Goal: Participate in discussion: Engage in conversation with other users on a specific topic

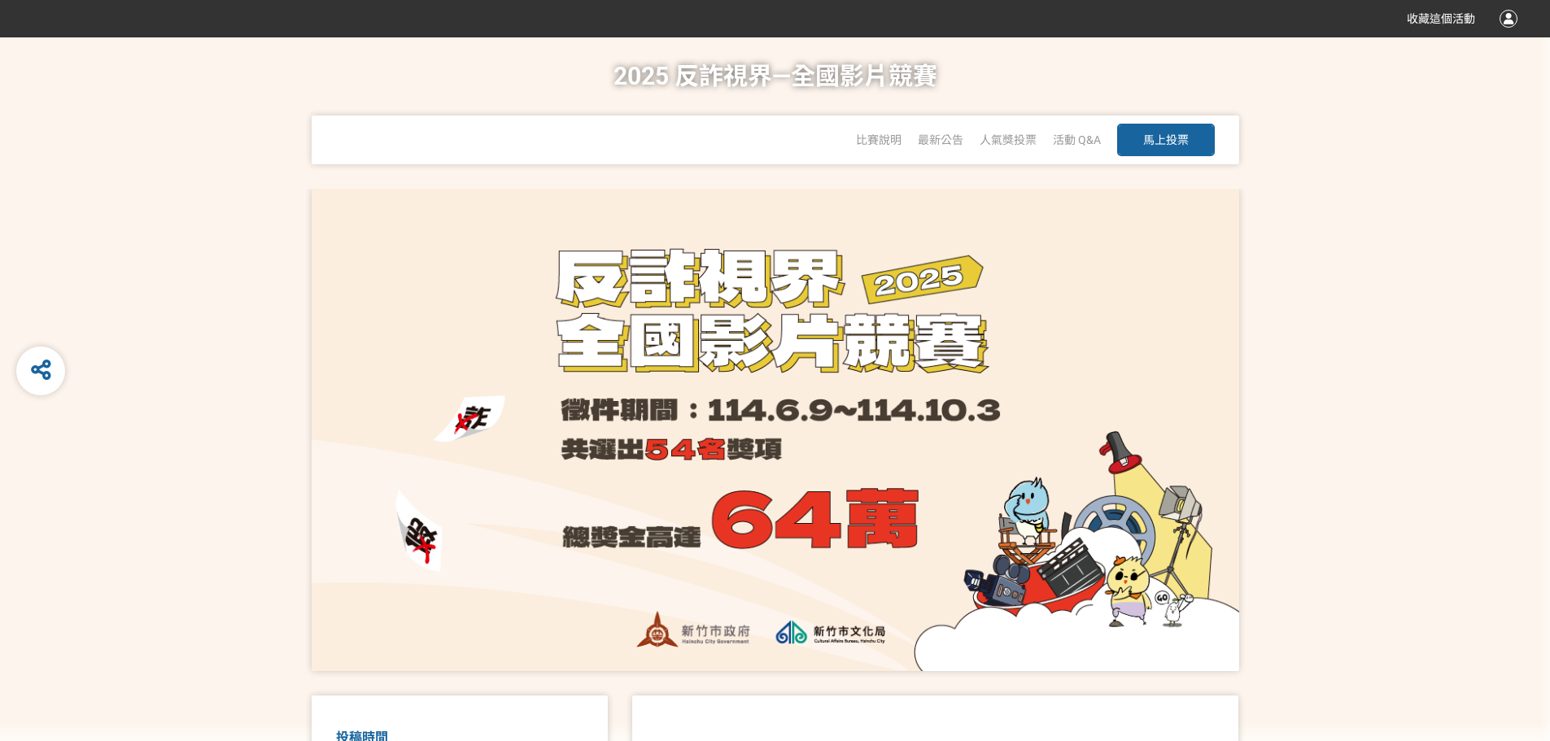
click at [1172, 150] on button "馬上投票" at bounding box center [1166, 140] width 98 height 33
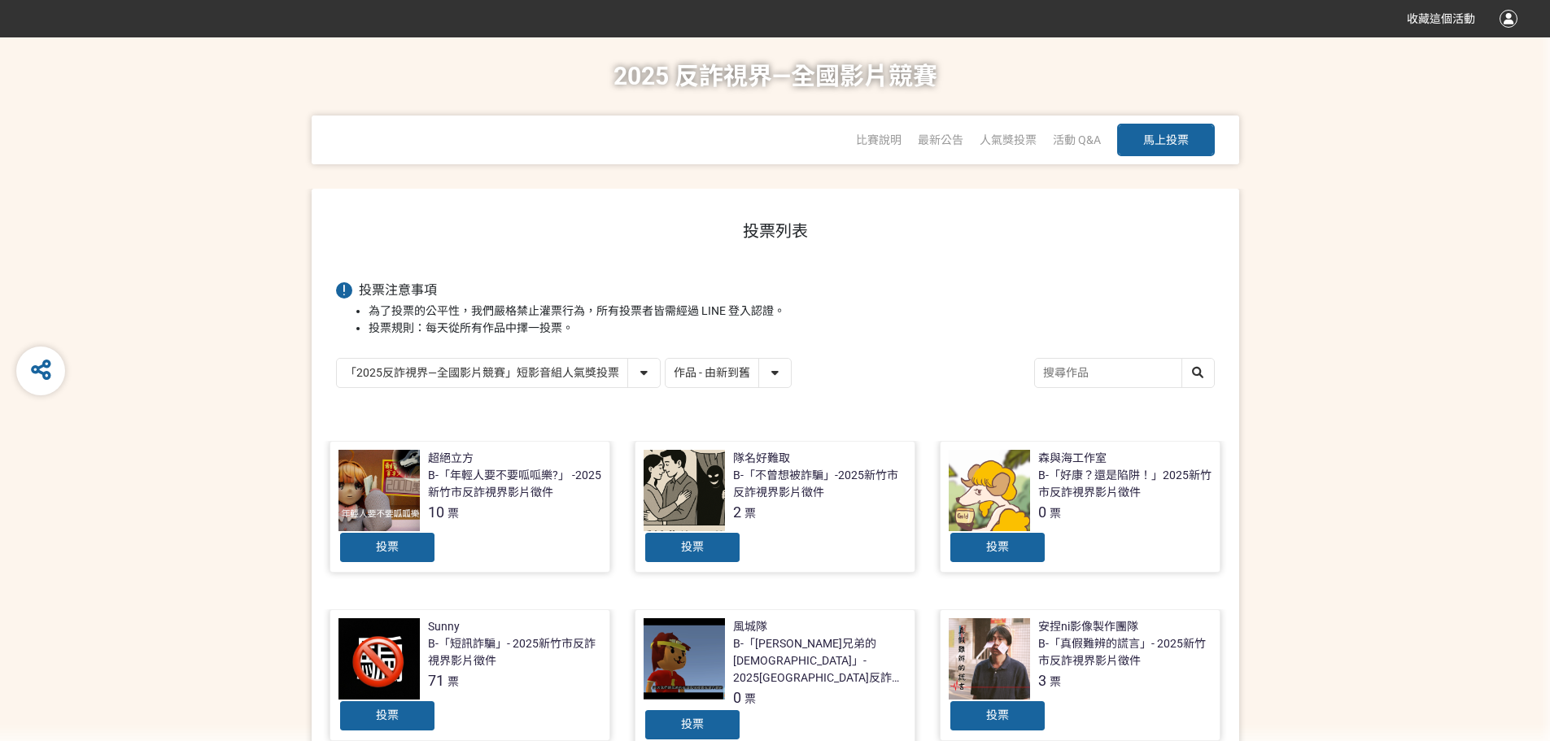
click at [780, 374] on select "作品 - 由新到舊 作品 - 由舊到新 票數 - 由多到少 票數 - 由少到多" at bounding box center [727, 373] width 125 height 28
select select "vote"
click at [665, 360] on select "作品 - 由新到舊 作品 - 由舊到新 票數 - 由多到少 票數 - 由少到多" at bounding box center [727, 373] width 125 height 28
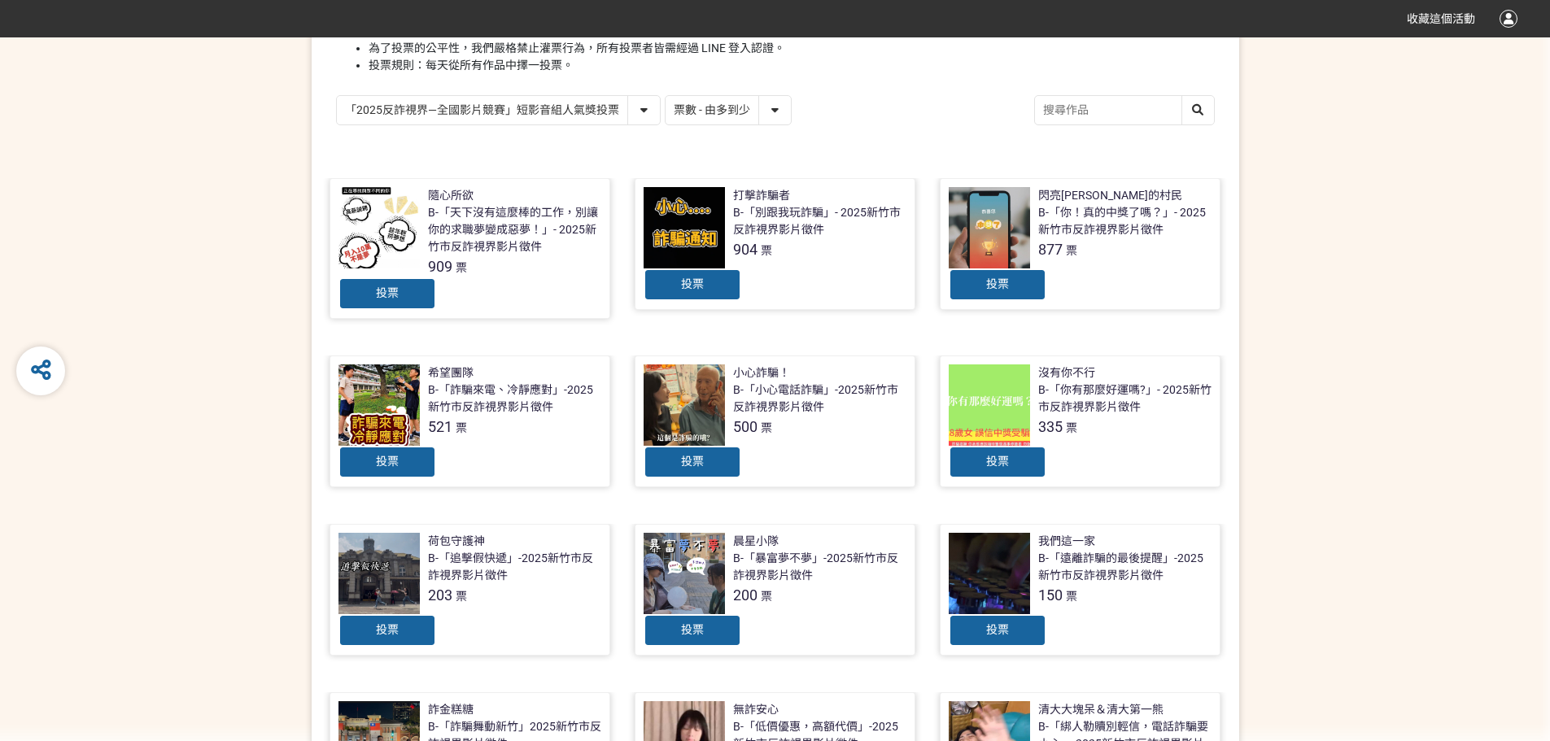
scroll to position [244, 0]
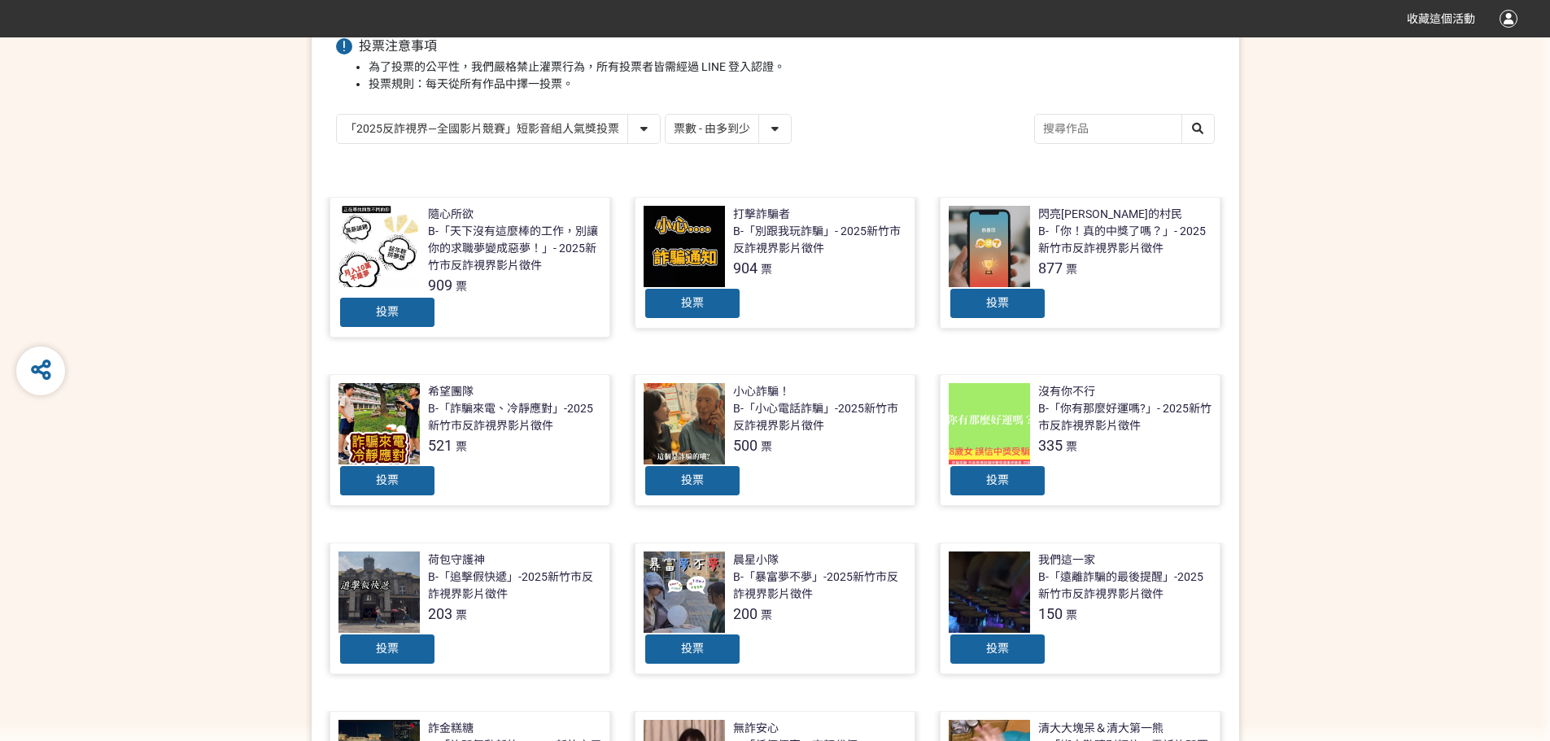
click at [1113, 255] on div "B-「你！真的中獎了嗎？」- 2025新竹市反詐視界影片徵件" at bounding box center [1124, 240] width 173 height 34
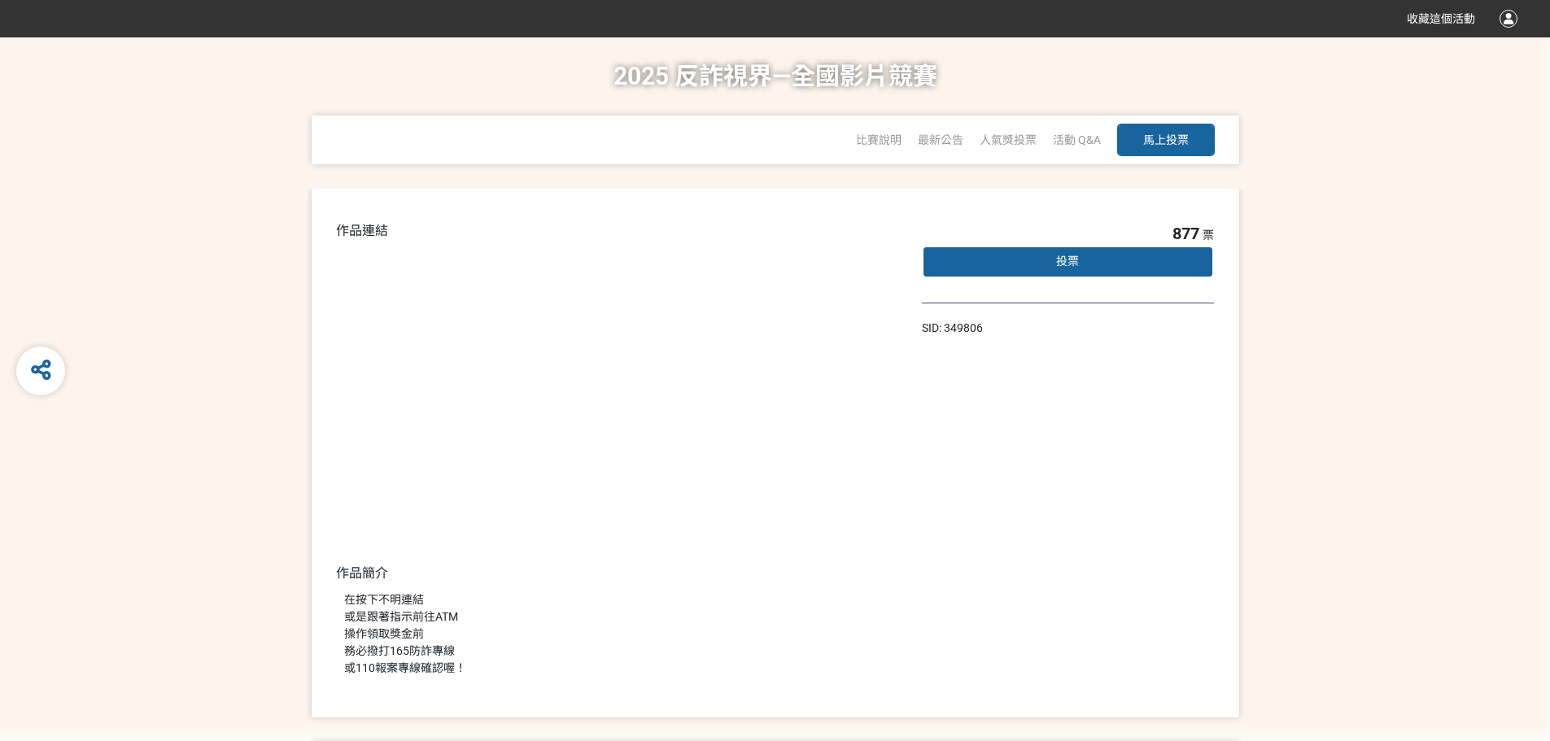
select select "vote"
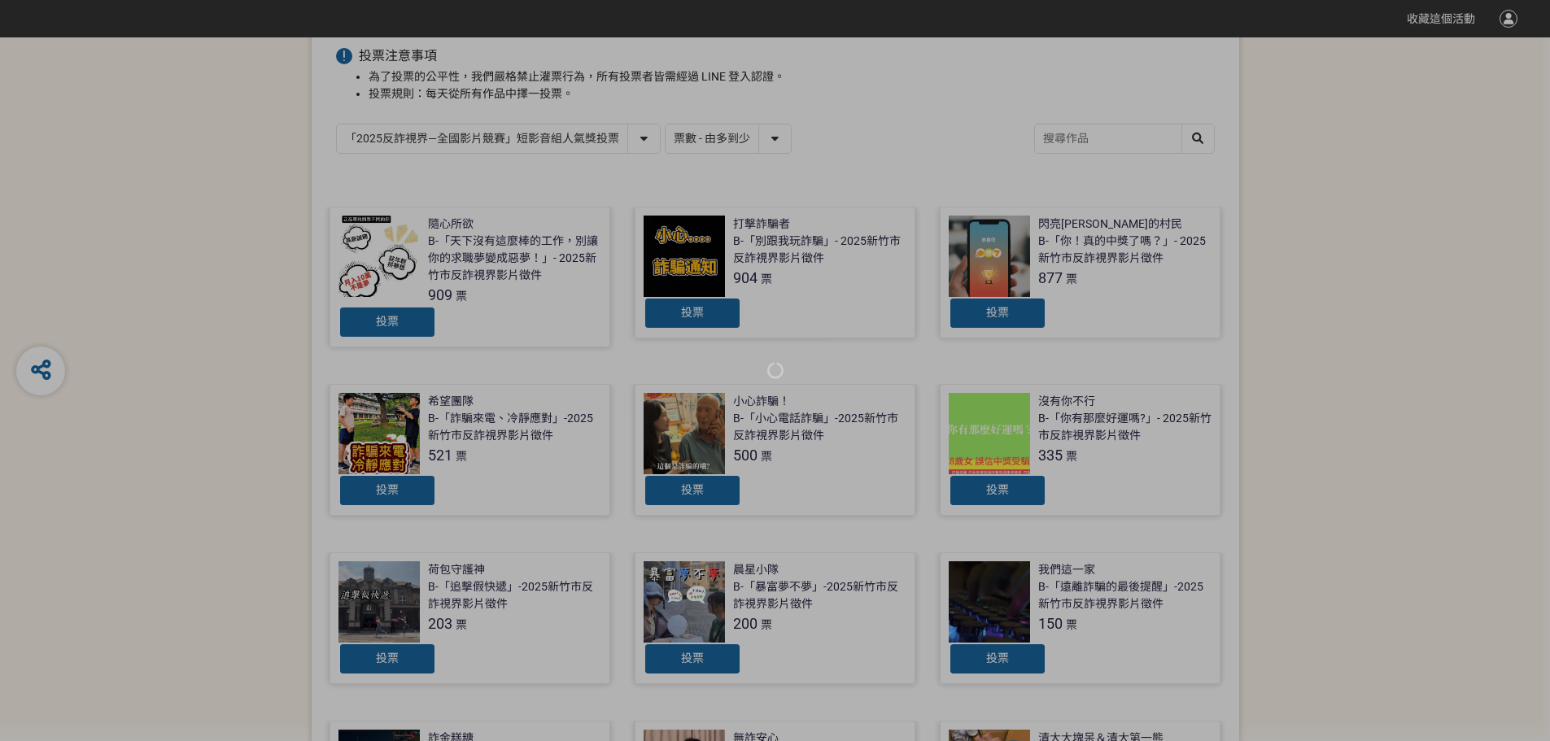
scroll to position [244, 0]
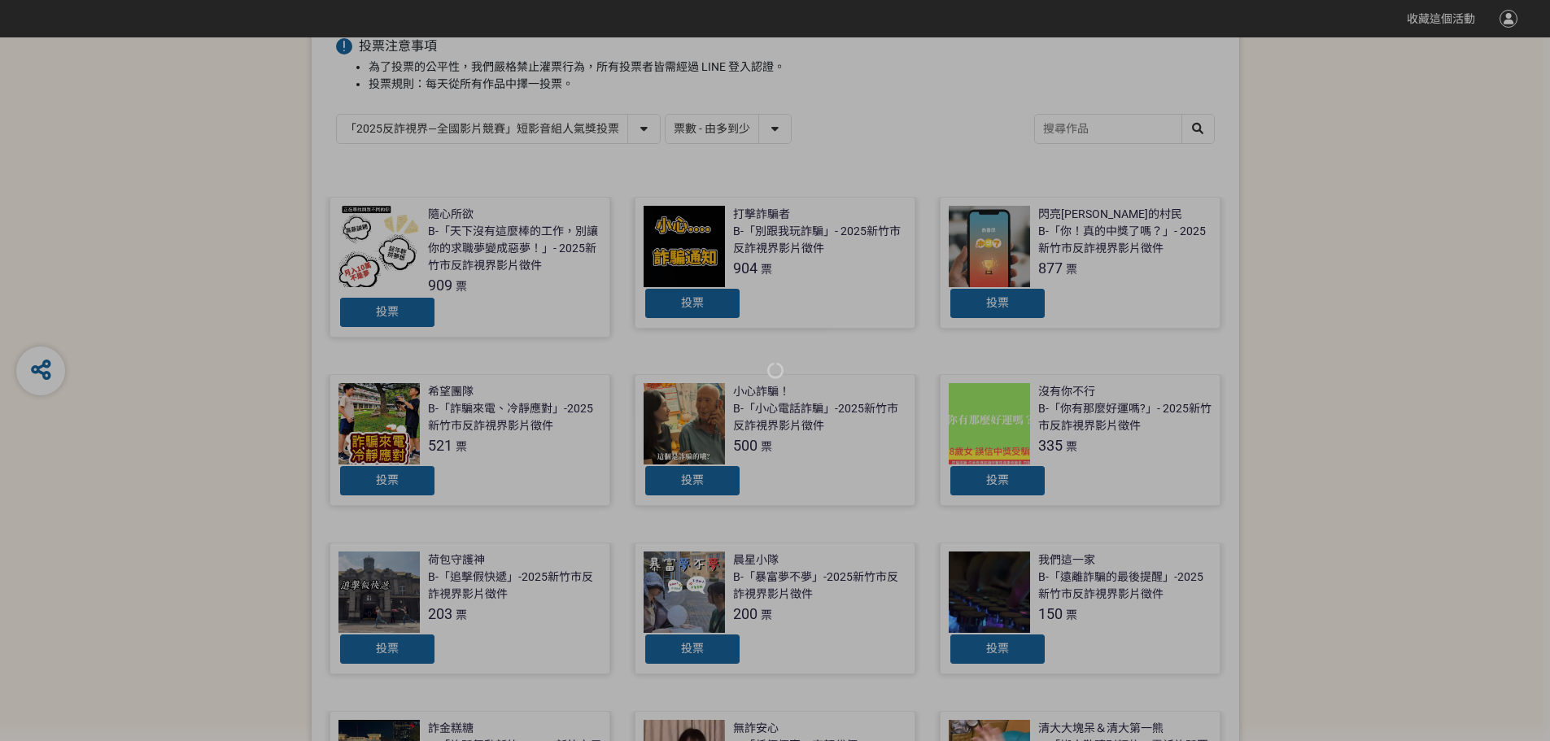
click at [991, 206] on div at bounding box center [775, 370] width 1550 height 741
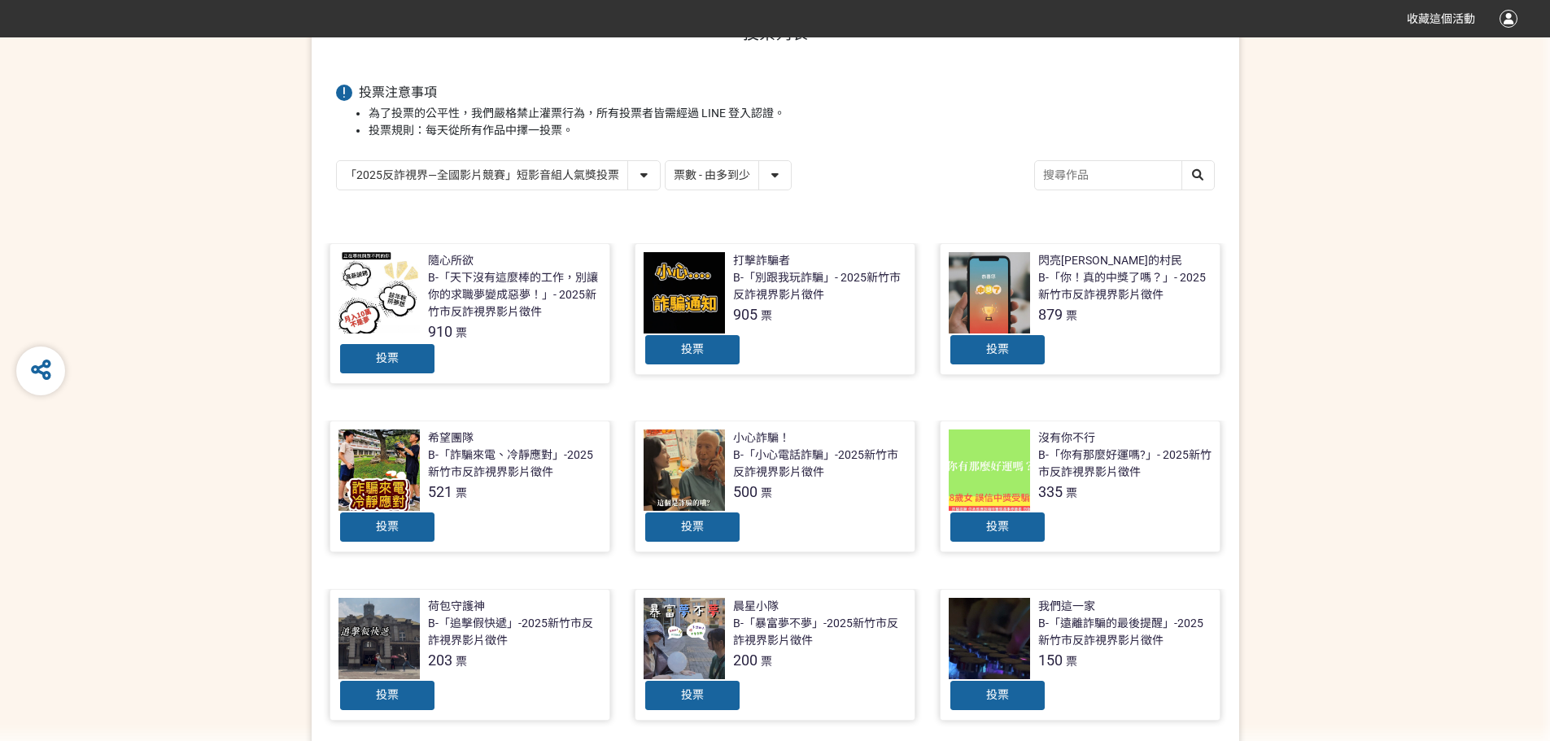
scroll to position [81, 0]
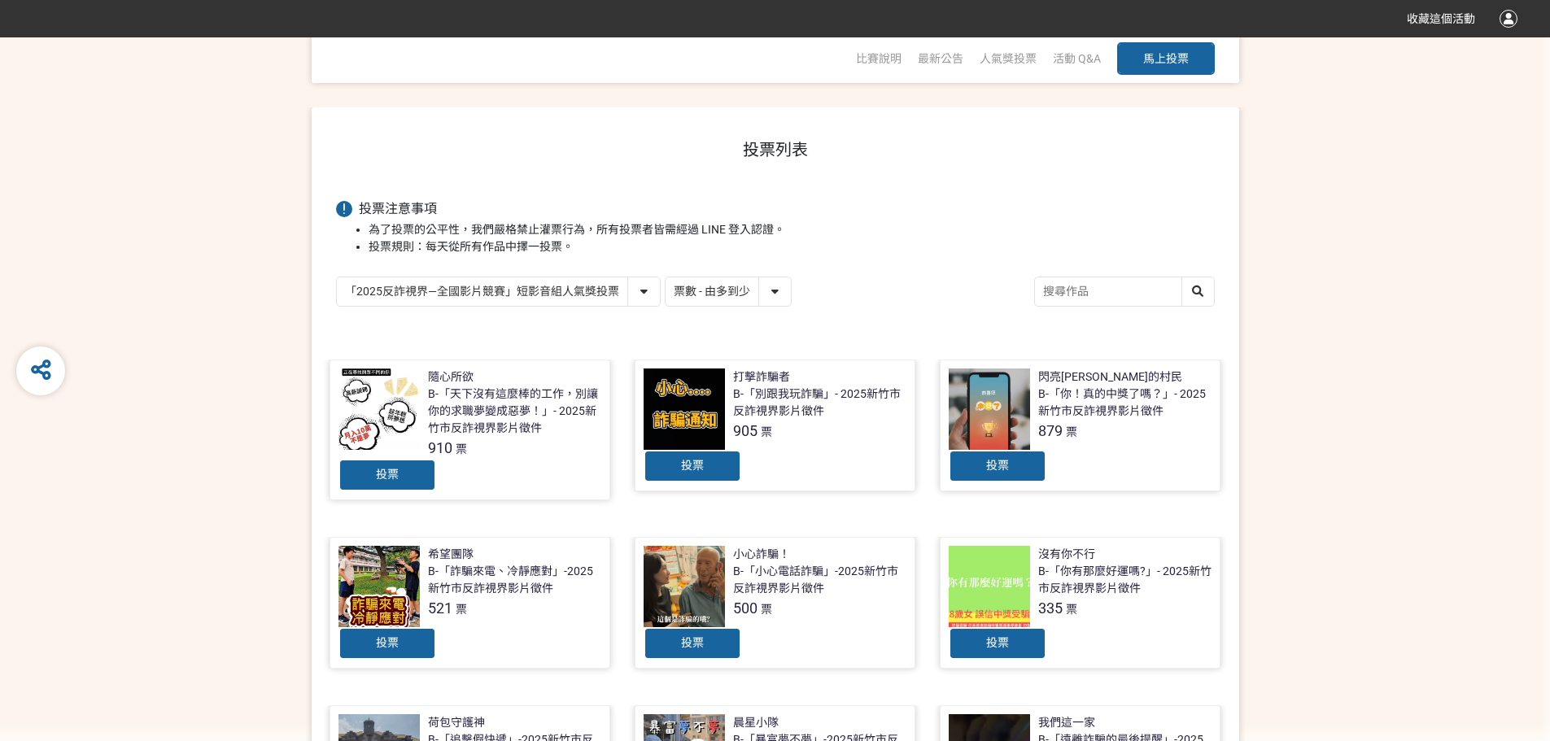
click at [491, 431] on div "B-「天下沒有這麼棒的工作，別讓你的求職夢變成惡夢！」- 2025新竹市反詐視界影片徵件" at bounding box center [514, 411] width 173 height 51
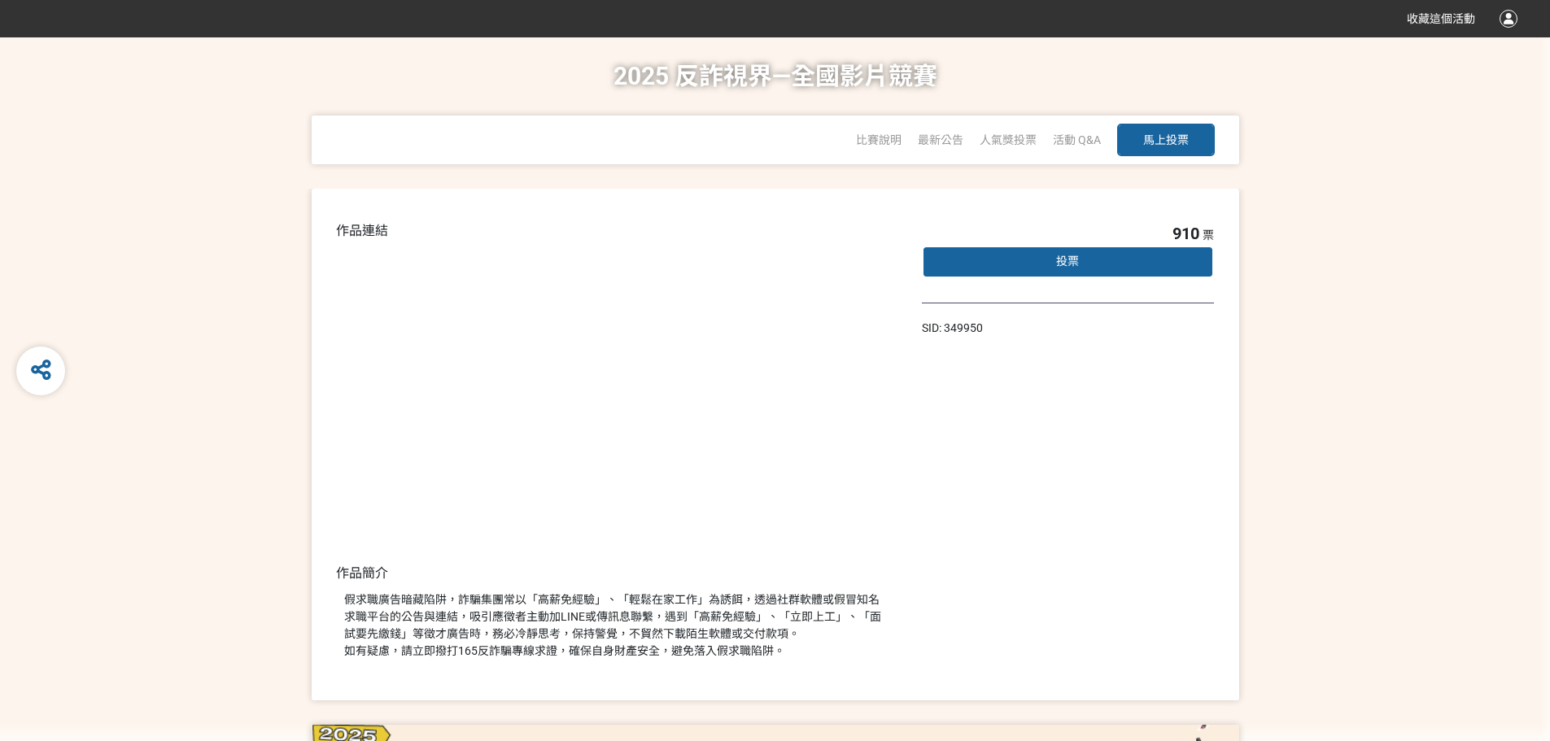
select select "vote"
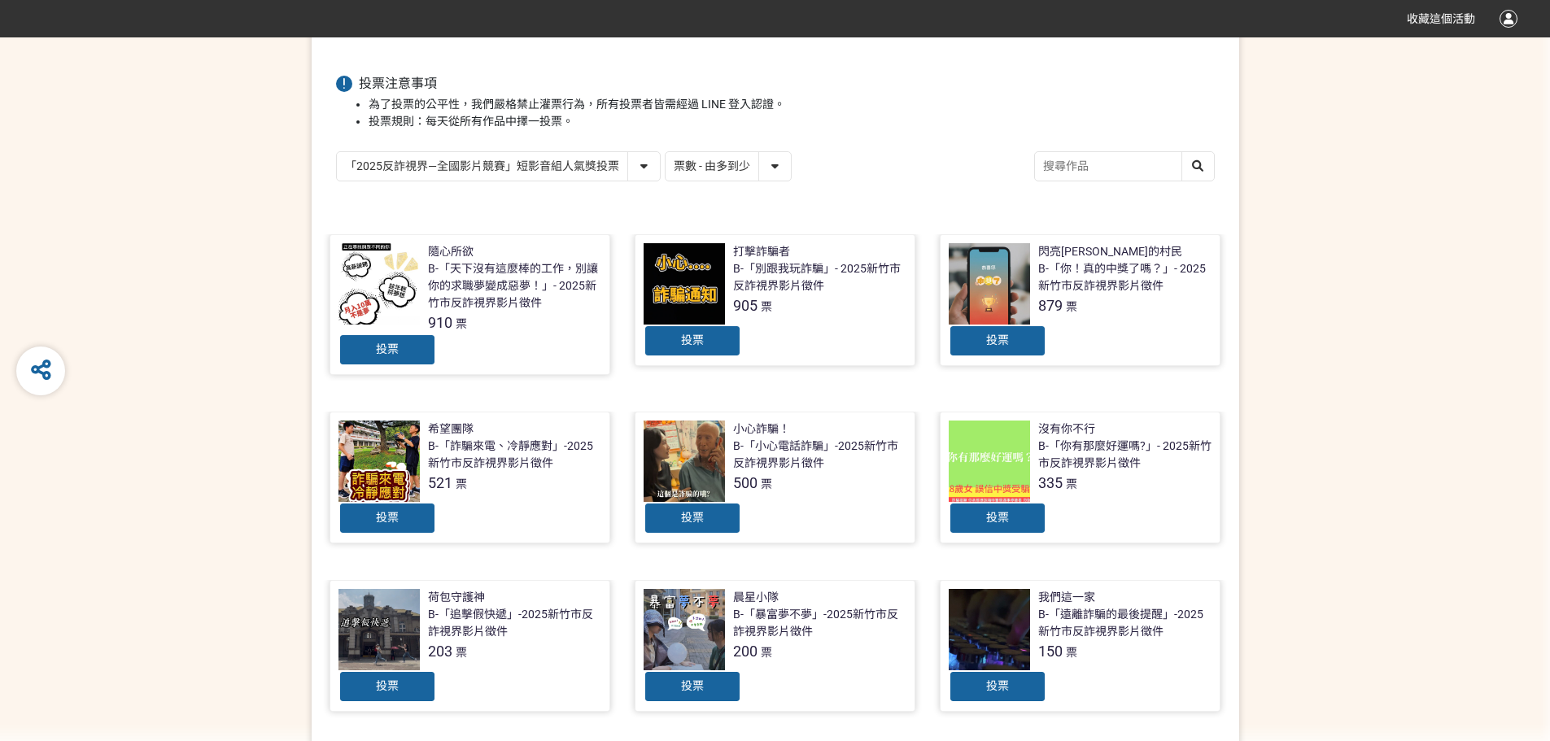
scroll to position [325, 0]
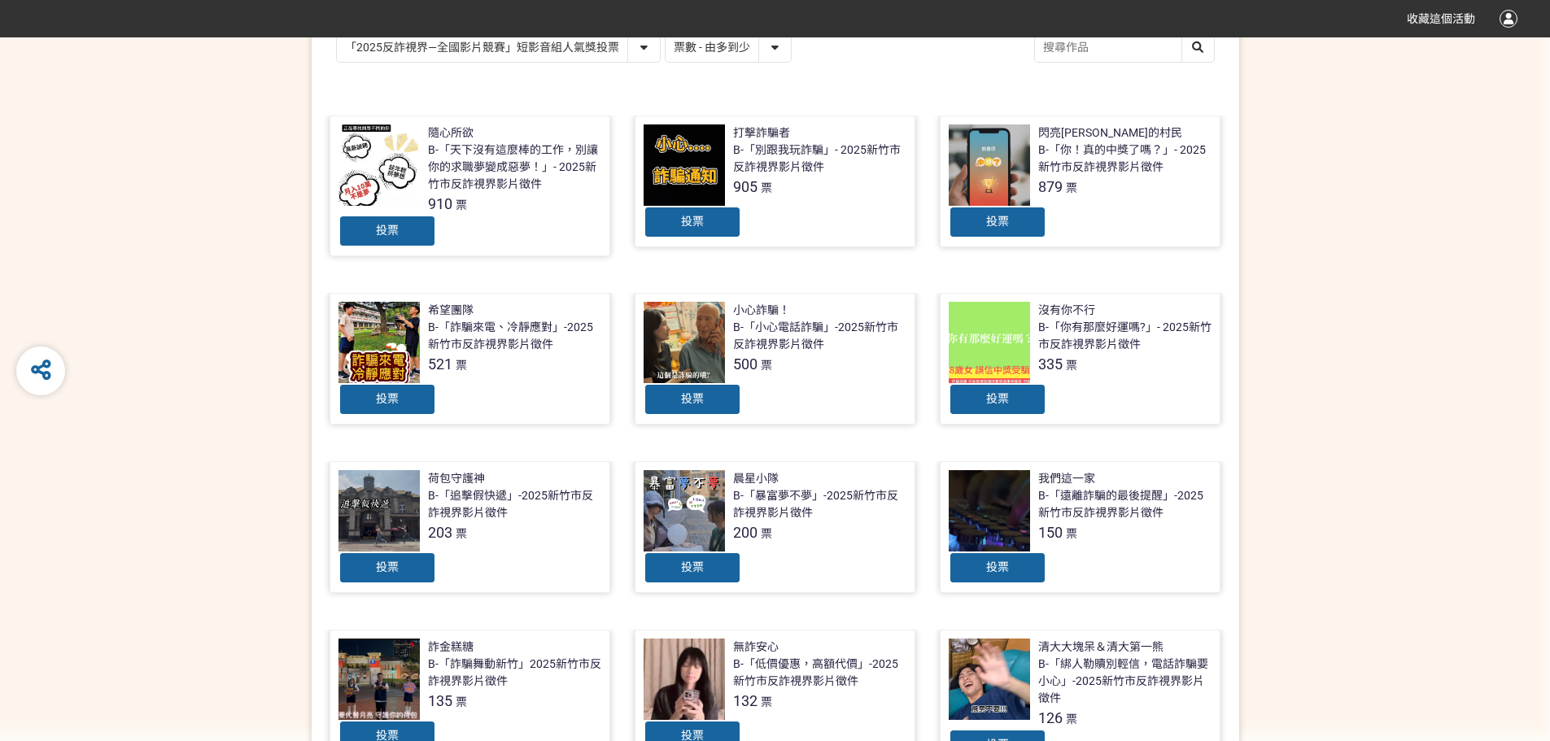
click at [940, 327] on link "沒有你不行 B-「你有那麼好運嗎?」- 2025新竹市反詐視界影片徵件 335 票 投票" at bounding box center [1080, 359] width 281 height 132
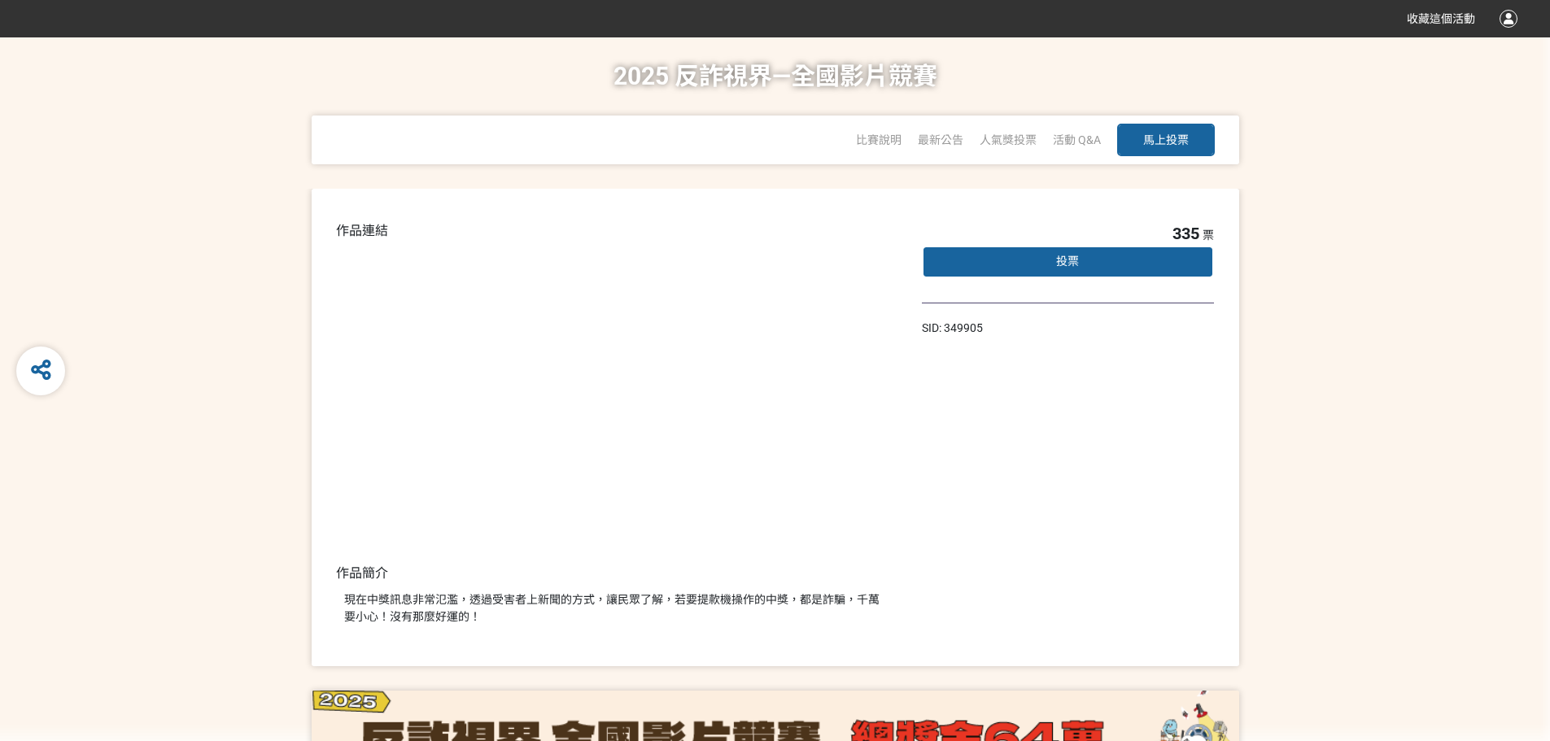
select select "vote"
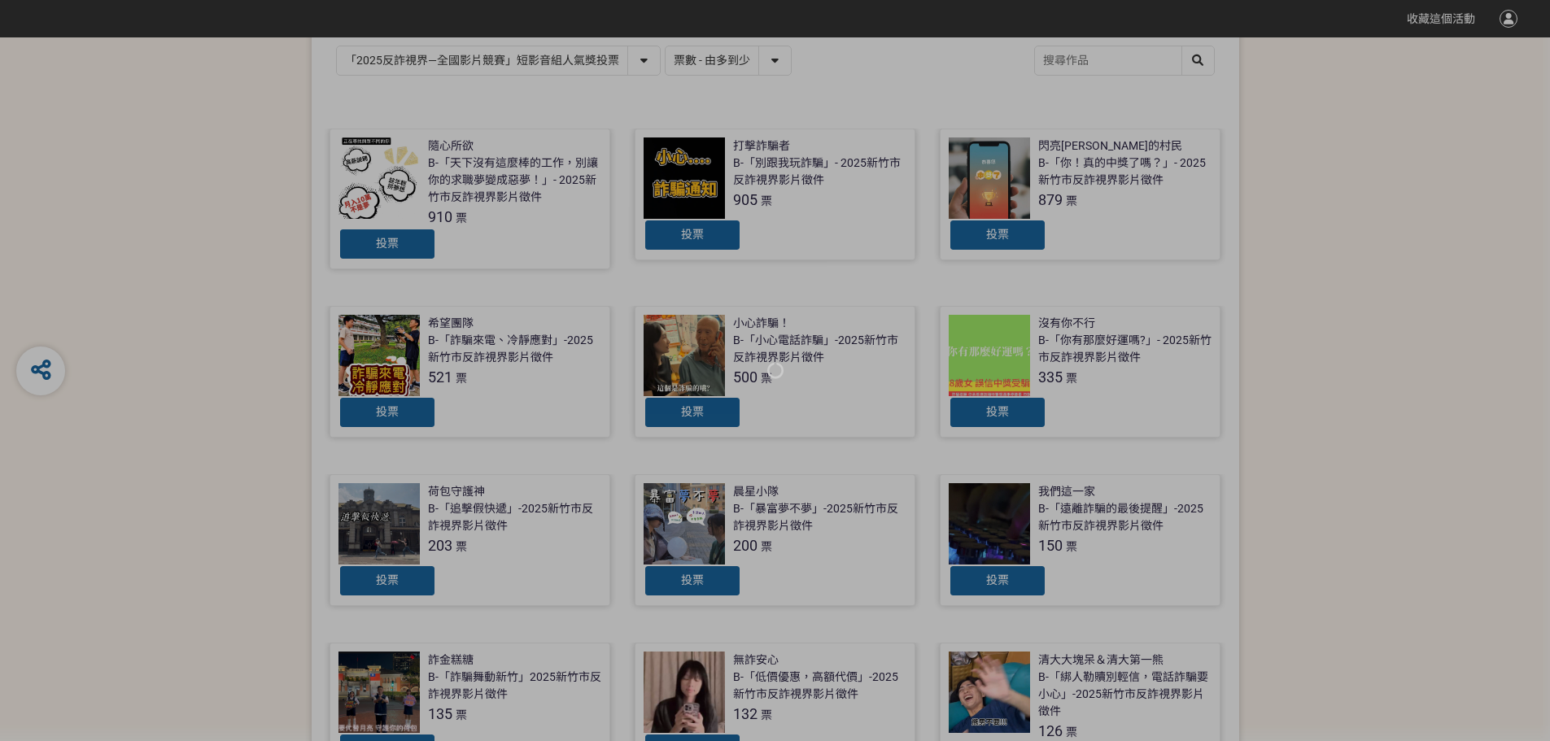
scroll to position [325, 0]
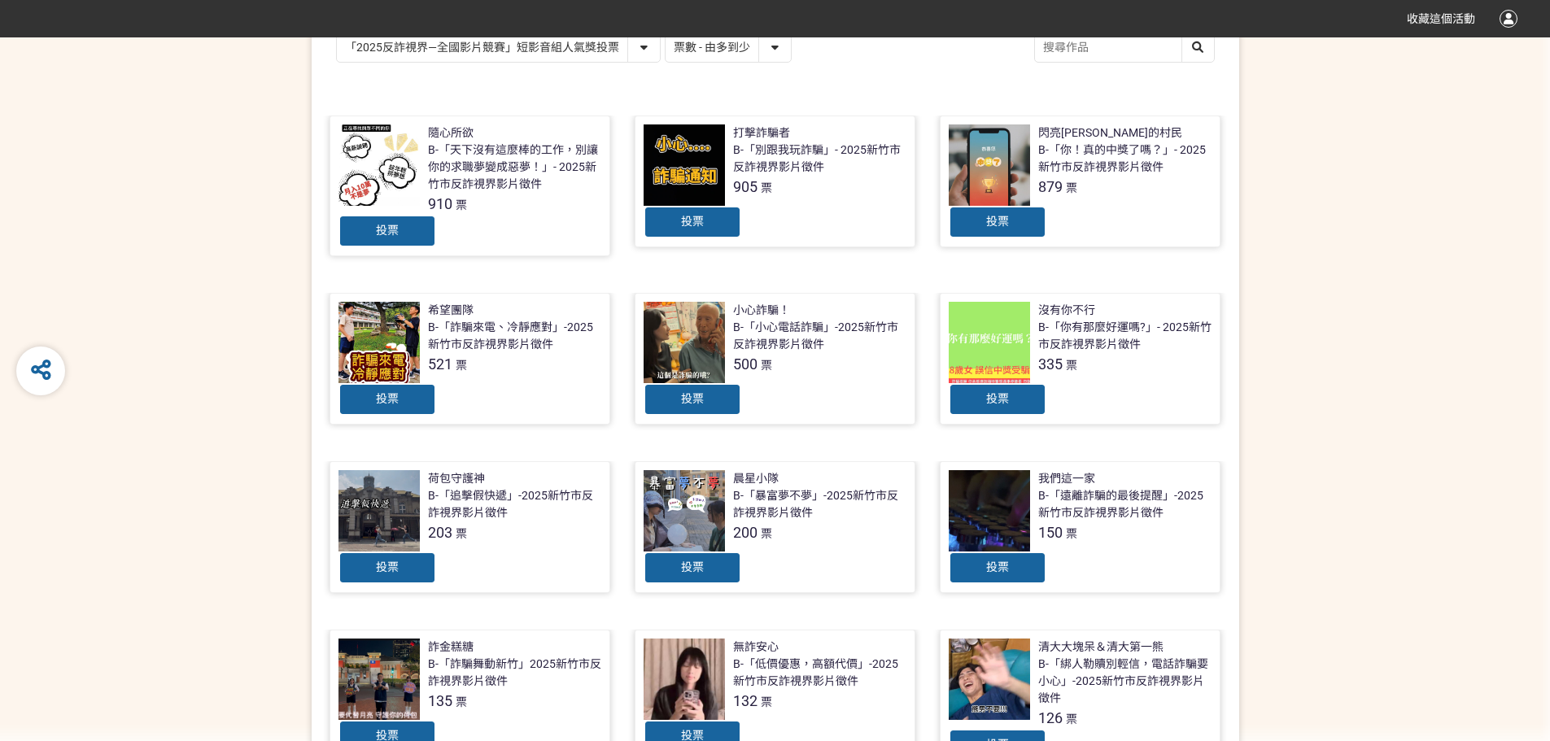
click at [795, 309] on div "小心詐騙！ B-「小心電話詐騙」-2025新竹市反詐視界影片徵件 500 票" at bounding box center [819, 338] width 173 height 73
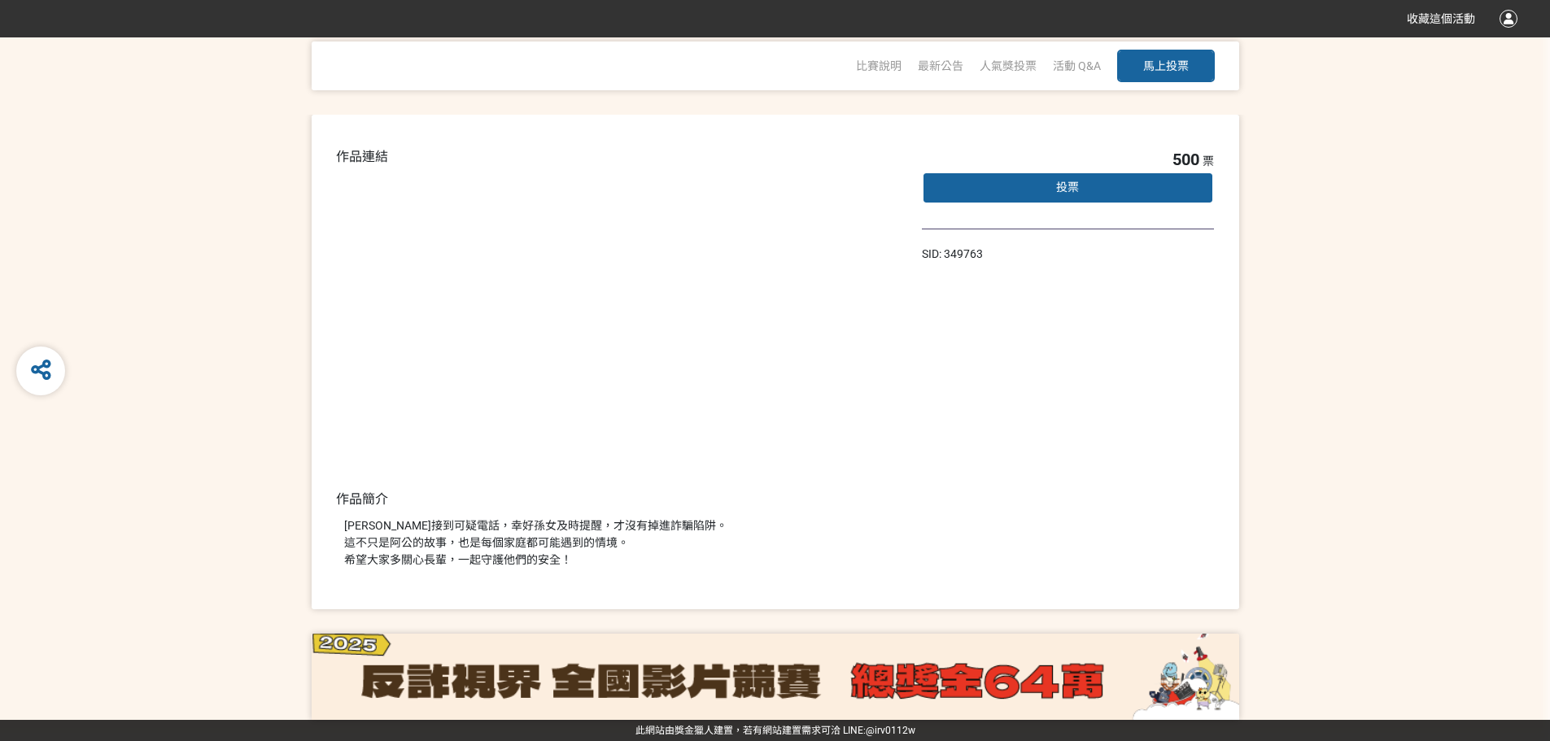
select select "vote"
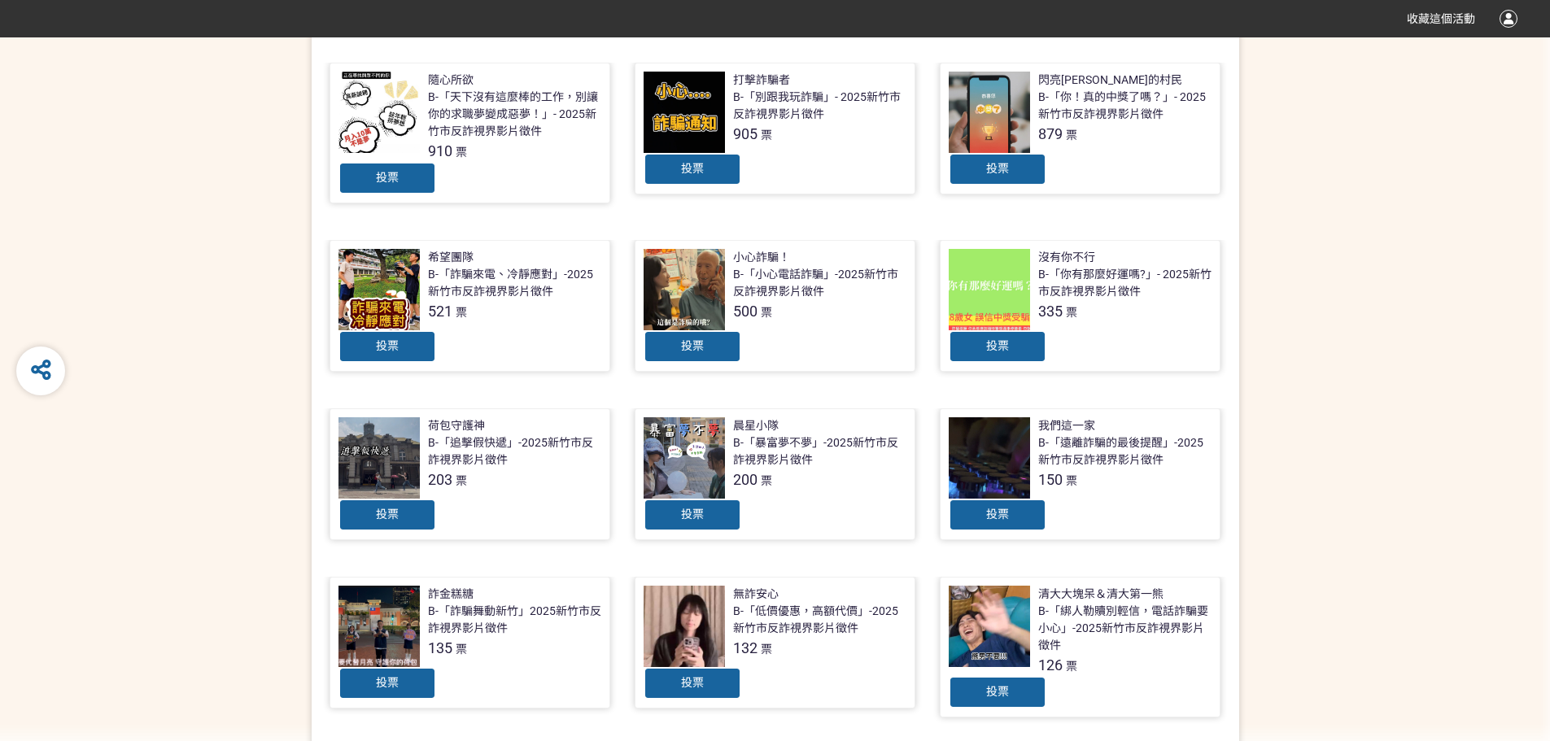
scroll to position [407, 0]
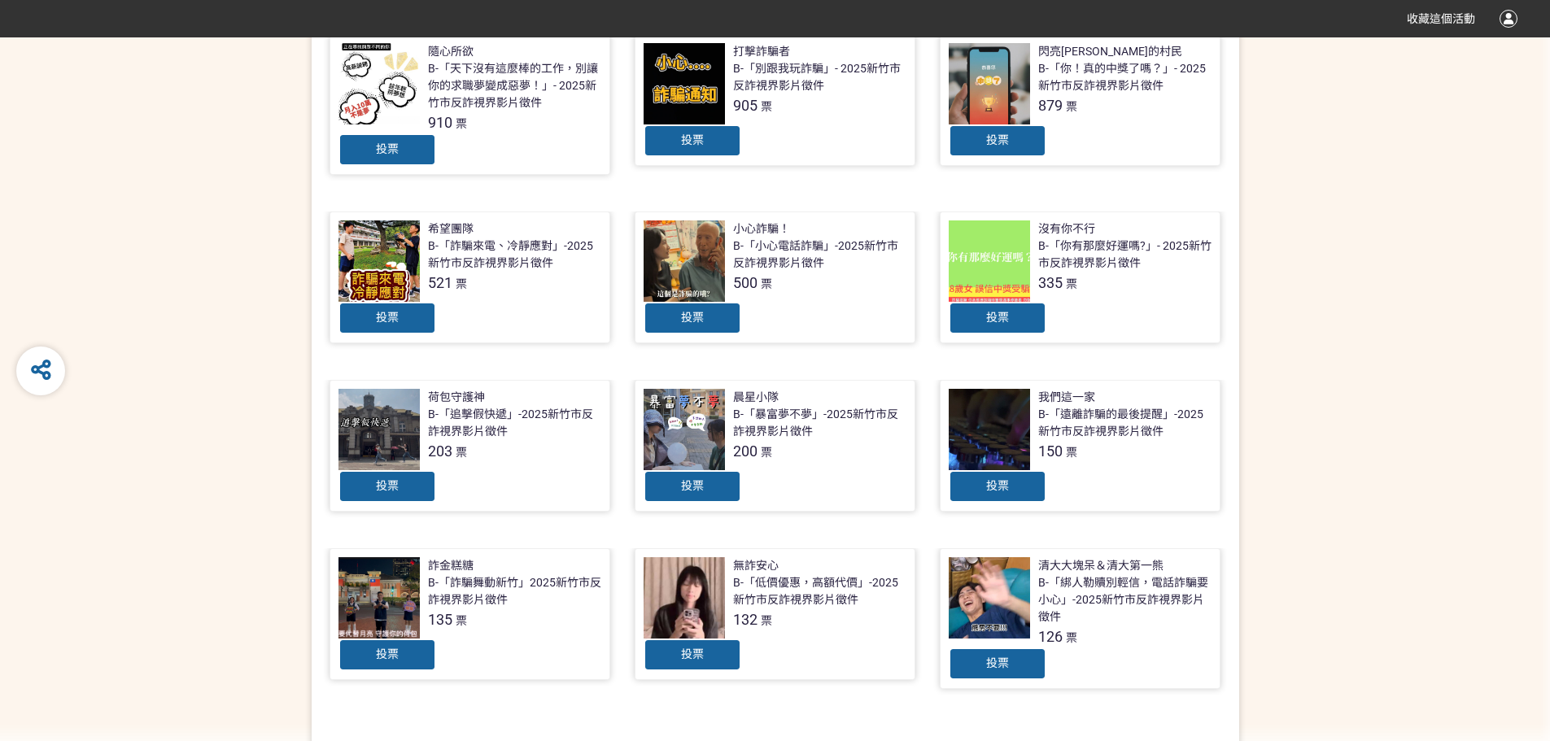
click at [576, 316] on div "投票" at bounding box center [469, 318] width 263 height 33
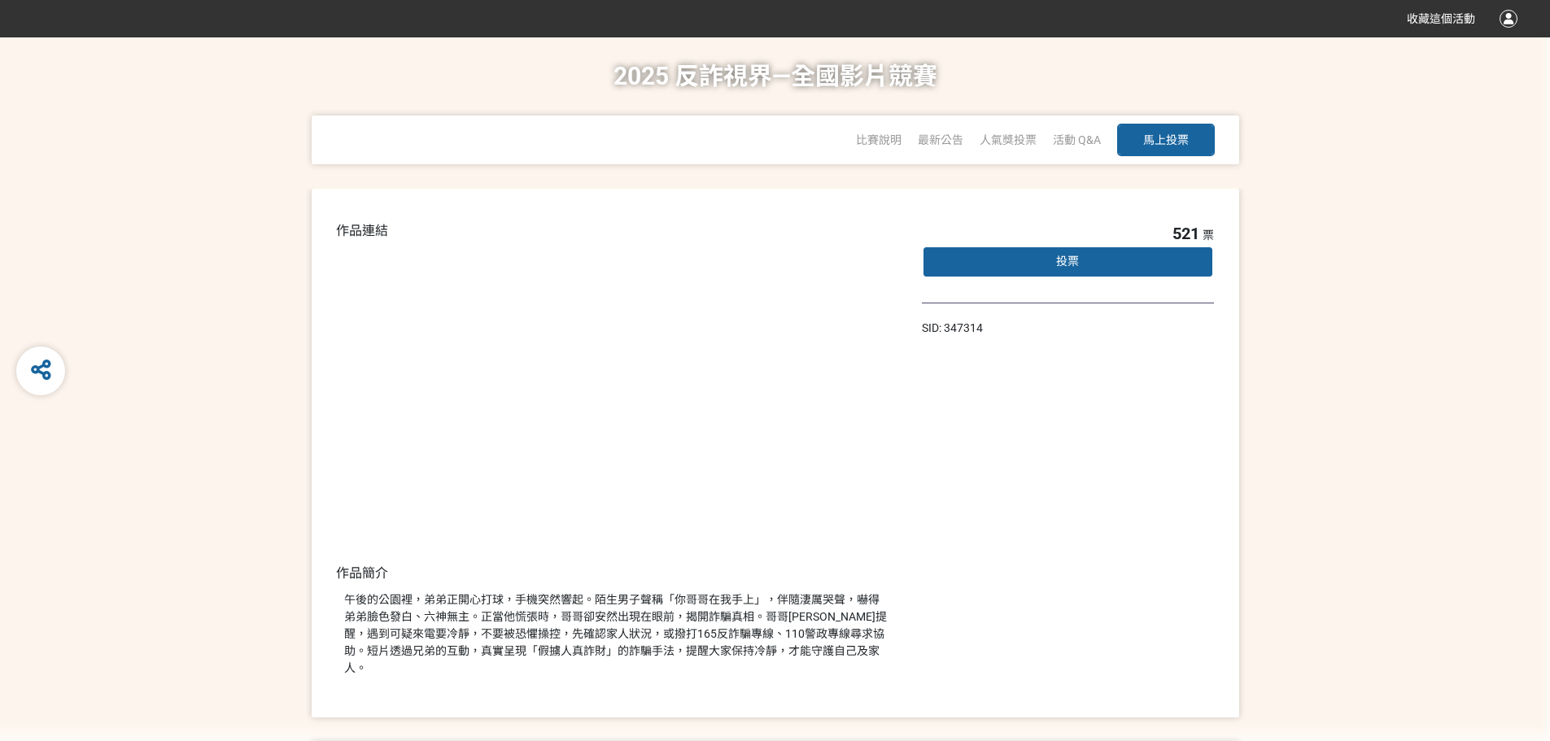
select select "vote"
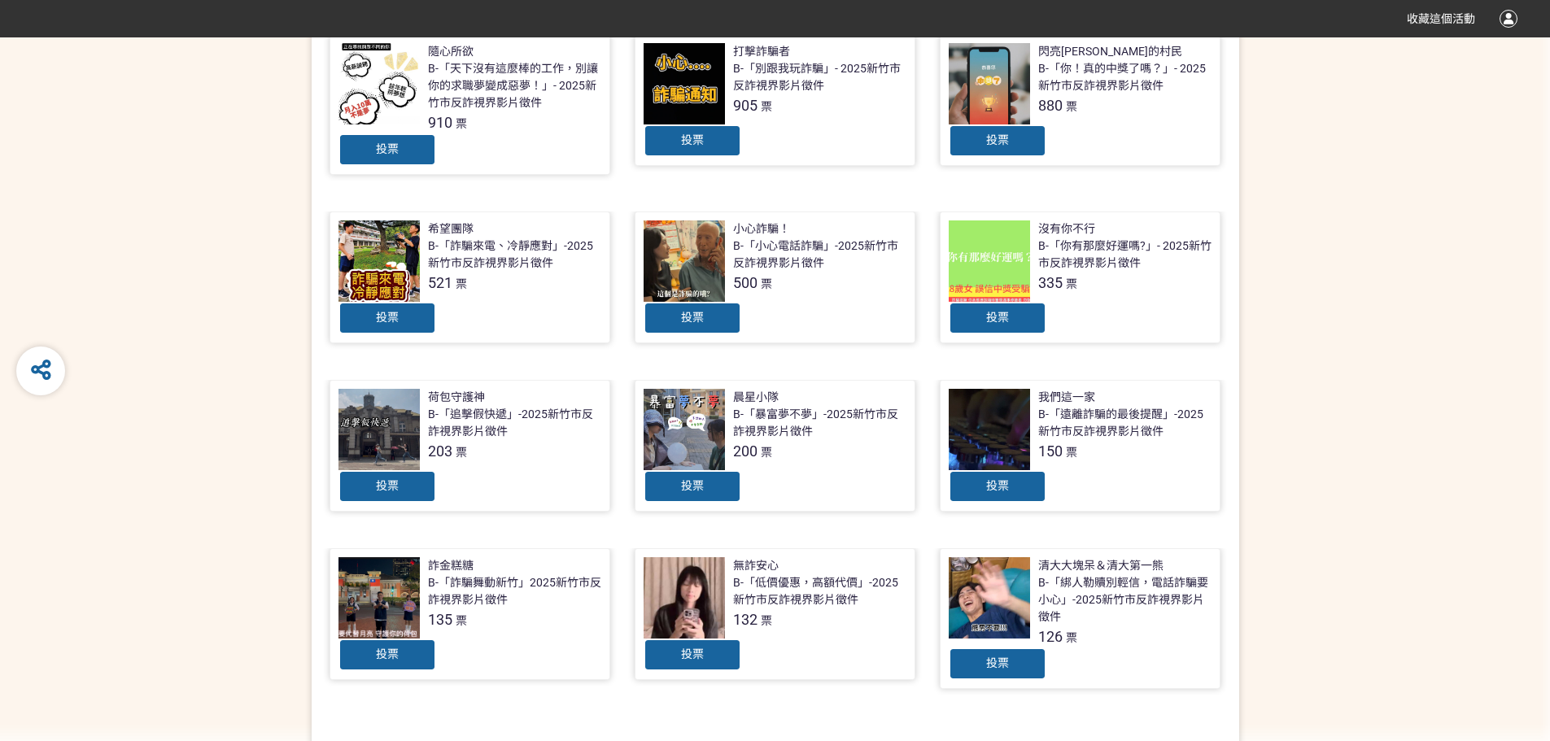
scroll to position [325, 0]
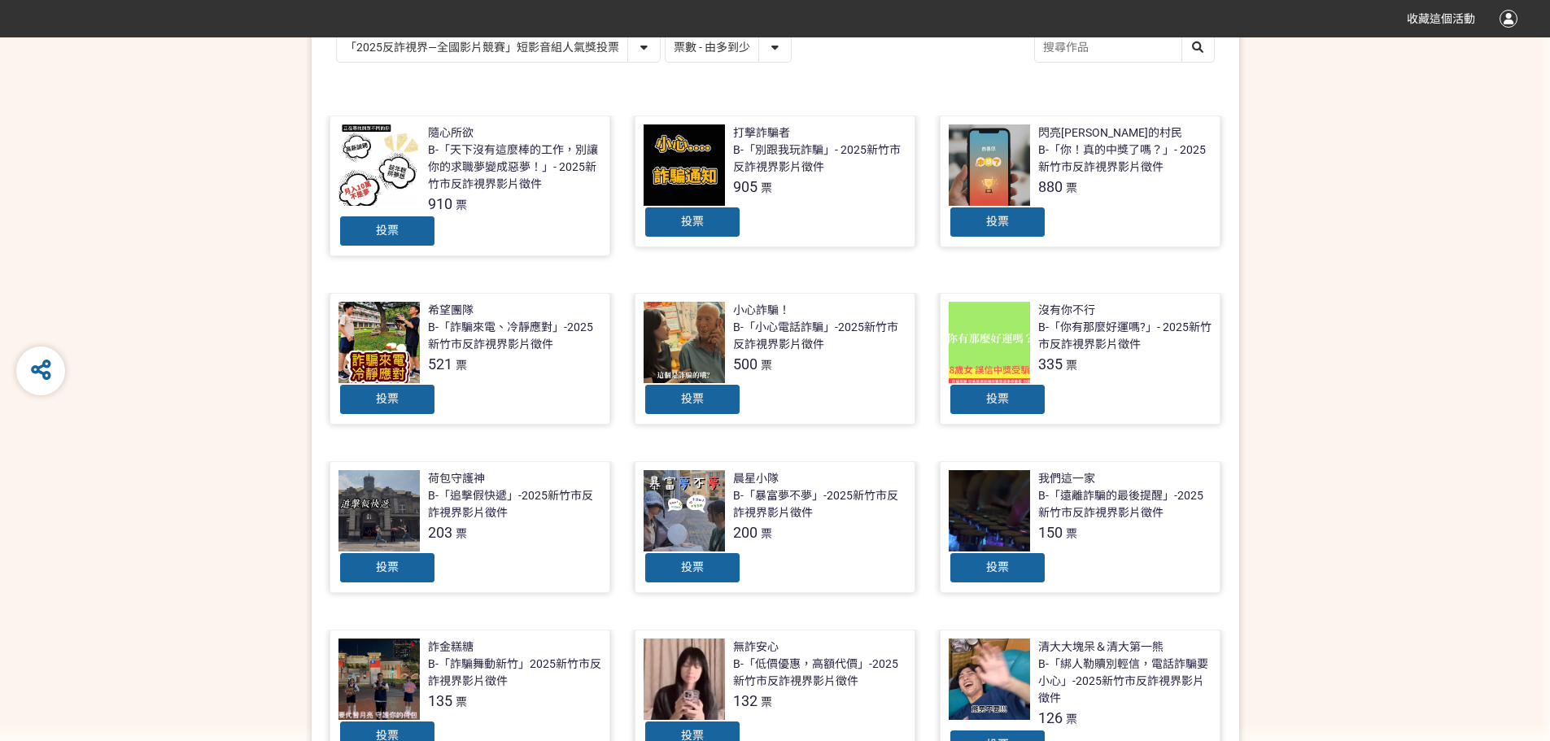
click at [1071, 316] on div "沒有你不行" at bounding box center [1066, 310] width 57 height 17
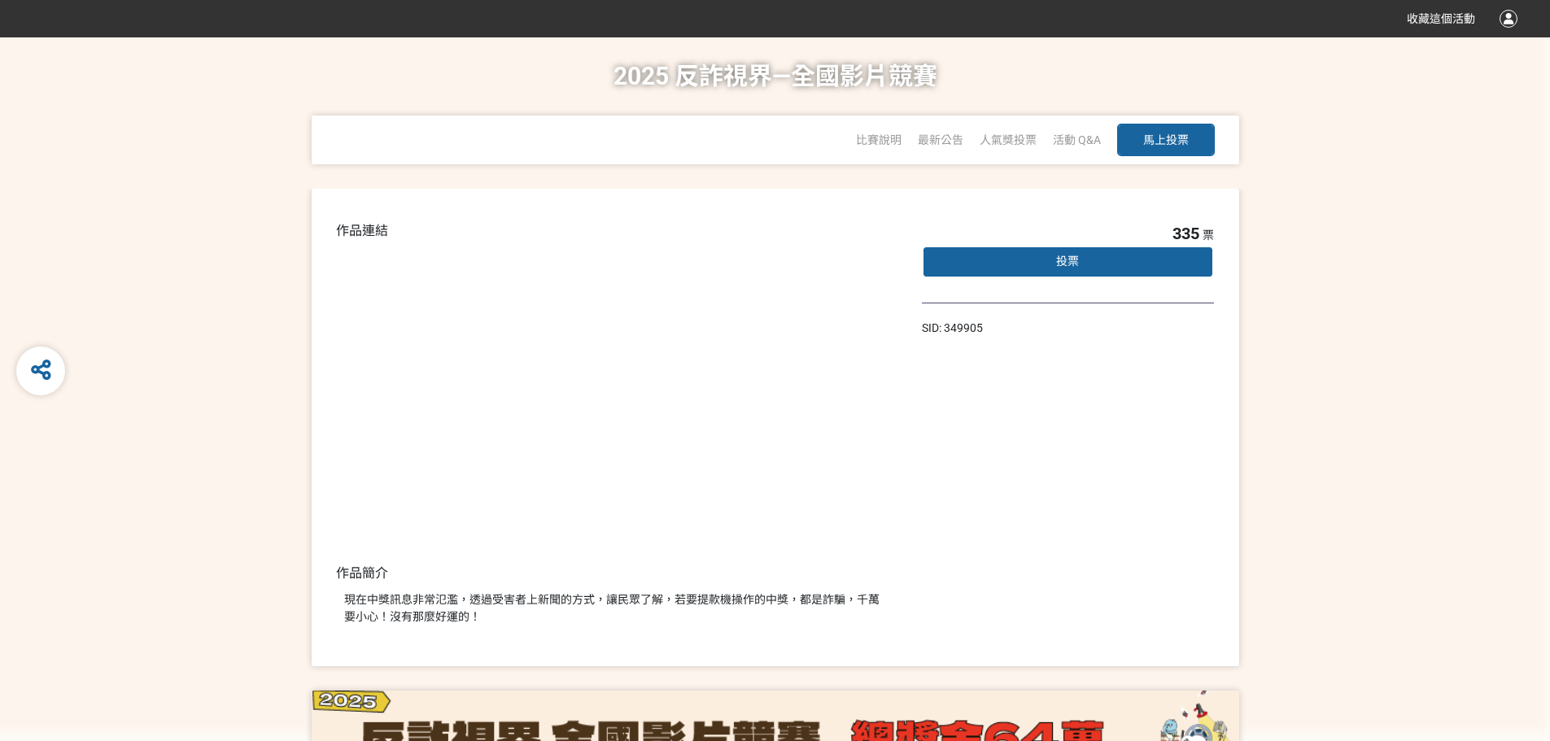
select select "vote"
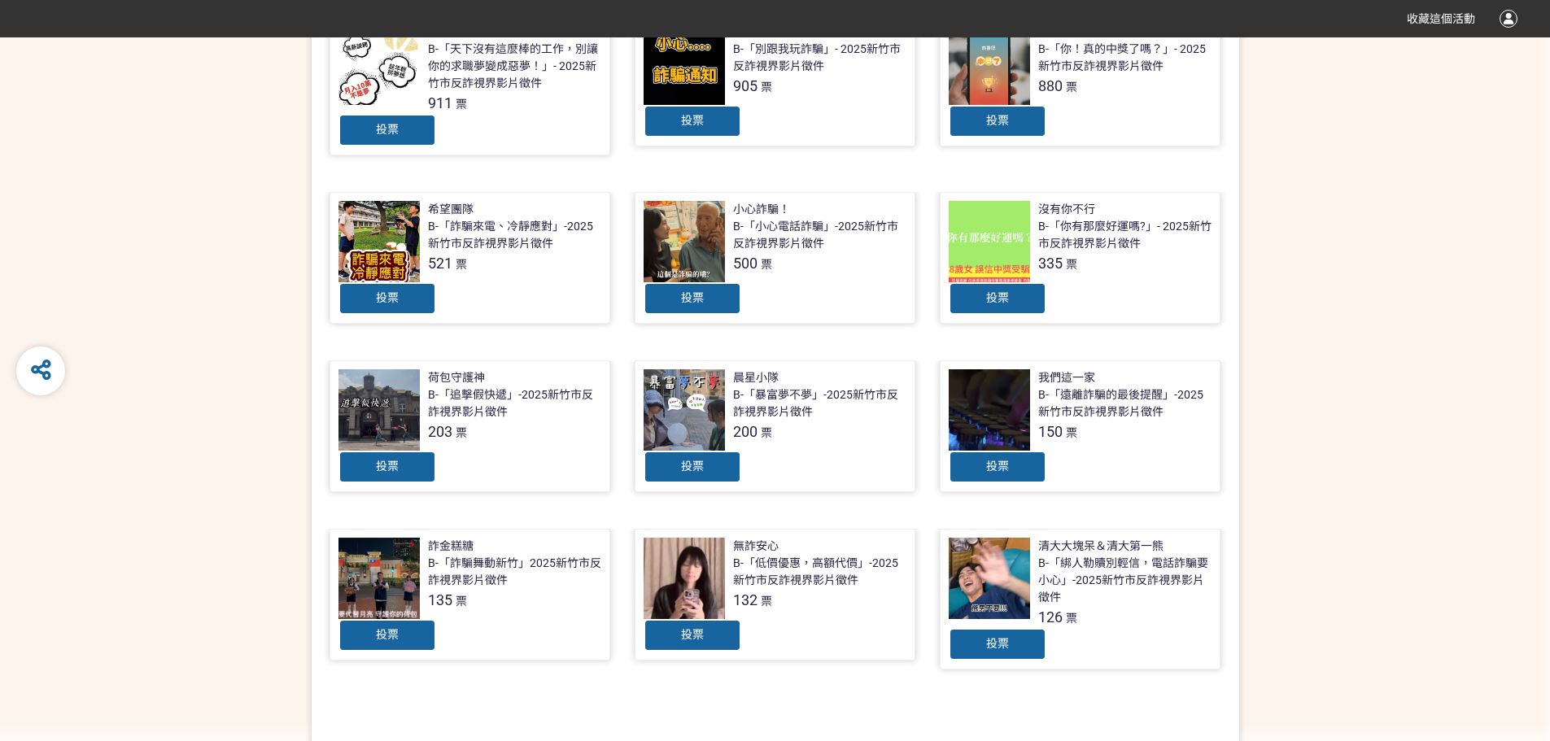
scroll to position [569, 0]
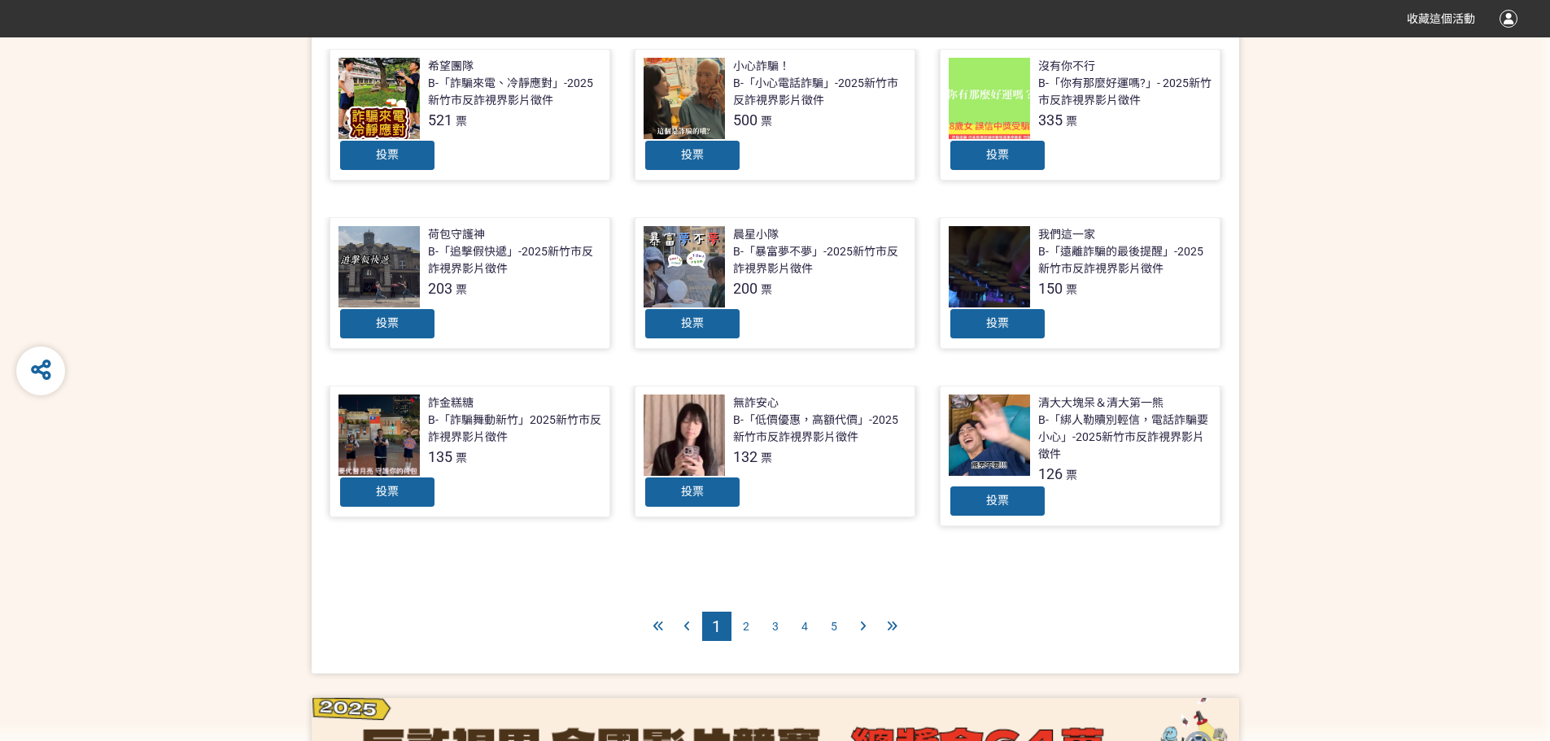
click at [1073, 413] on div "B-「綁人勒贖別輕信，電話詐騙要小心」-2025新竹市反詐視界影片徵件" at bounding box center [1124, 437] width 173 height 51
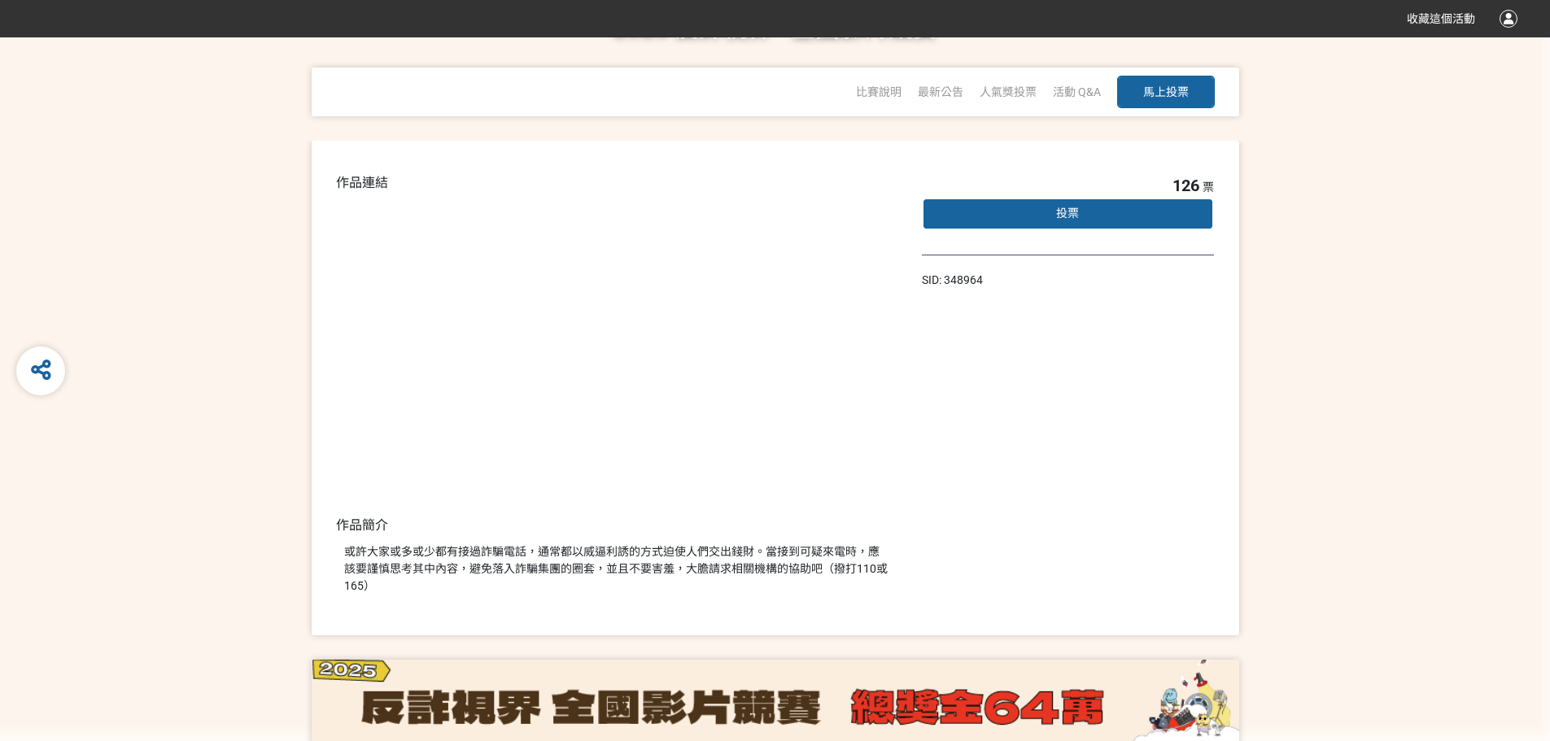
scroll to position [74, 0]
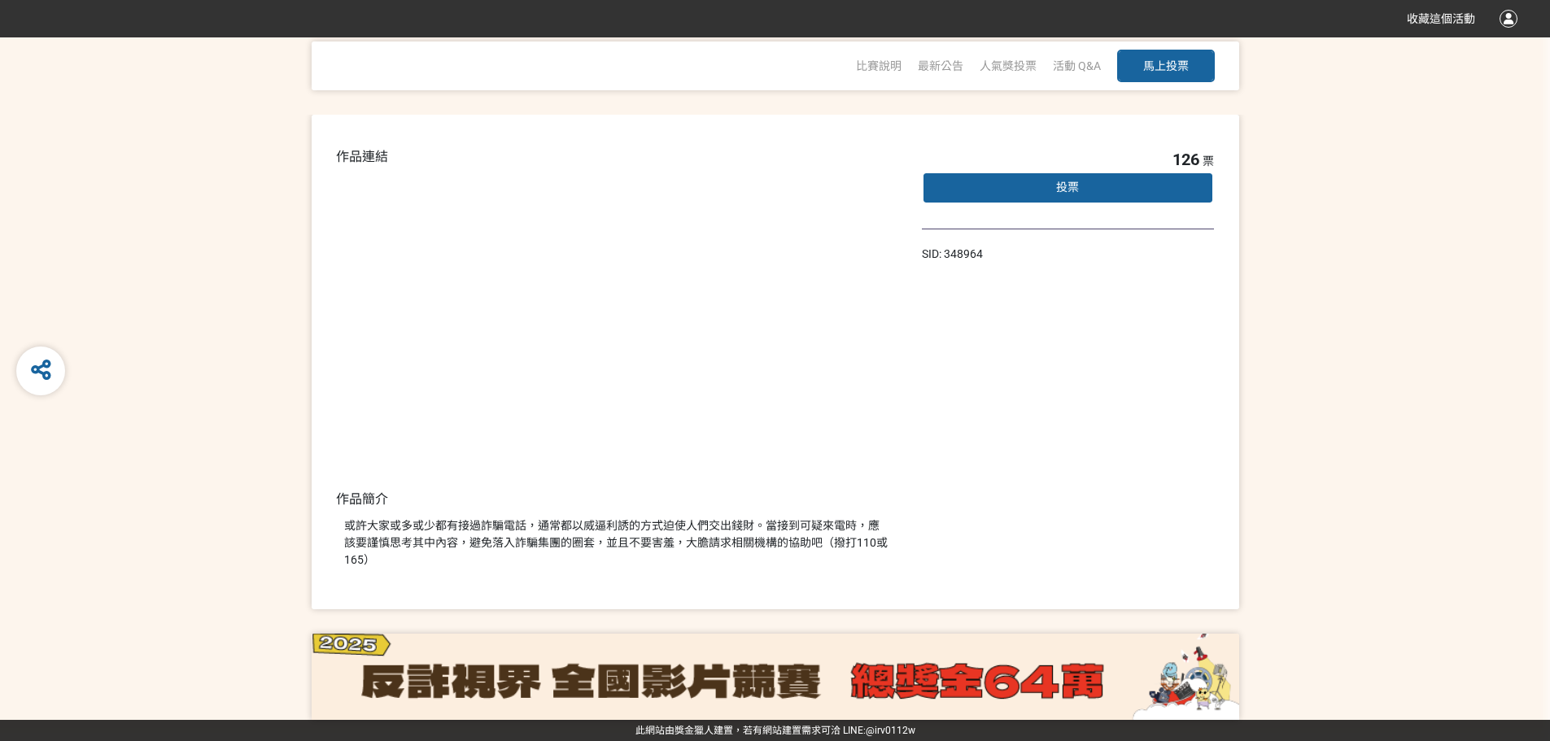
select select "vote"
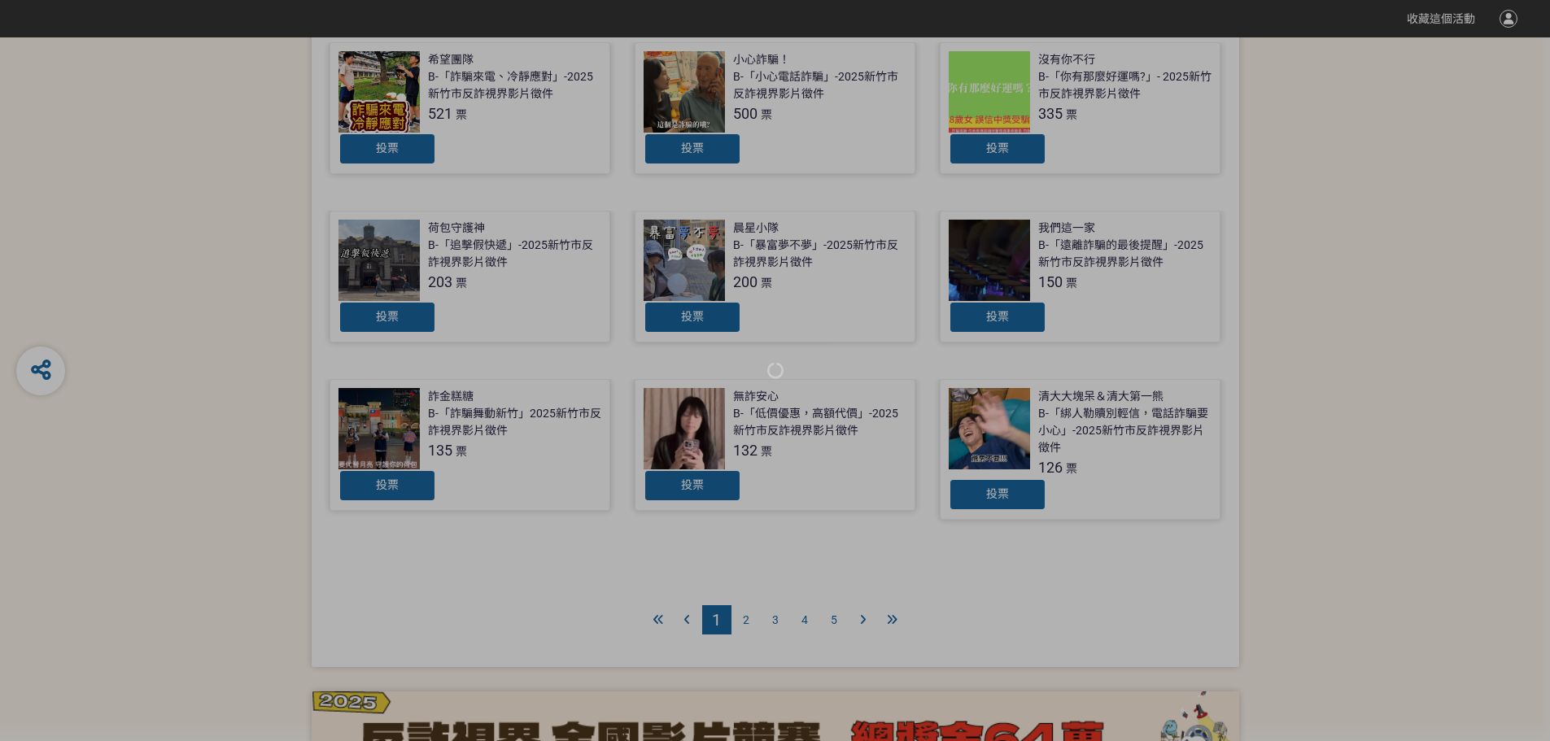
scroll to position [569, 0]
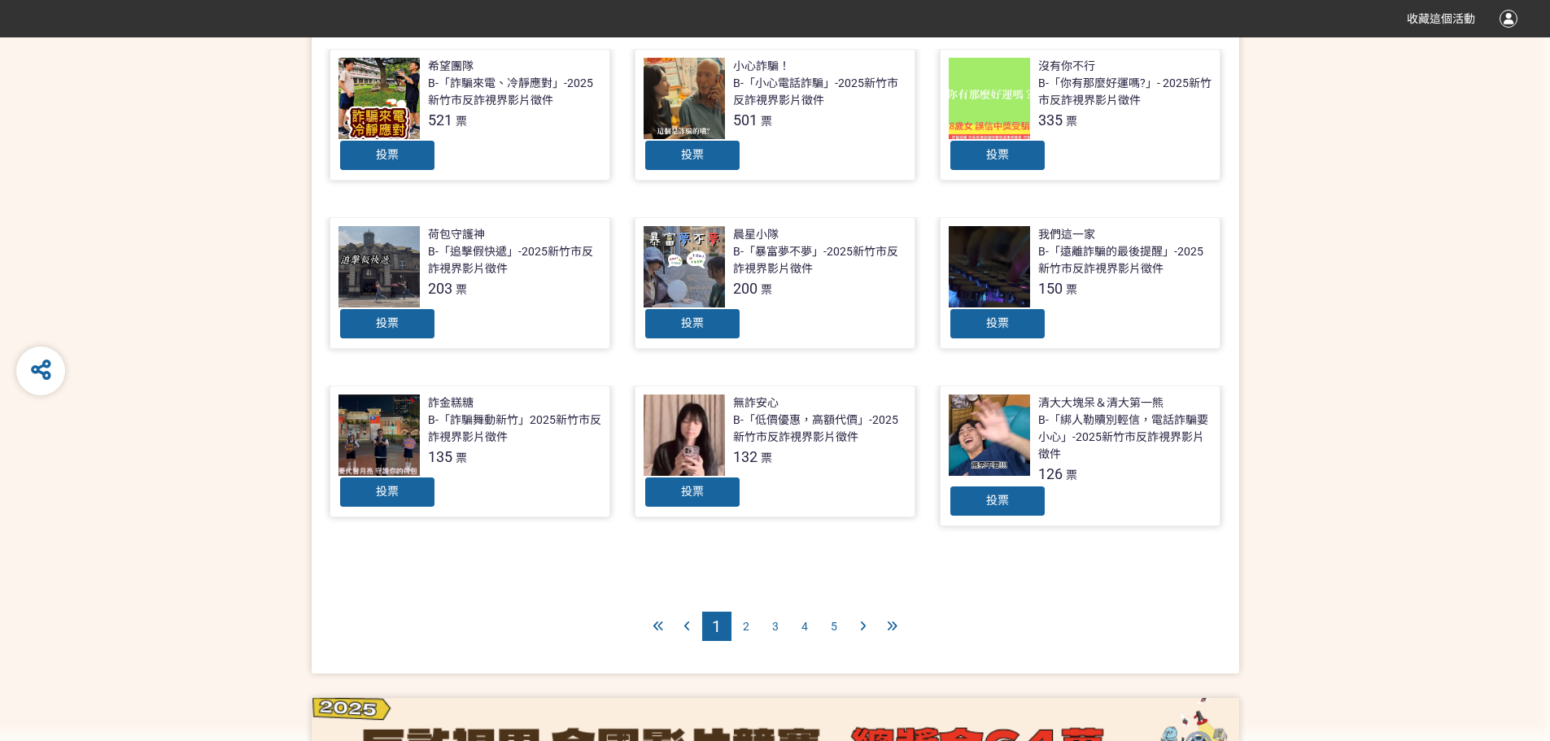
click at [561, 449] on div "詐金糕糖 B-「詐騙舞動新竹」2025新竹市反詐視界影片徵件 135 票" at bounding box center [514, 431] width 173 height 73
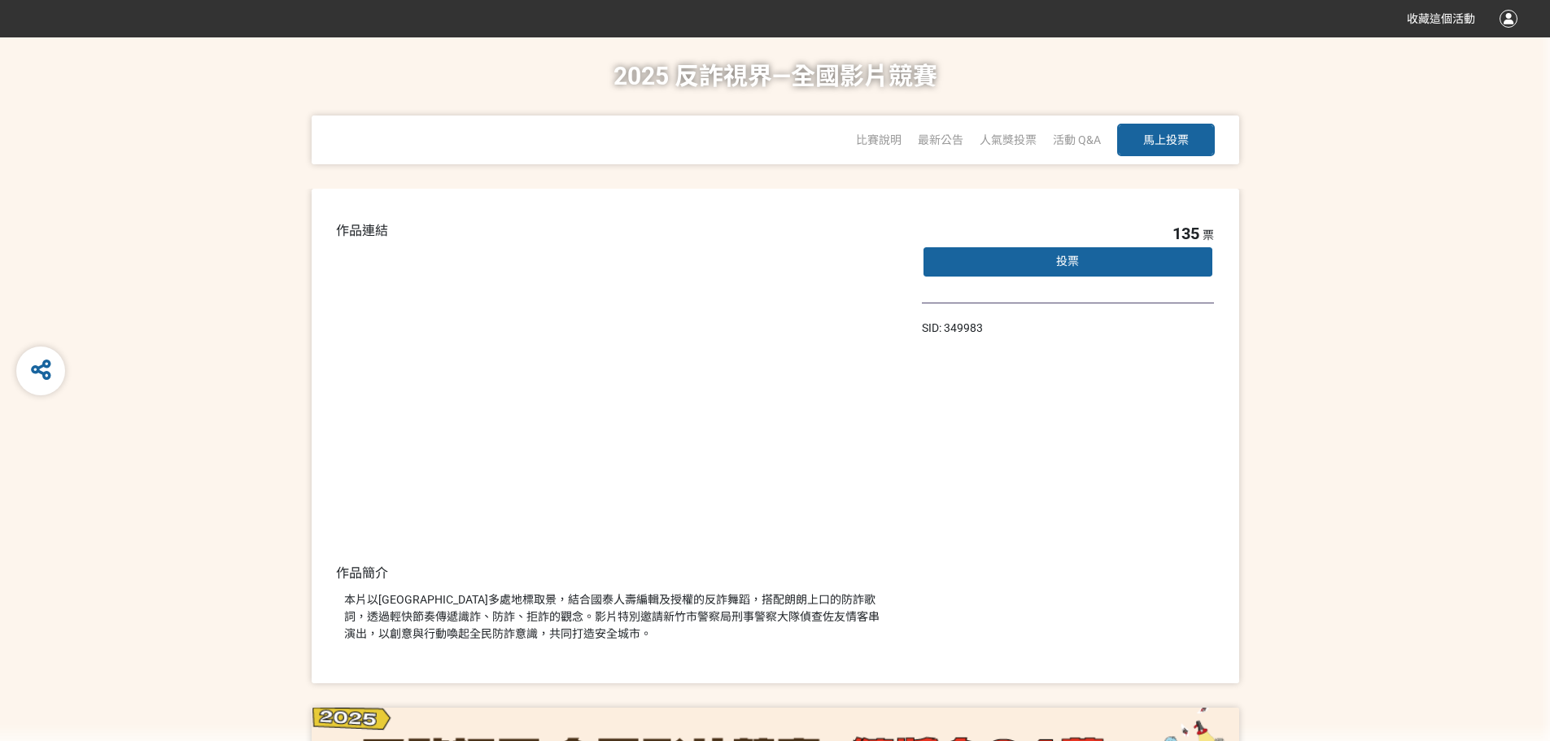
click at [935, 563] on div "135 票 投票 SID: 349983" at bounding box center [1068, 436] width 293 height 430
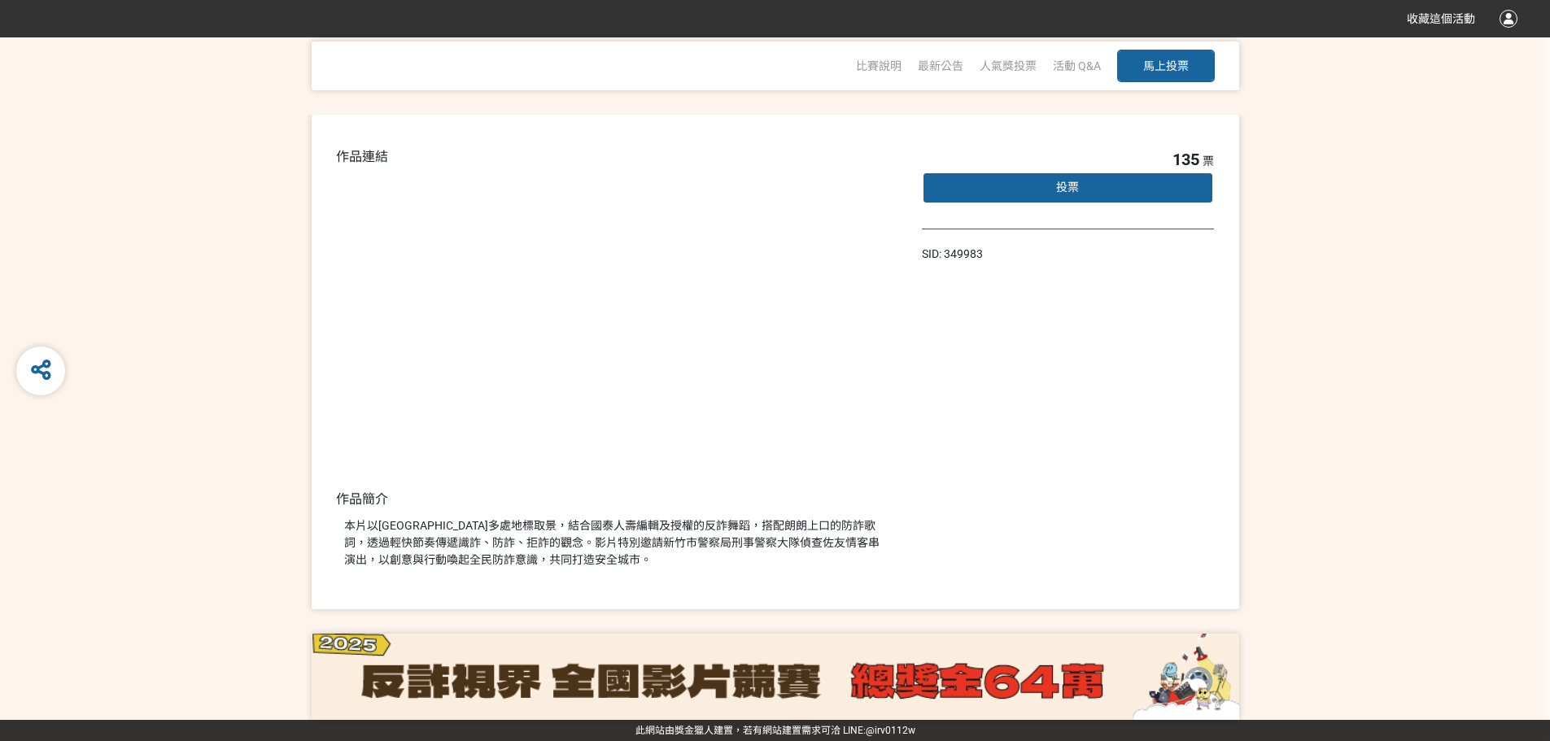
select select "vote"
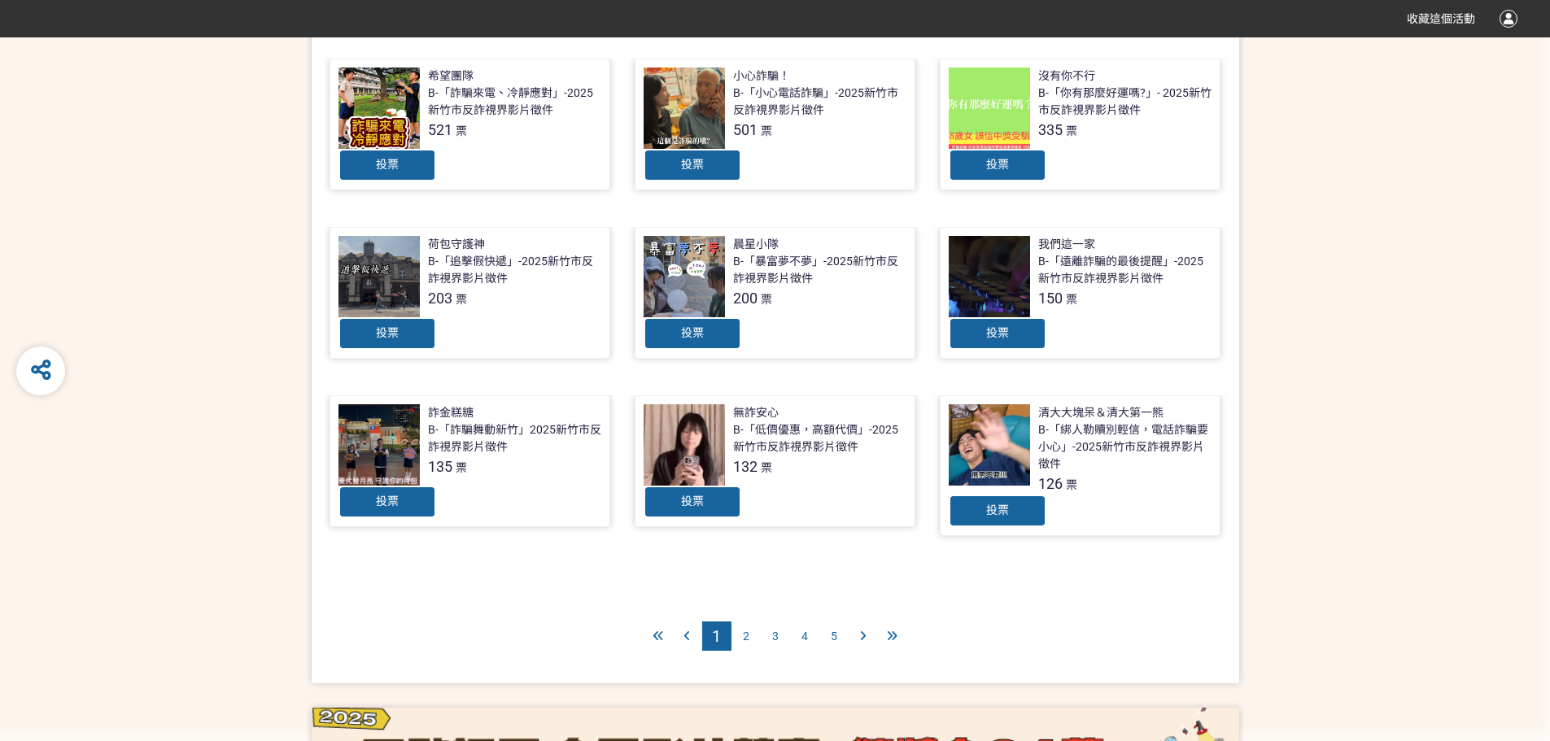
scroll to position [569, 0]
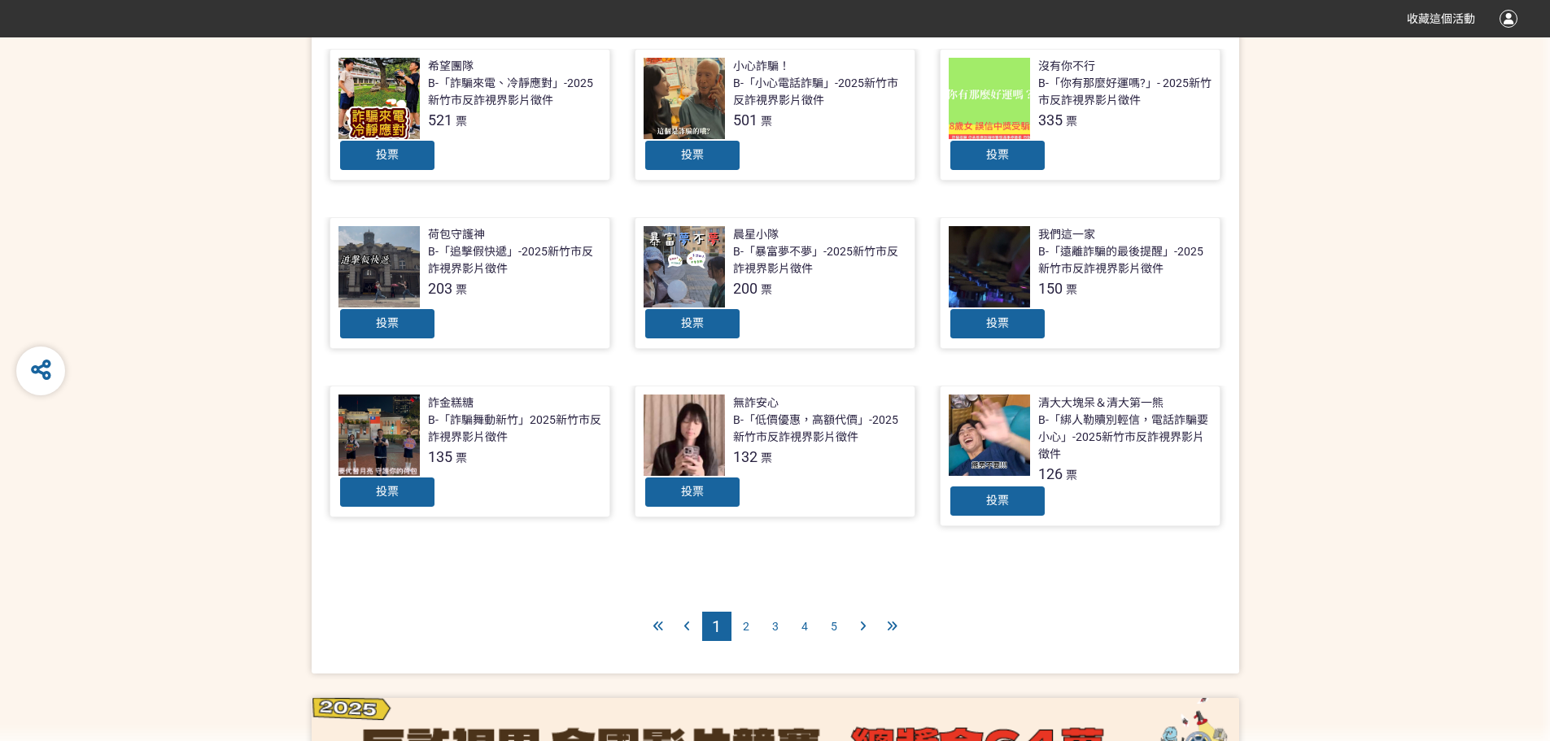
click at [751, 625] on div "2" at bounding box center [745, 626] width 29 height 29
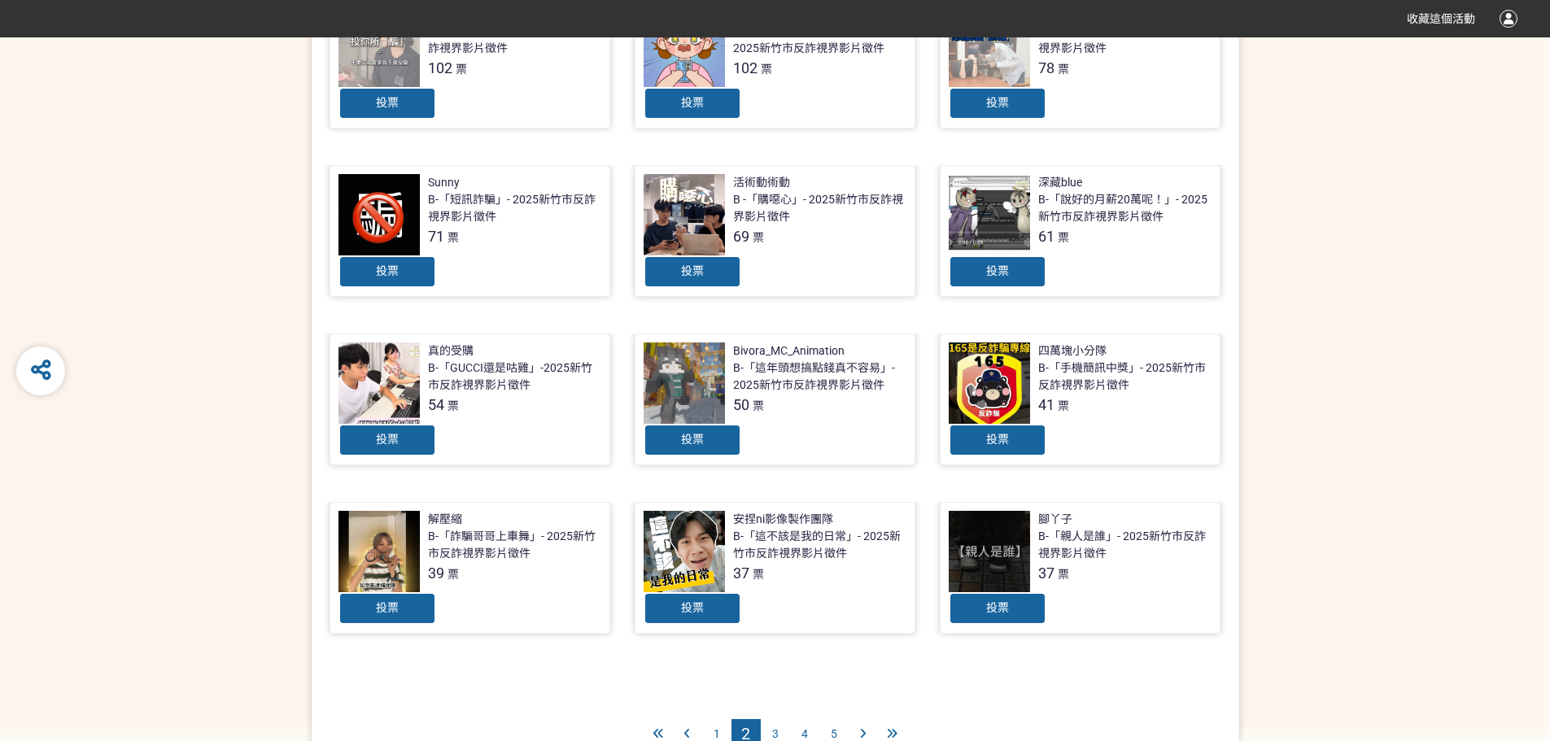
scroll to position [407, 0]
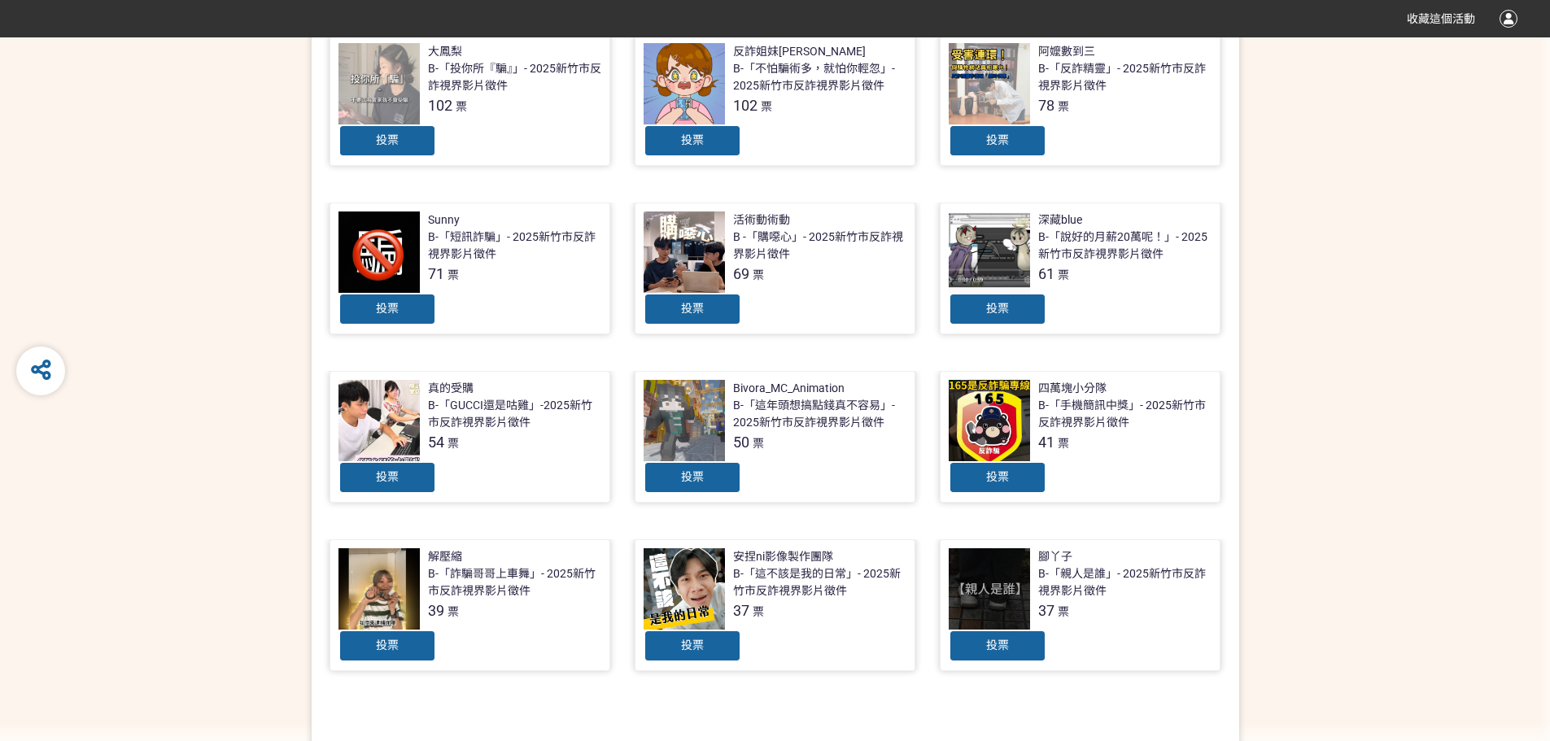
click at [1114, 260] on div "B-「說好的月薪20萬呢！」- 2025新竹市反詐視界影片徵件" at bounding box center [1124, 246] width 173 height 34
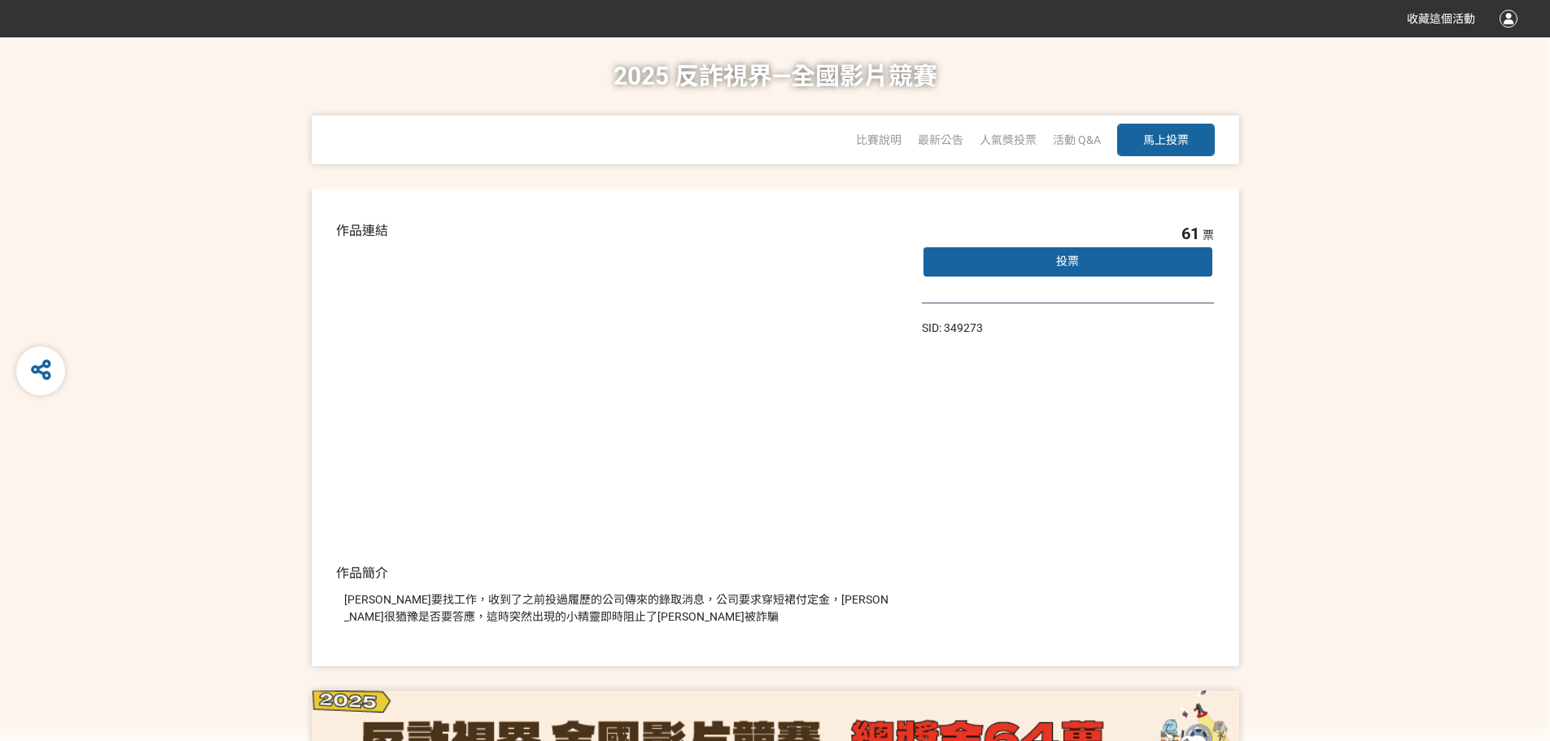
select select "vote"
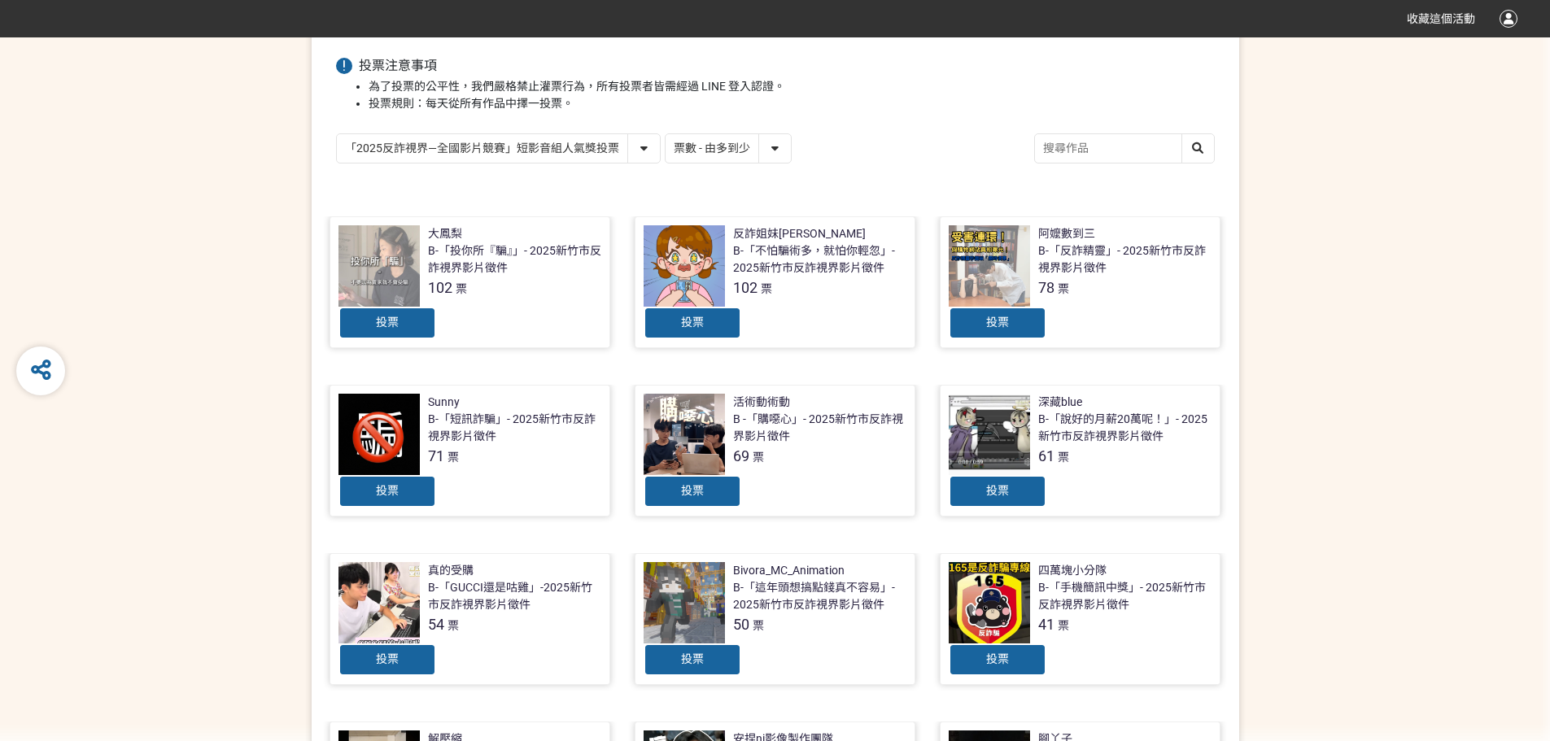
scroll to position [163, 0]
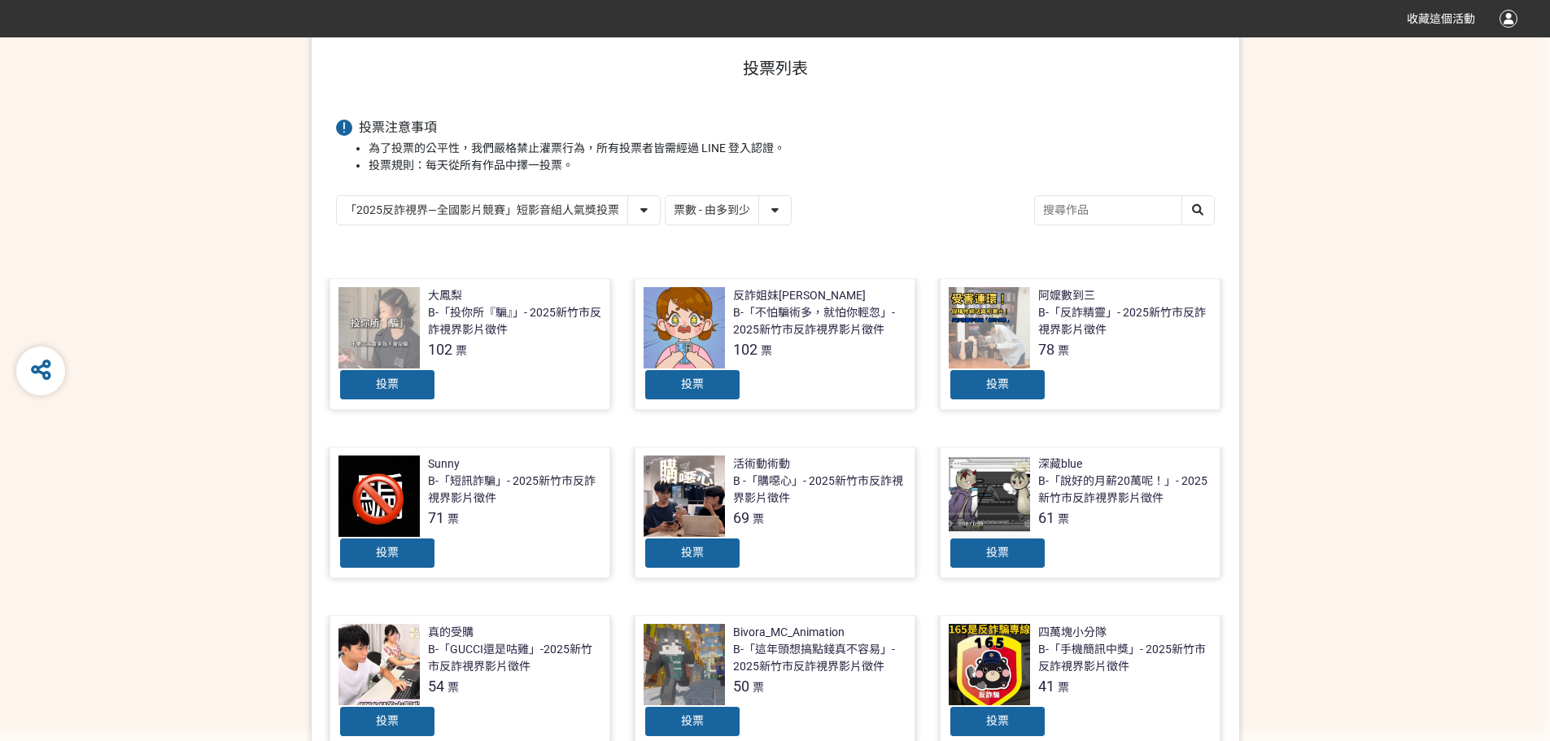
click at [516, 474] on div "B-「短訊詐騙」- 2025新竹市反詐視界影片徵件" at bounding box center [514, 490] width 173 height 34
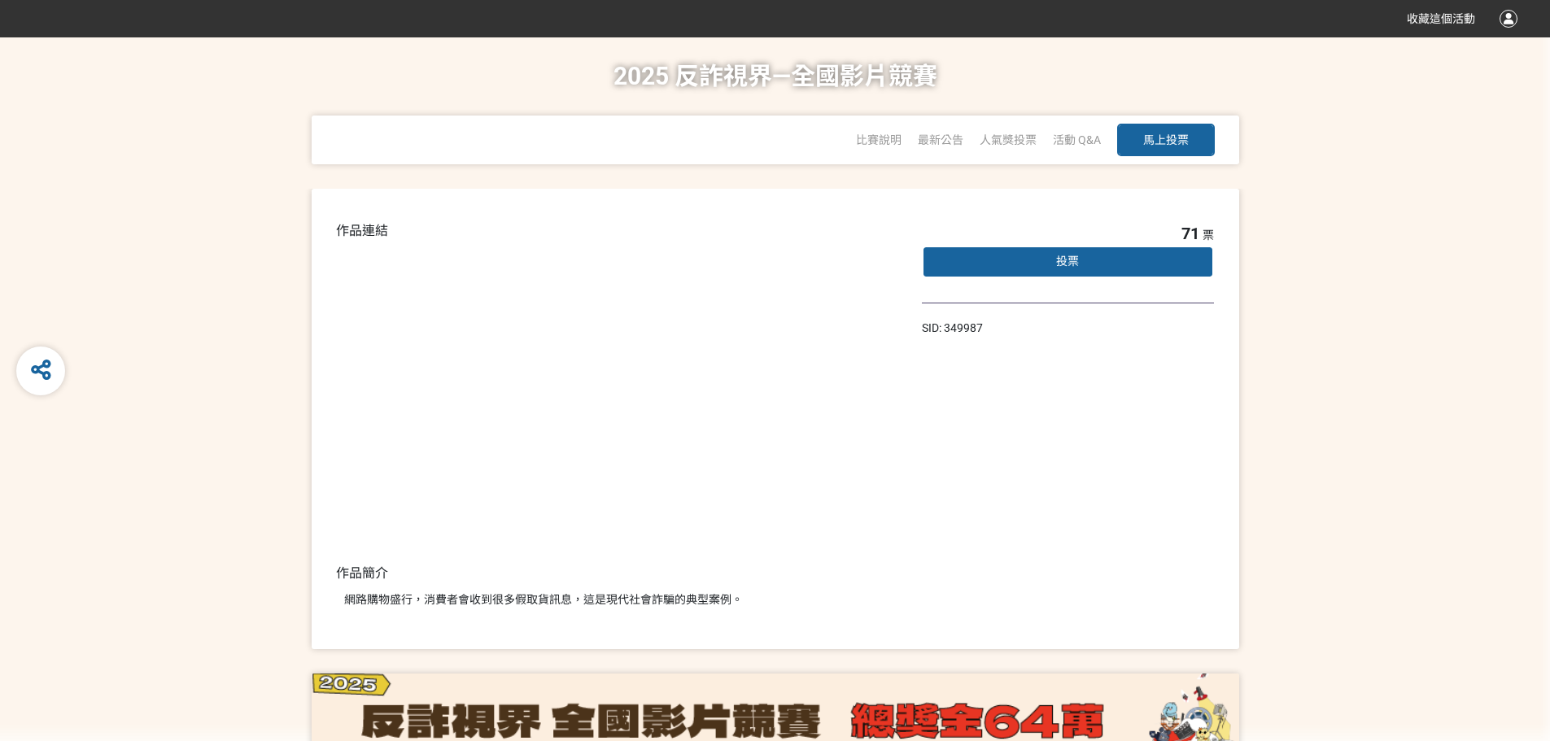
select select "vote"
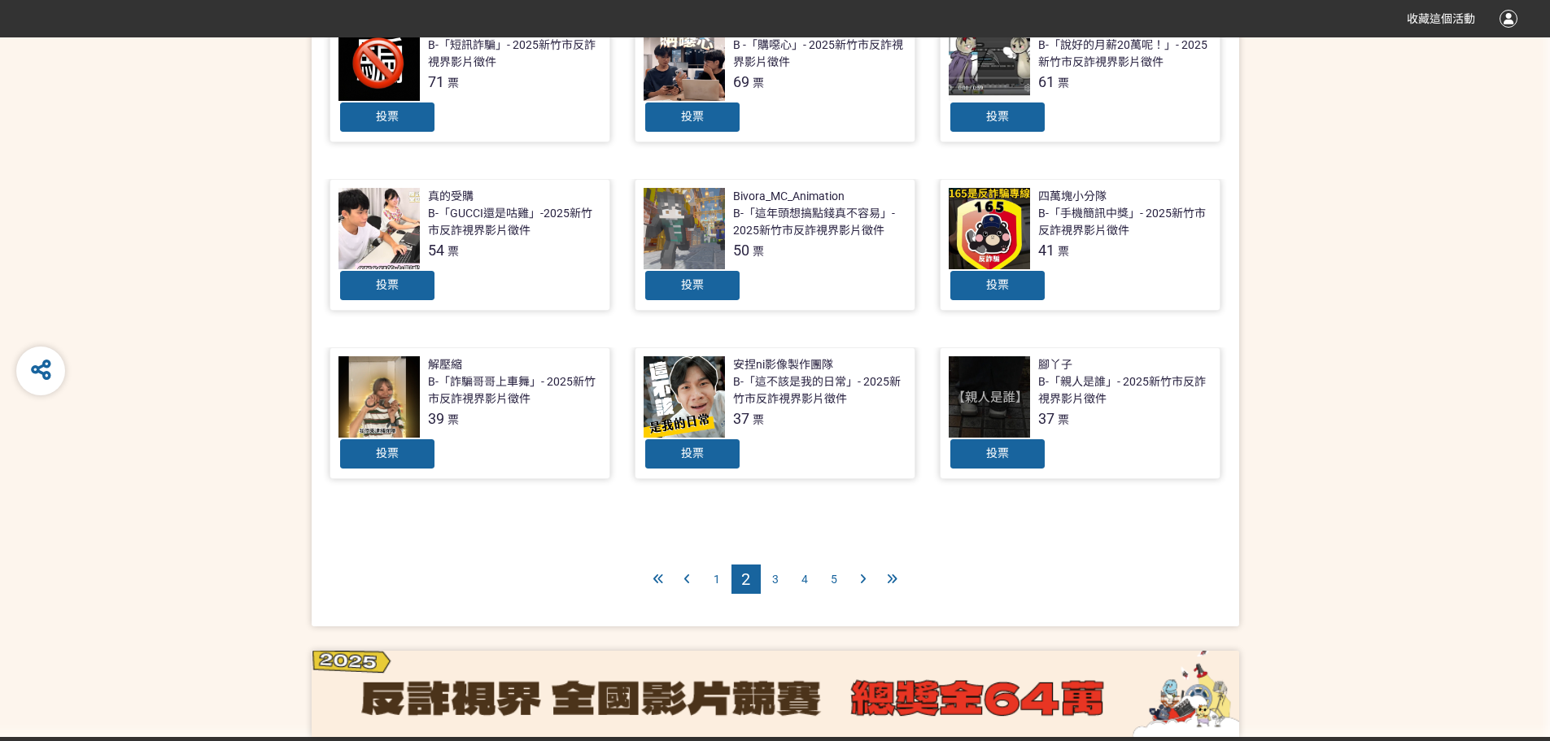
scroll to position [617, 0]
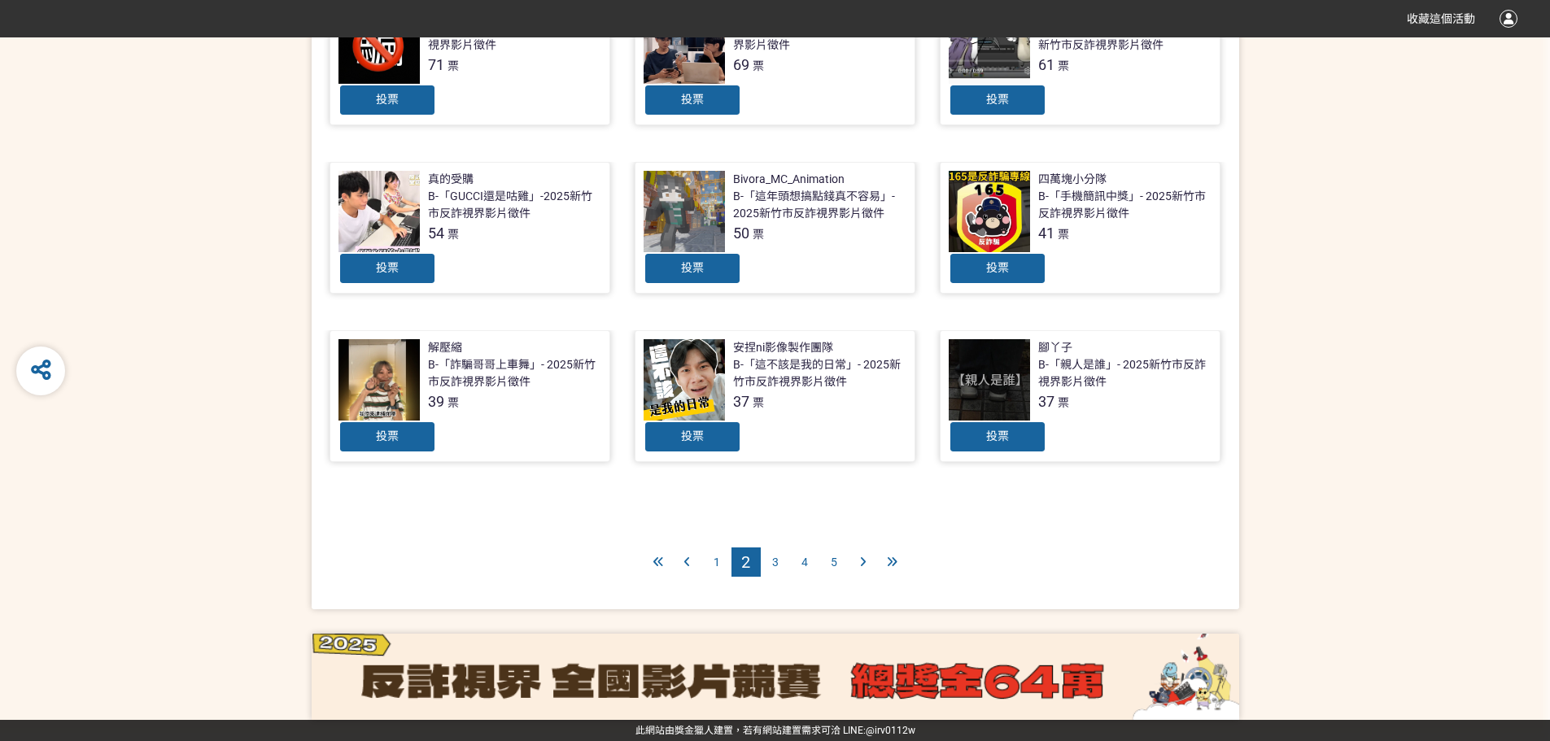
click at [773, 561] on span "3" at bounding box center [775, 562] width 7 height 13
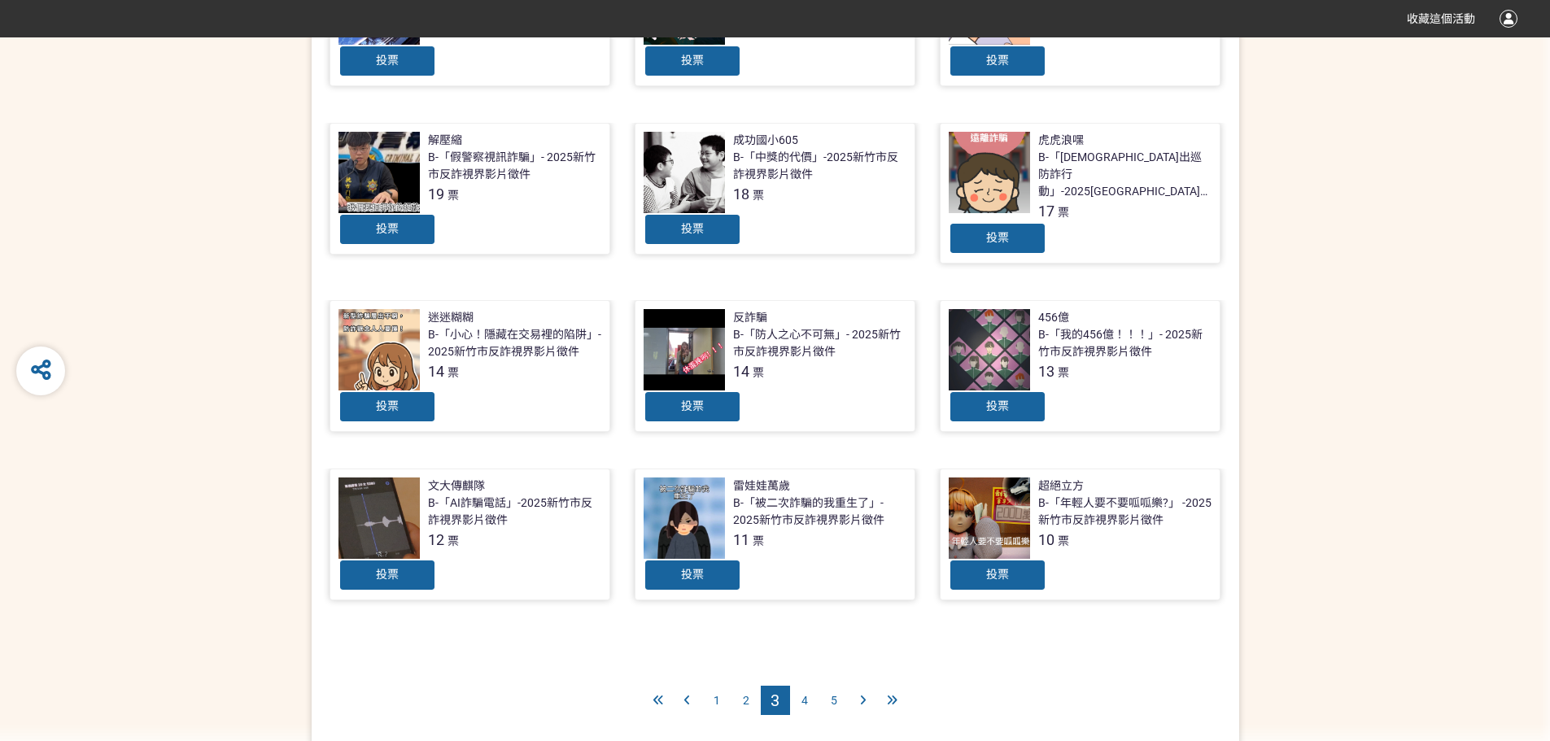
scroll to position [488, 0]
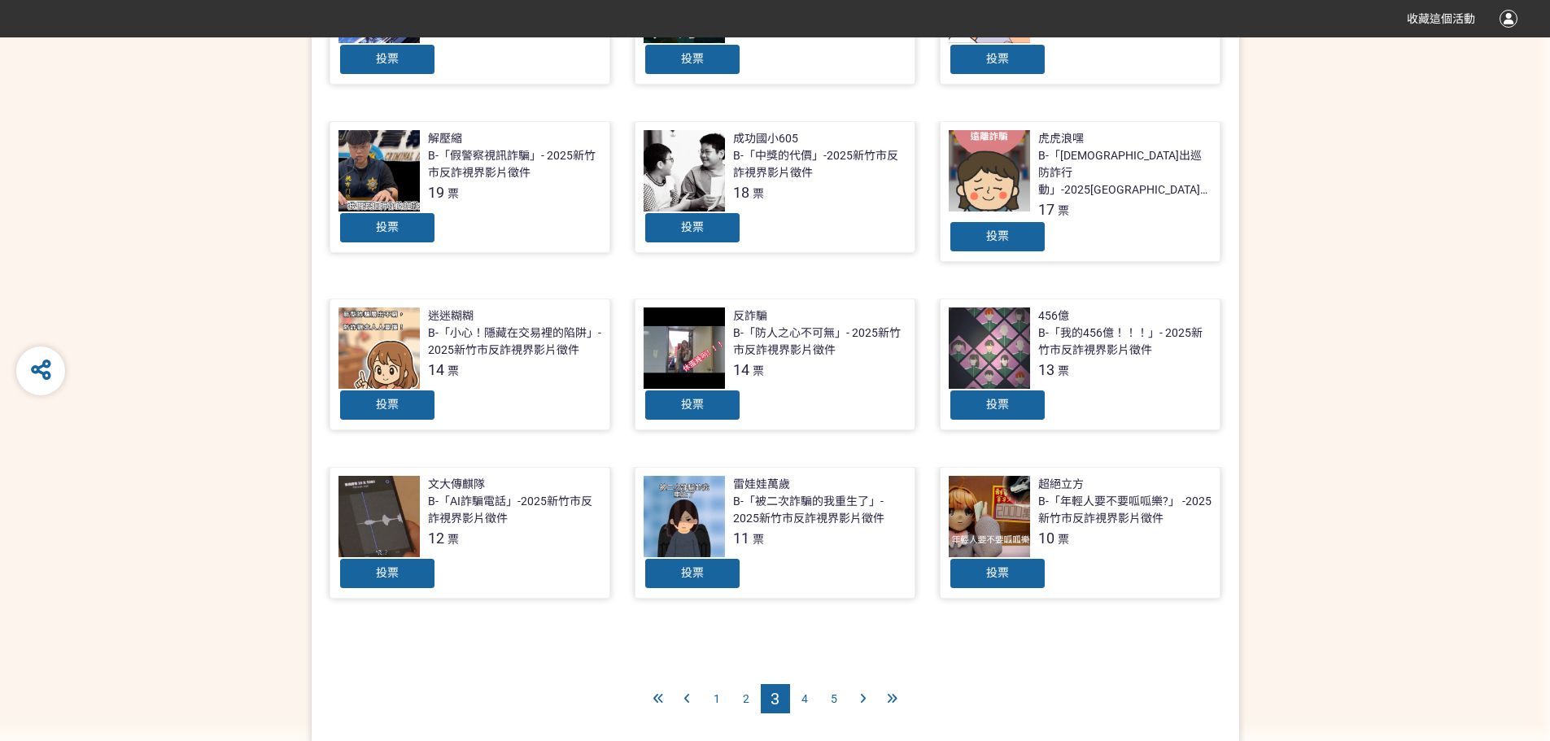
click at [1032, 395] on div "投票" at bounding box center [998, 405] width 98 height 33
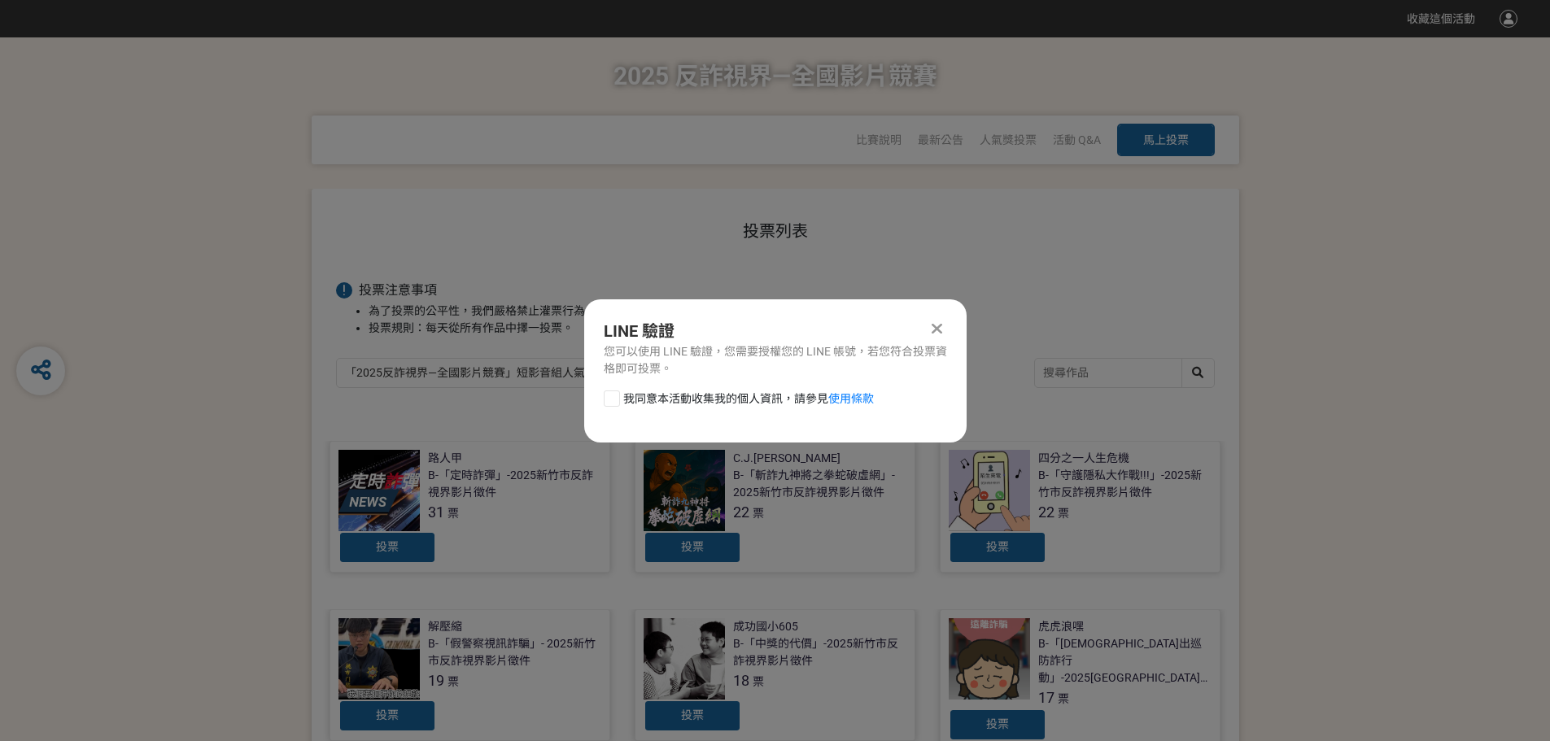
scroll to position [0, 0]
click at [687, 388] on div "LINE 驗證 您可以使用 LINE 驗證，您需要授權您的 LINE 帳號，若您符合投票資格即可投票。 我同意本活動收集我的個人資訊，請參見 使用條款" at bounding box center [775, 370] width 382 height 143
click at [623, 394] on span "我同意本活動收集我的個人資訊，請參見 使用條款" at bounding box center [748, 399] width 251 height 17
click at [615, 394] on input "我同意本活動收集我的個人資訊，請參見 使用條款" at bounding box center [609, 398] width 11 height 11
checkbox input "false"
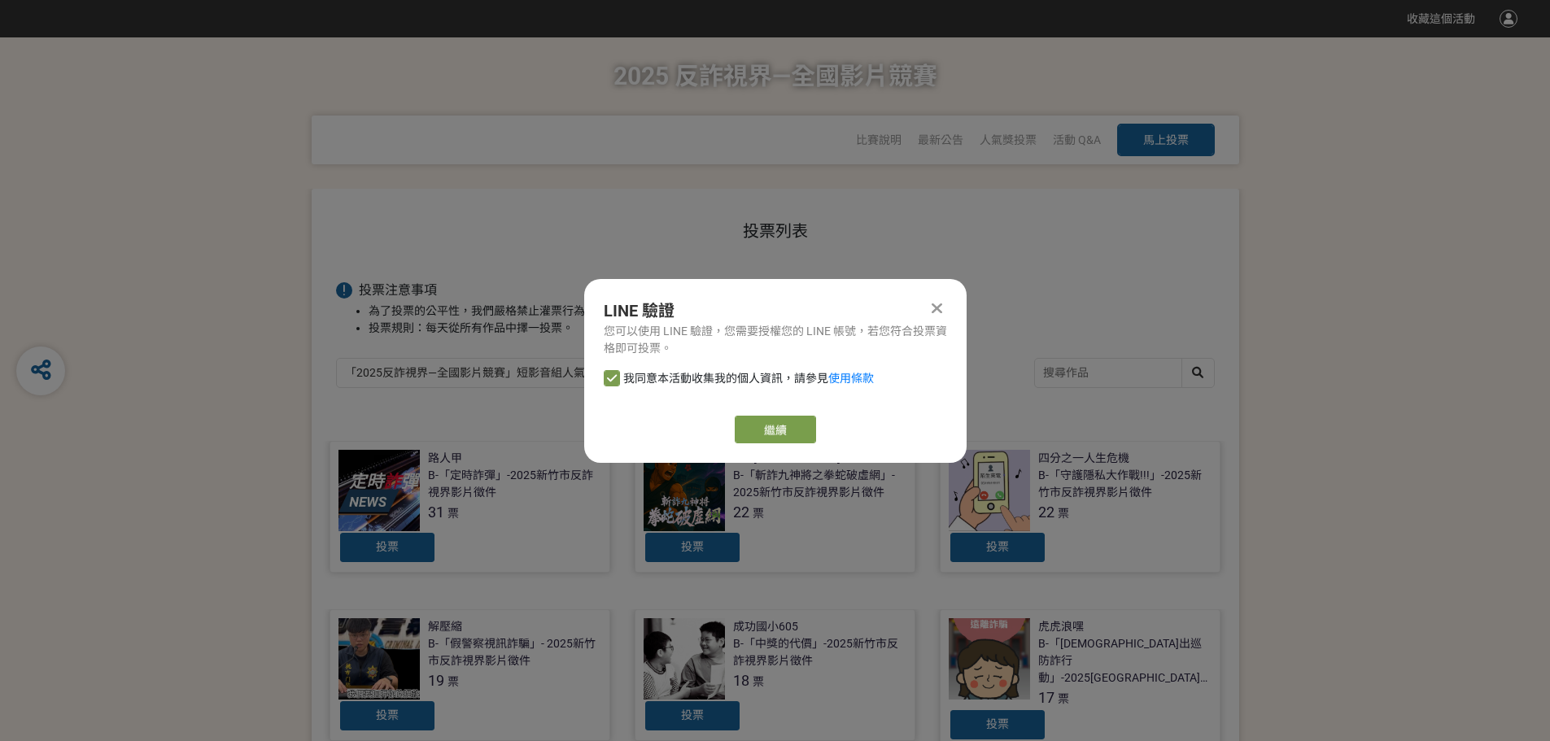
click at [619, 396] on div "我同意本活動收集我的個人資訊，請參見 使用條款" at bounding box center [775, 386] width 382 height 33
click at [809, 430] on link "繼續" at bounding box center [775, 430] width 81 height 28
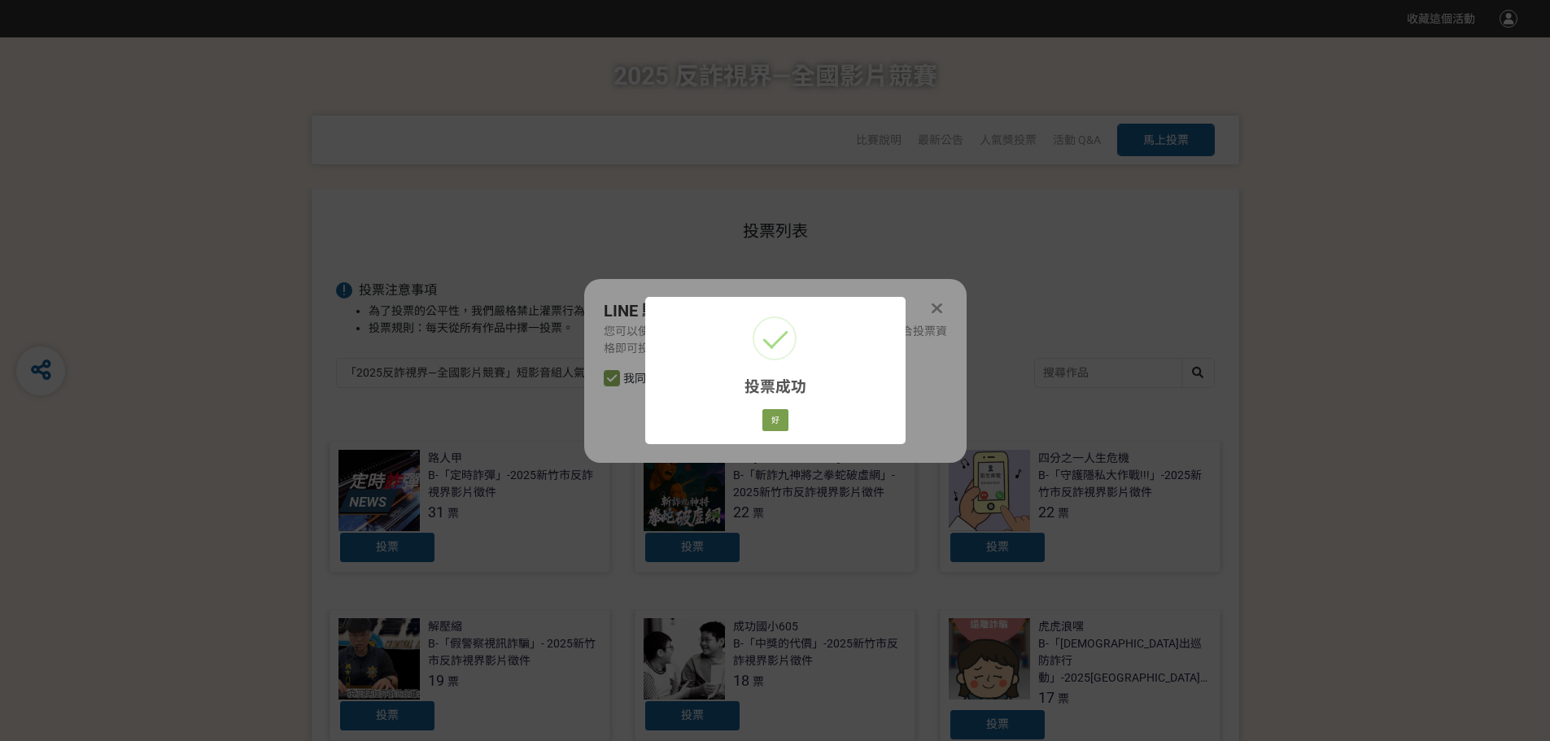
click at [790, 425] on div "好 Cancel" at bounding box center [774, 421] width 31 height 28
click at [780, 419] on button "好" at bounding box center [775, 420] width 26 height 23
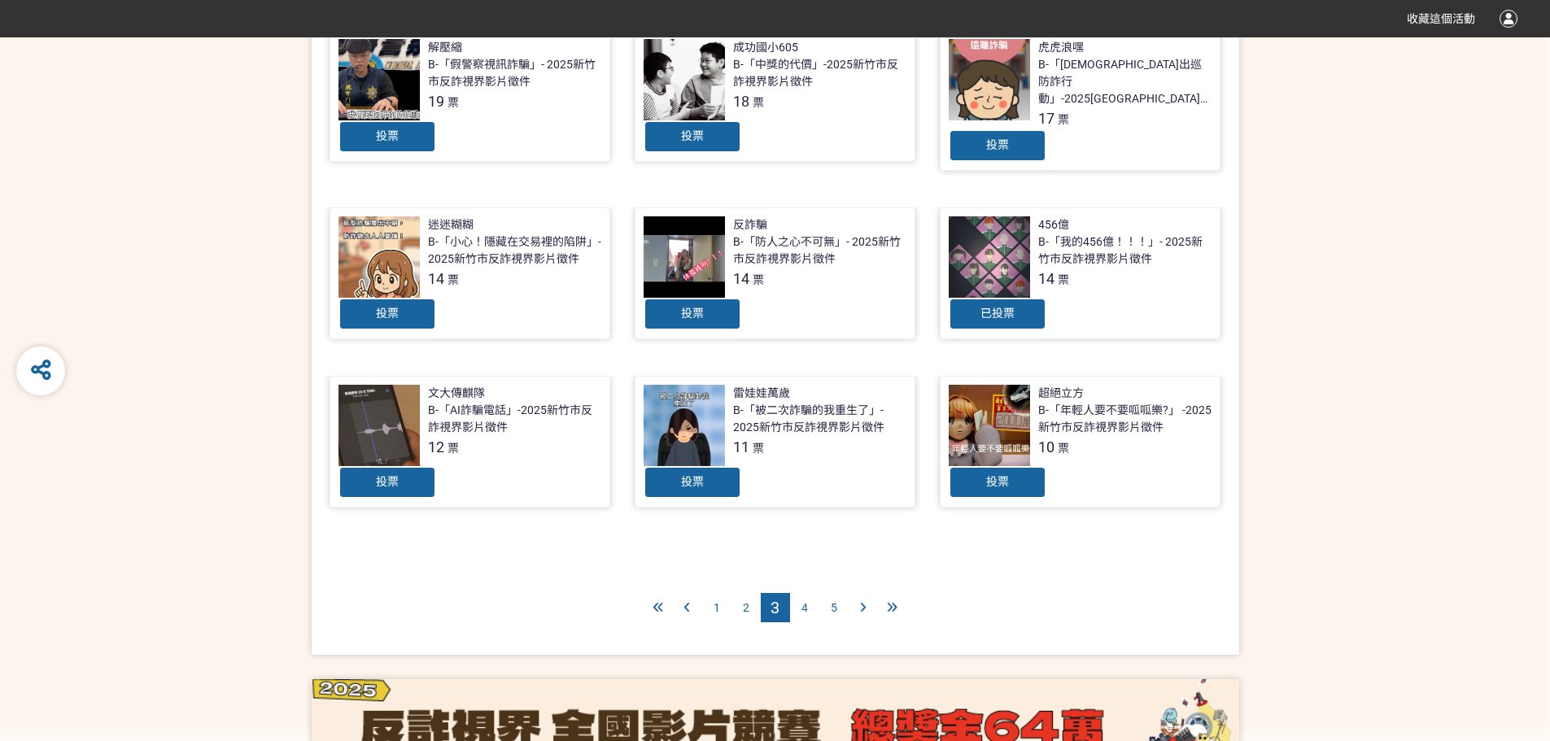
scroll to position [592, 0]
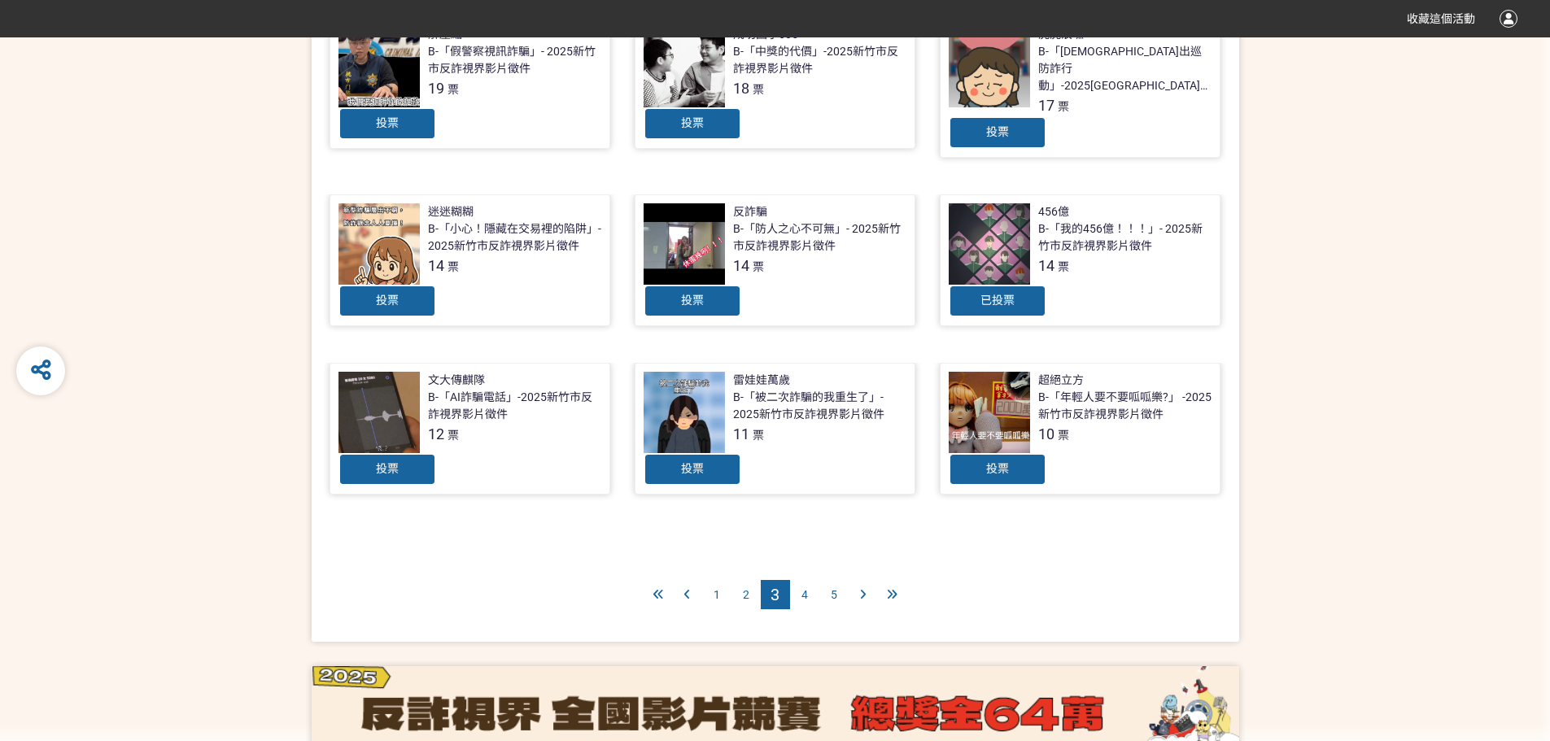
click at [810, 580] on div "4" at bounding box center [804, 594] width 29 height 29
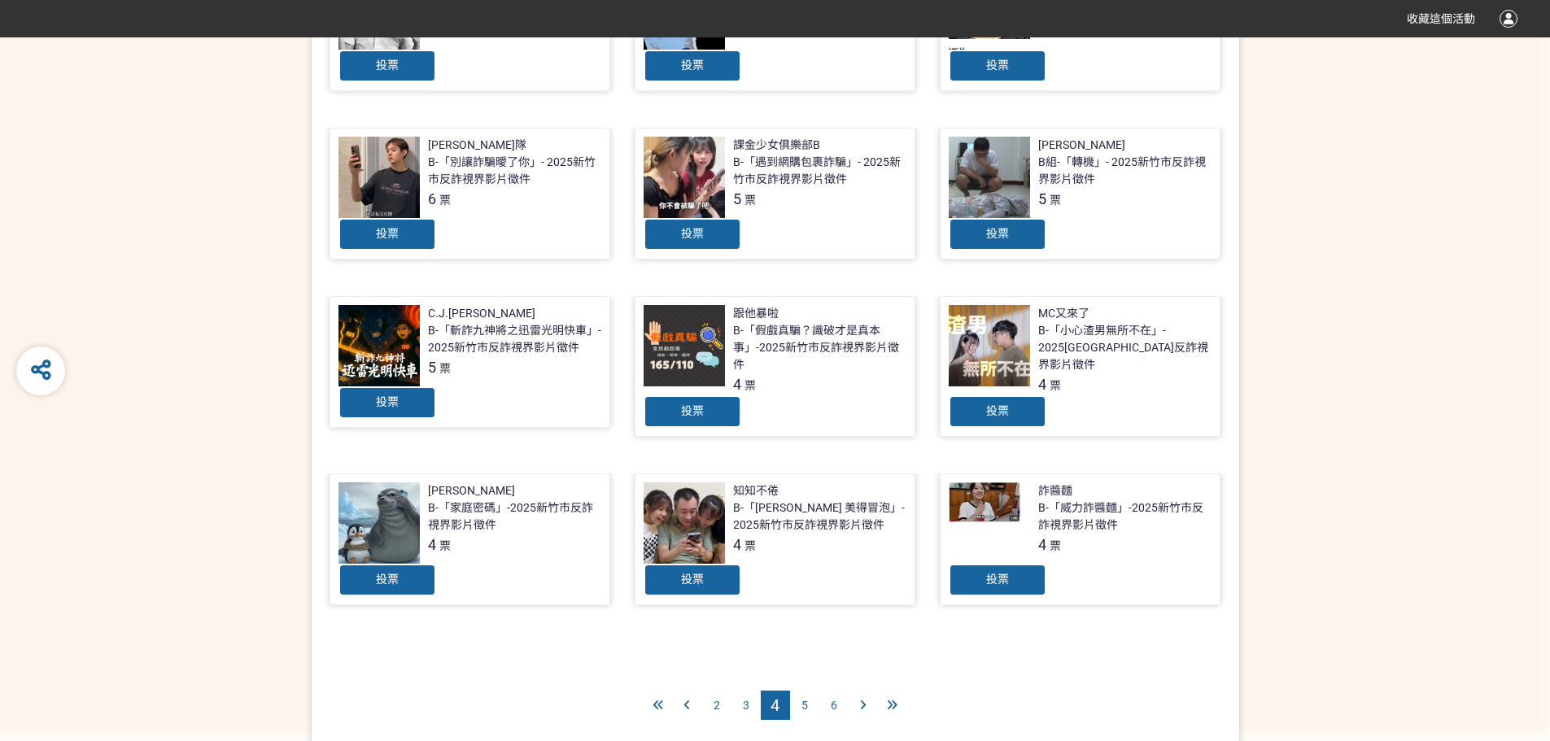
scroll to position [626, 0]
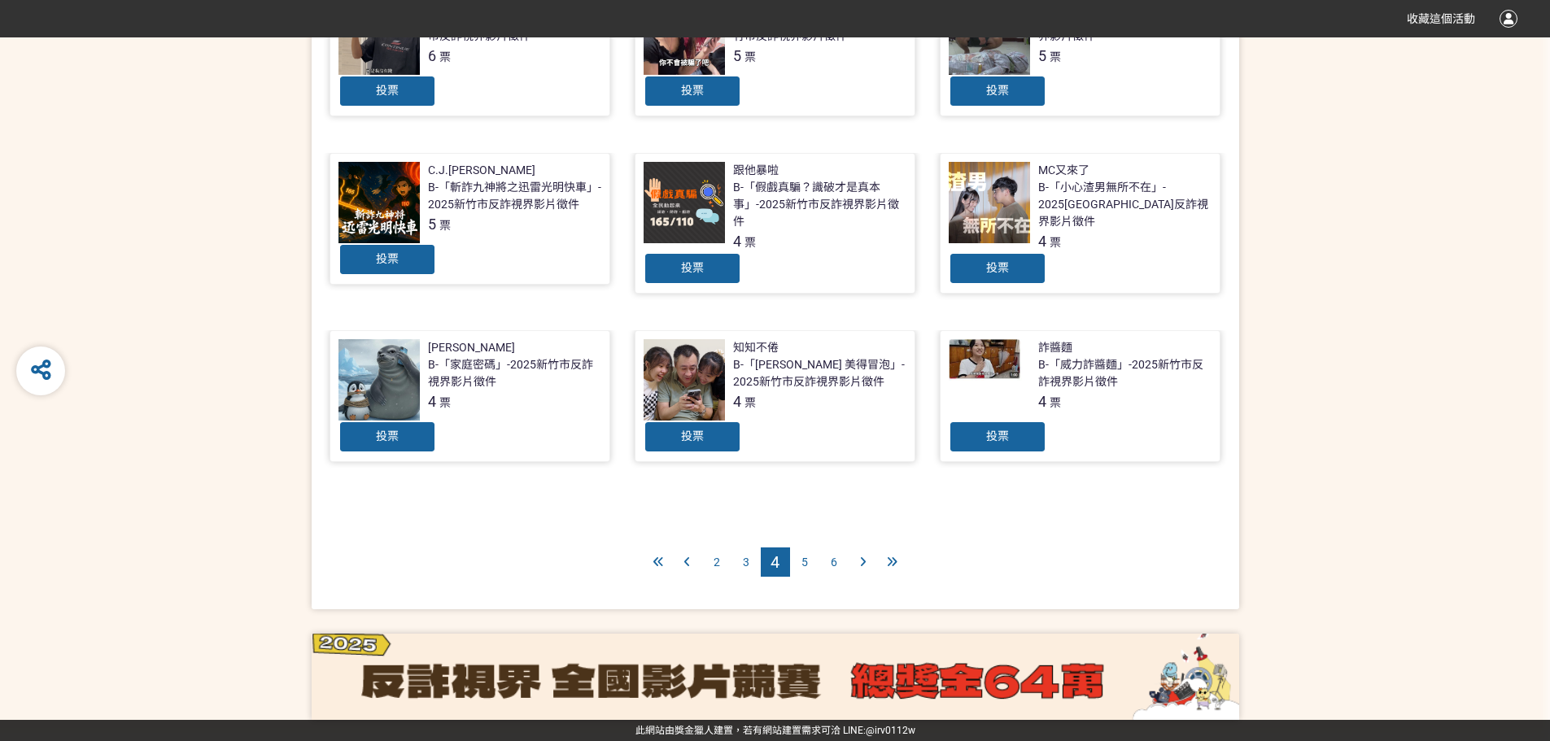
click at [738, 573] on div "3" at bounding box center [745, 562] width 29 height 29
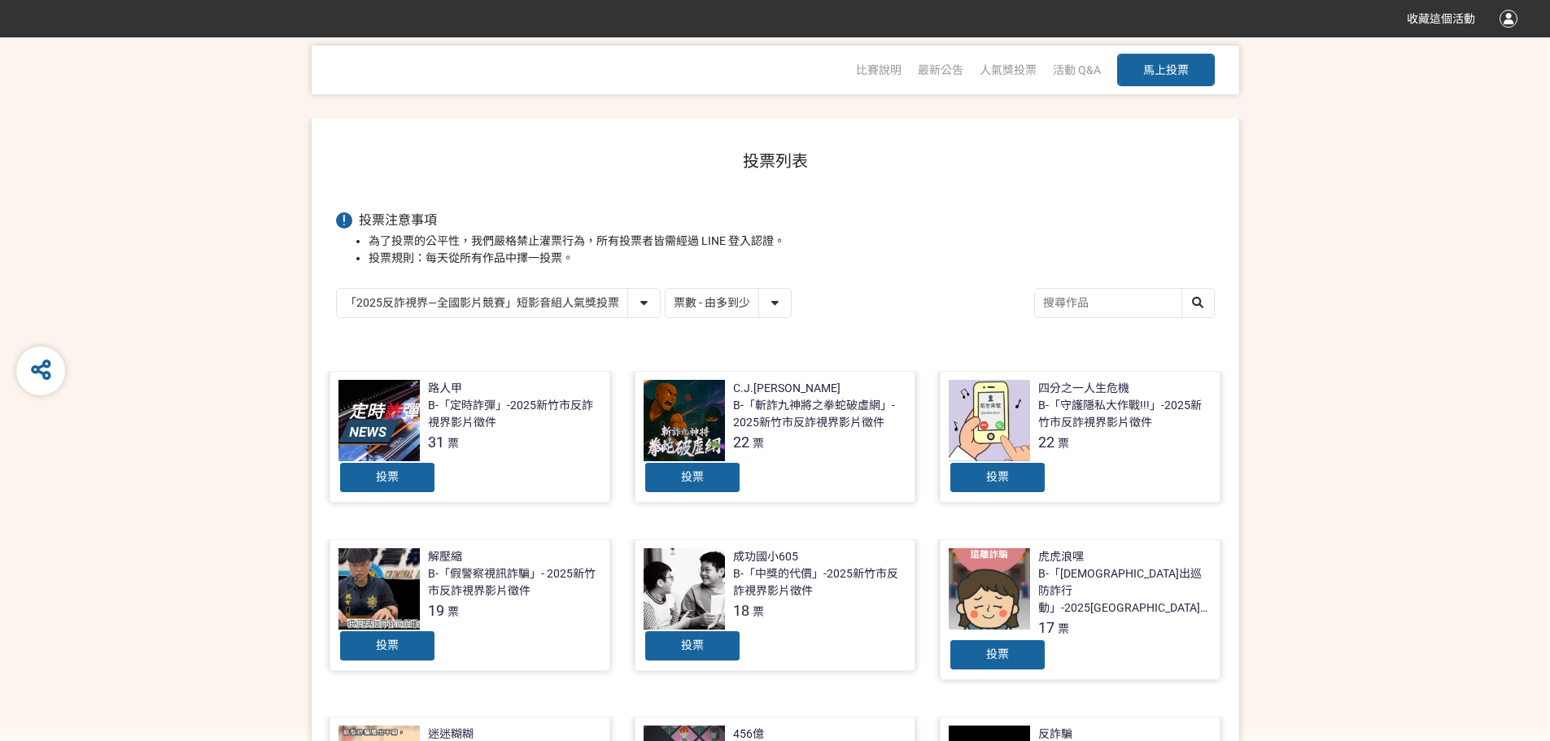
scroll to position [47, 0]
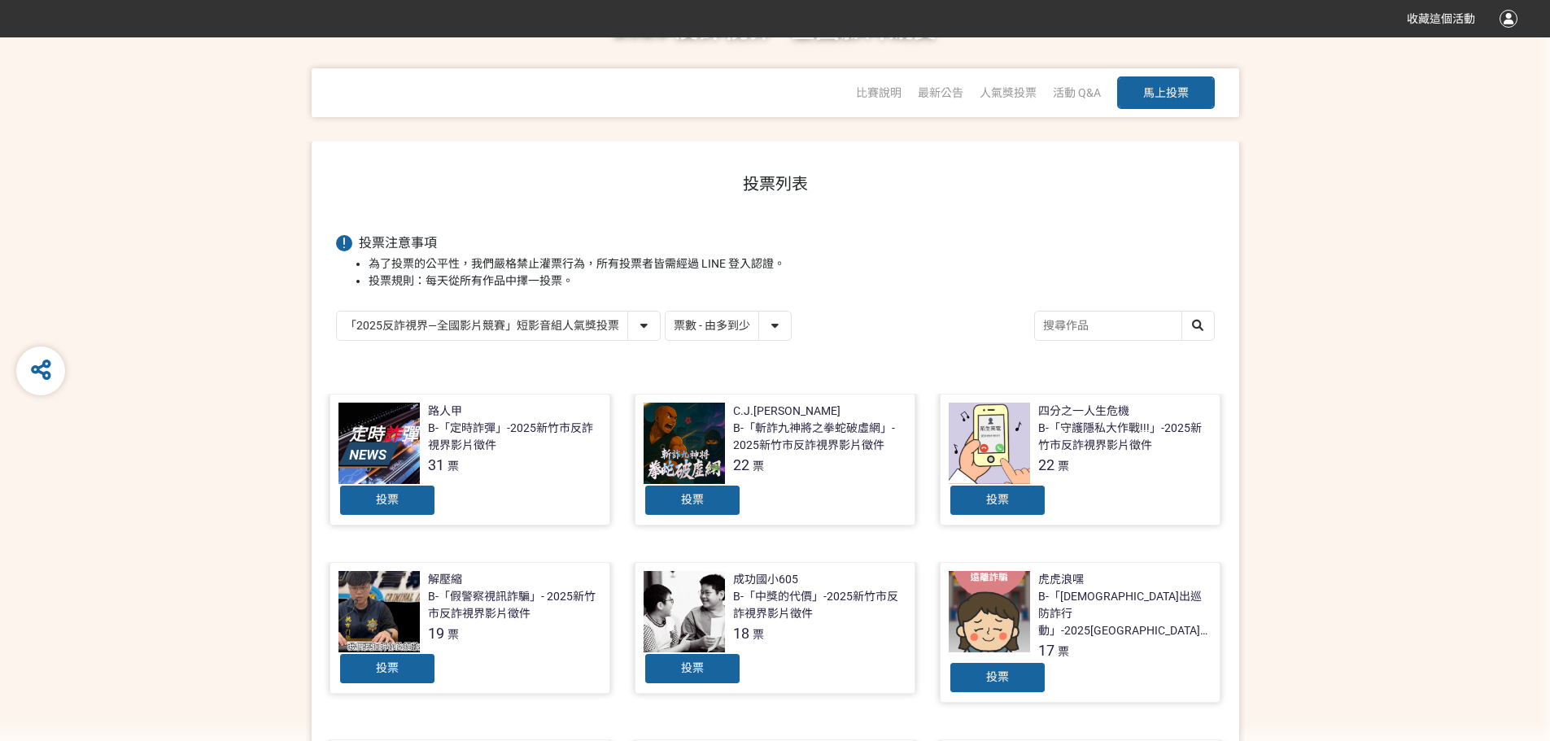
click at [603, 331] on select "「2025反詐視界—全國影片競賽」短影音組人氣獎投票 「2025反詐視界—全國影片競賽」短片組人氣獎投票" at bounding box center [498, 326] width 323 height 28
click at [337, 312] on select "「2025反詐視界—全國影片競賽」短影音組人氣獎投票 「2025反詐視界—全國影片競賽」短片組人氣獎投票" at bounding box center [498, 326] width 323 height 28
click at [617, 323] on select "「2025反詐視界—全國影片競賽」短影音組人氣獎投票 「2025反詐視界—全國影片競賽」短片組人氣獎投票" at bounding box center [498, 326] width 323 height 28
select select "13146"
click at [337, 312] on select "「2025反詐視界—全國影片競賽」短影音組人氣獎投票 「2025反詐視界—全國影片競賽」短片組人氣獎投票" at bounding box center [498, 326] width 323 height 28
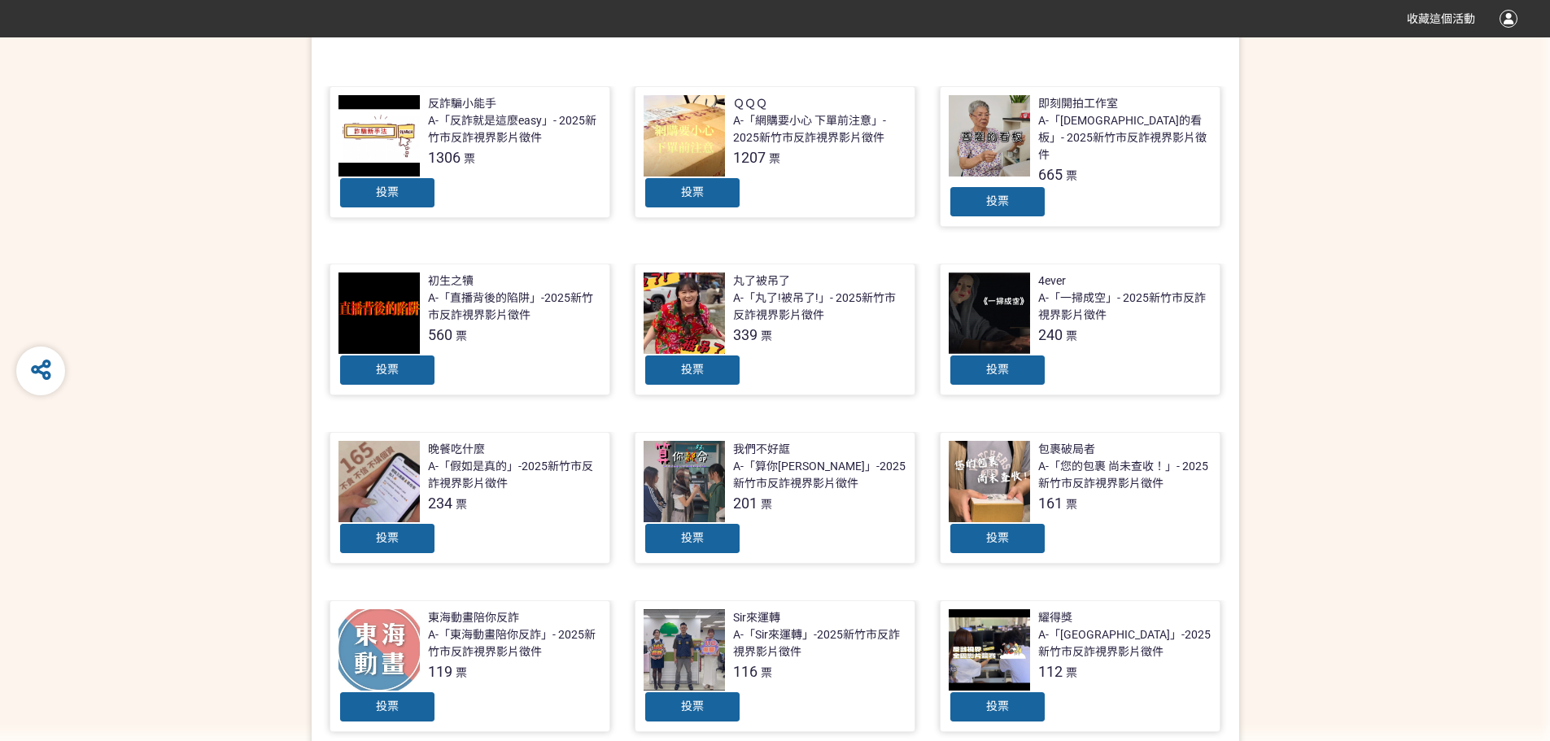
scroll to position [325, 0]
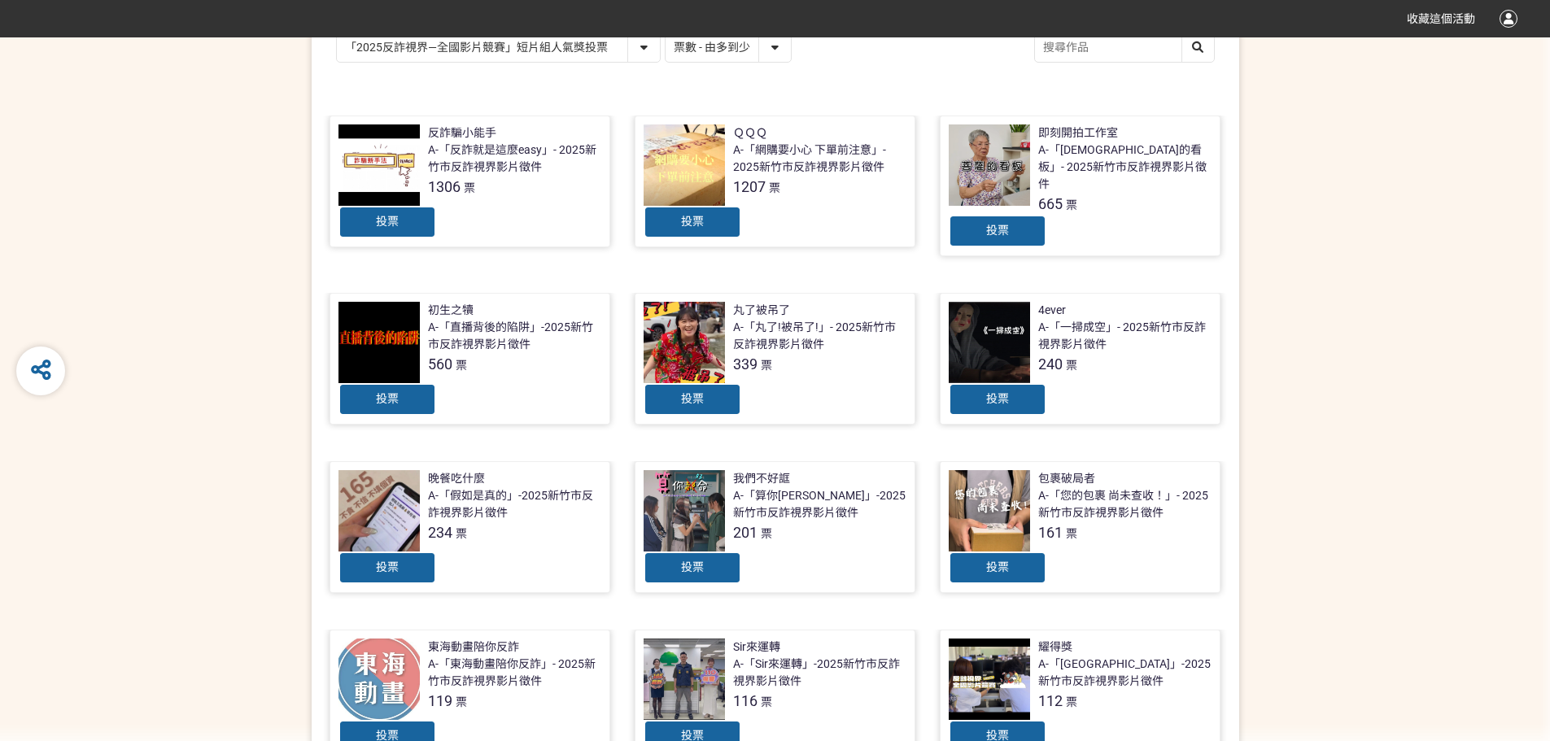
click at [530, 213] on div "投票" at bounding box center [469, 222] width 263 height 33
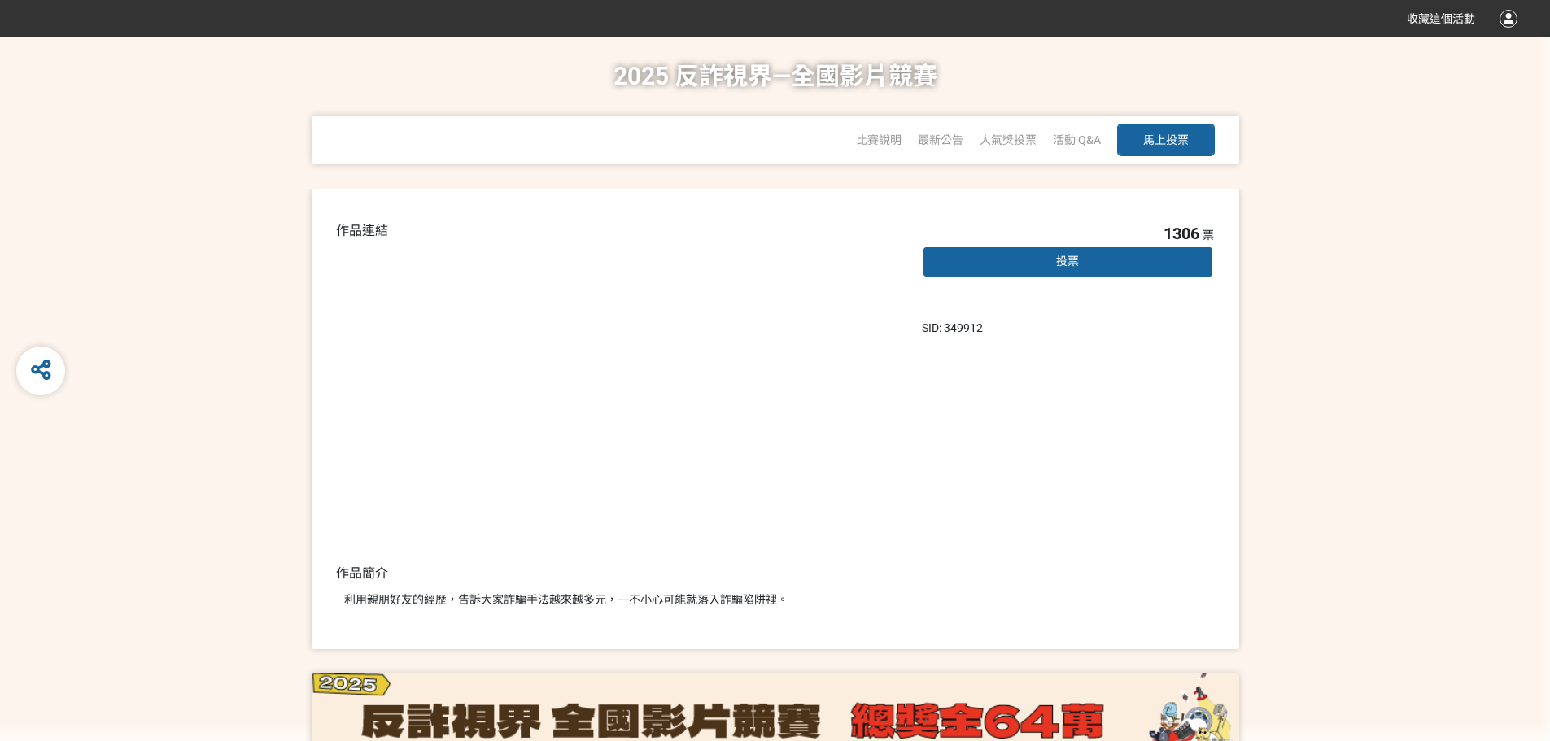
select select "13146"
select select "vote"
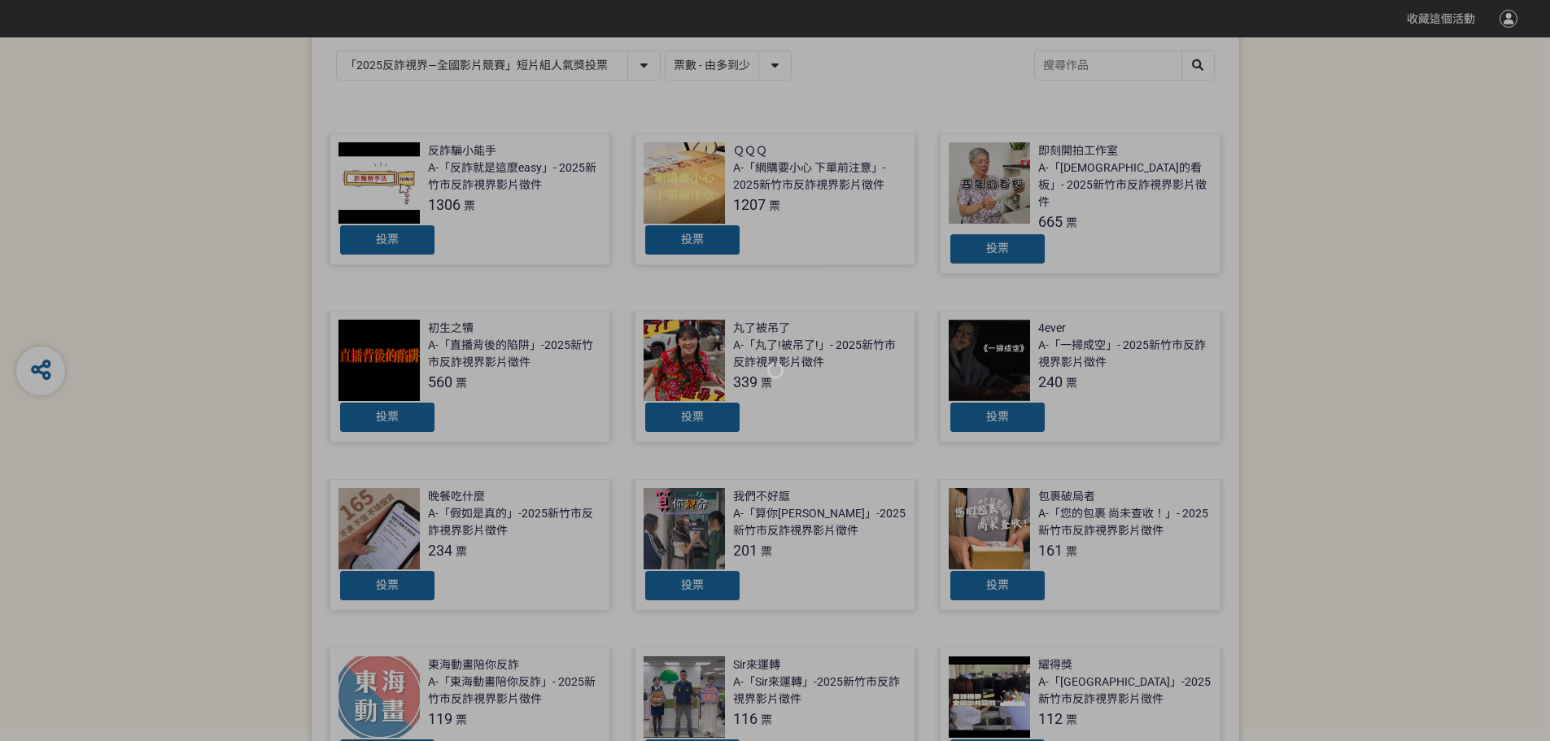
scroll to position [325, 0]
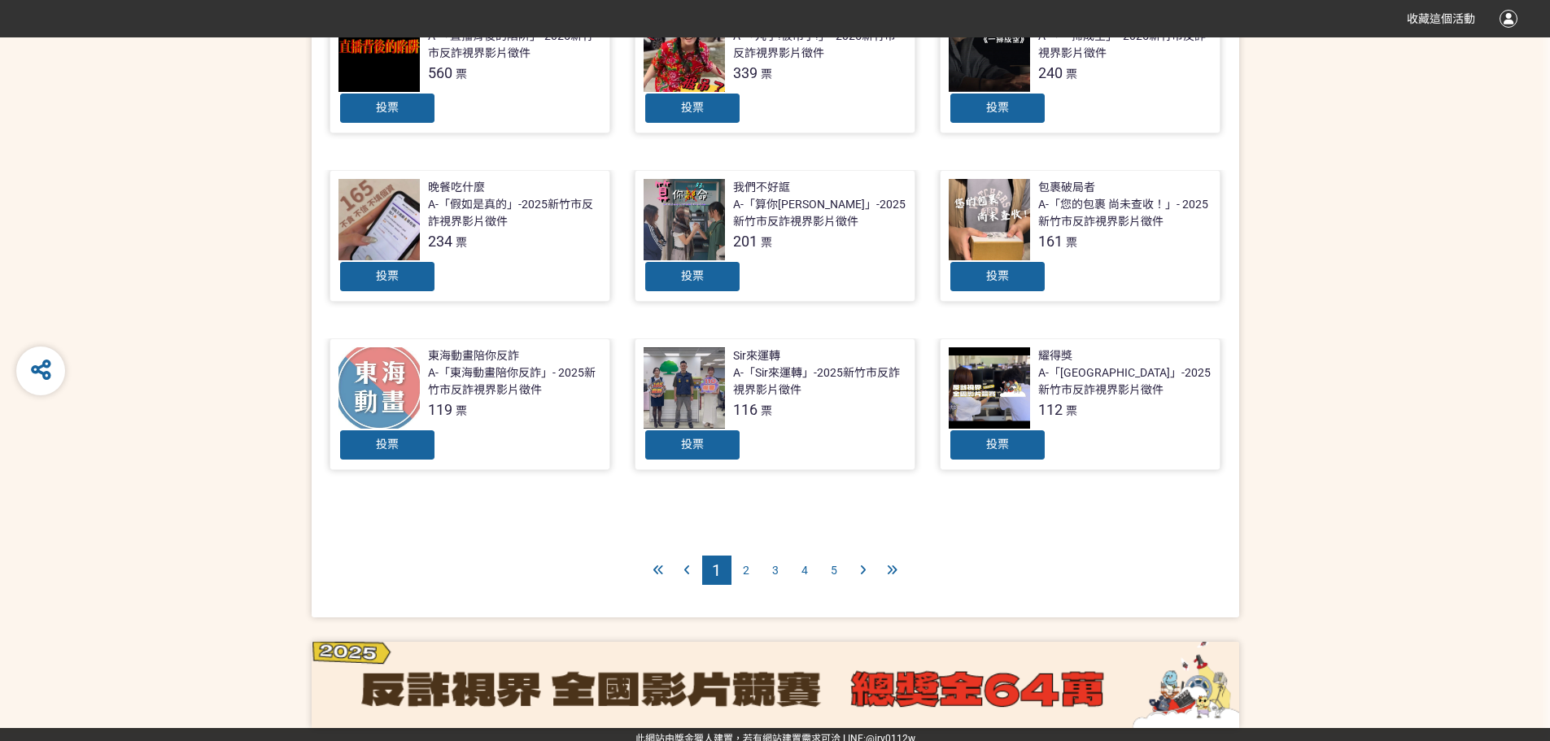
click at [745, 556] on div "2" at bounding box center [745, 570] width 29 height 29
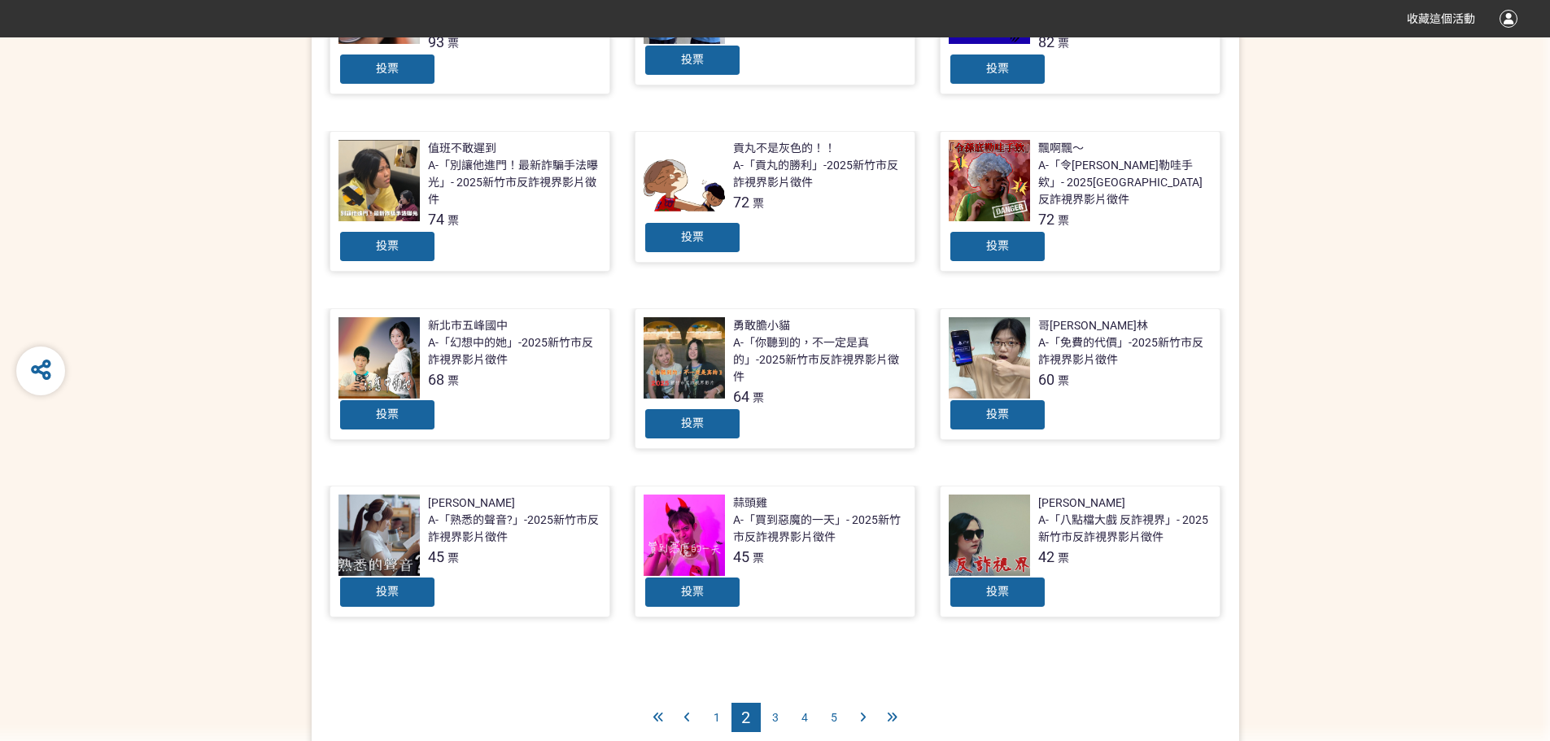
scroll to position [488, 0]
click at [778, 722] on span "3" at bounding box center [775, 716] width 7 height 13
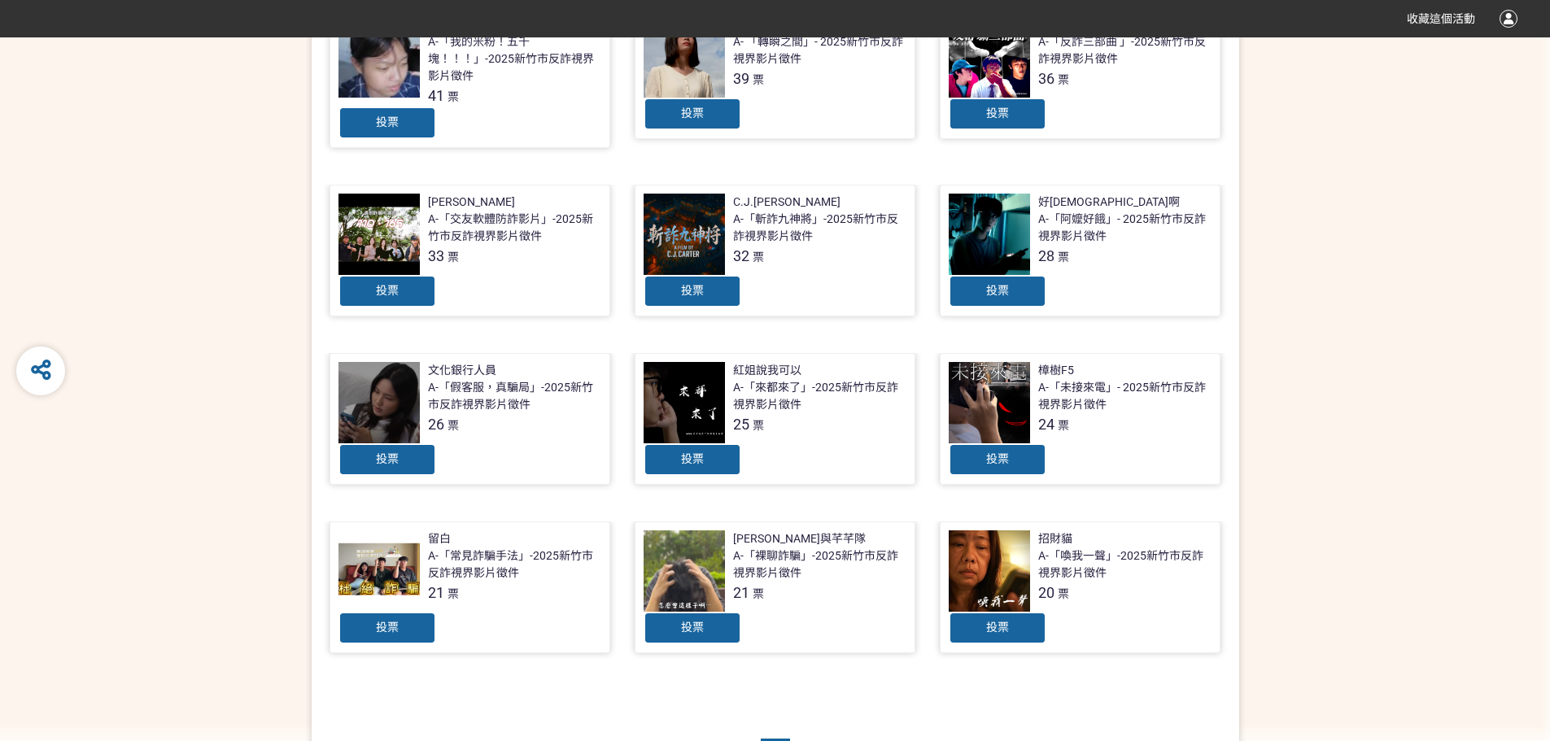
scroll to position [488, 0]
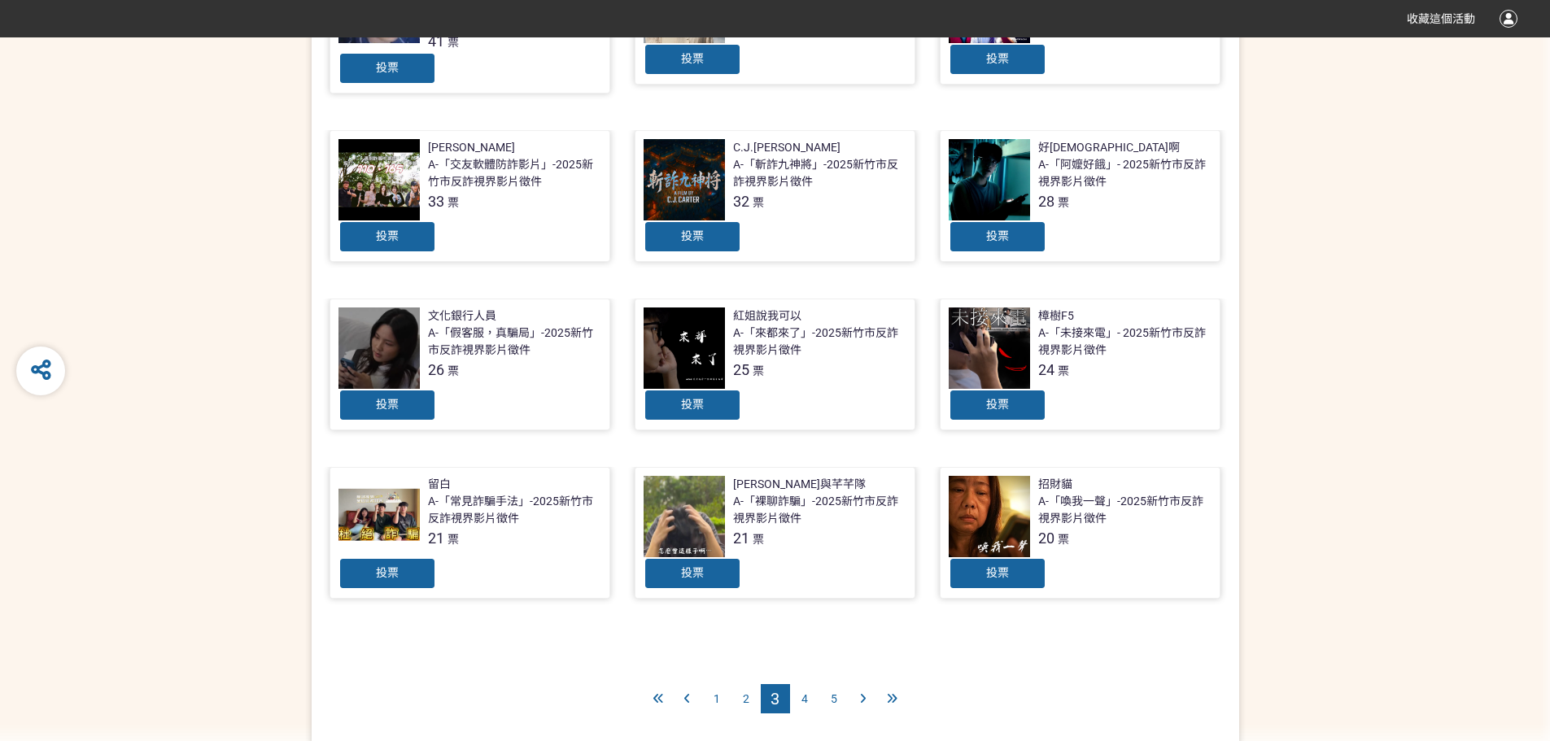
click at [809, 705] on div "4" at bounding box center [804, 698] width 29 height 29
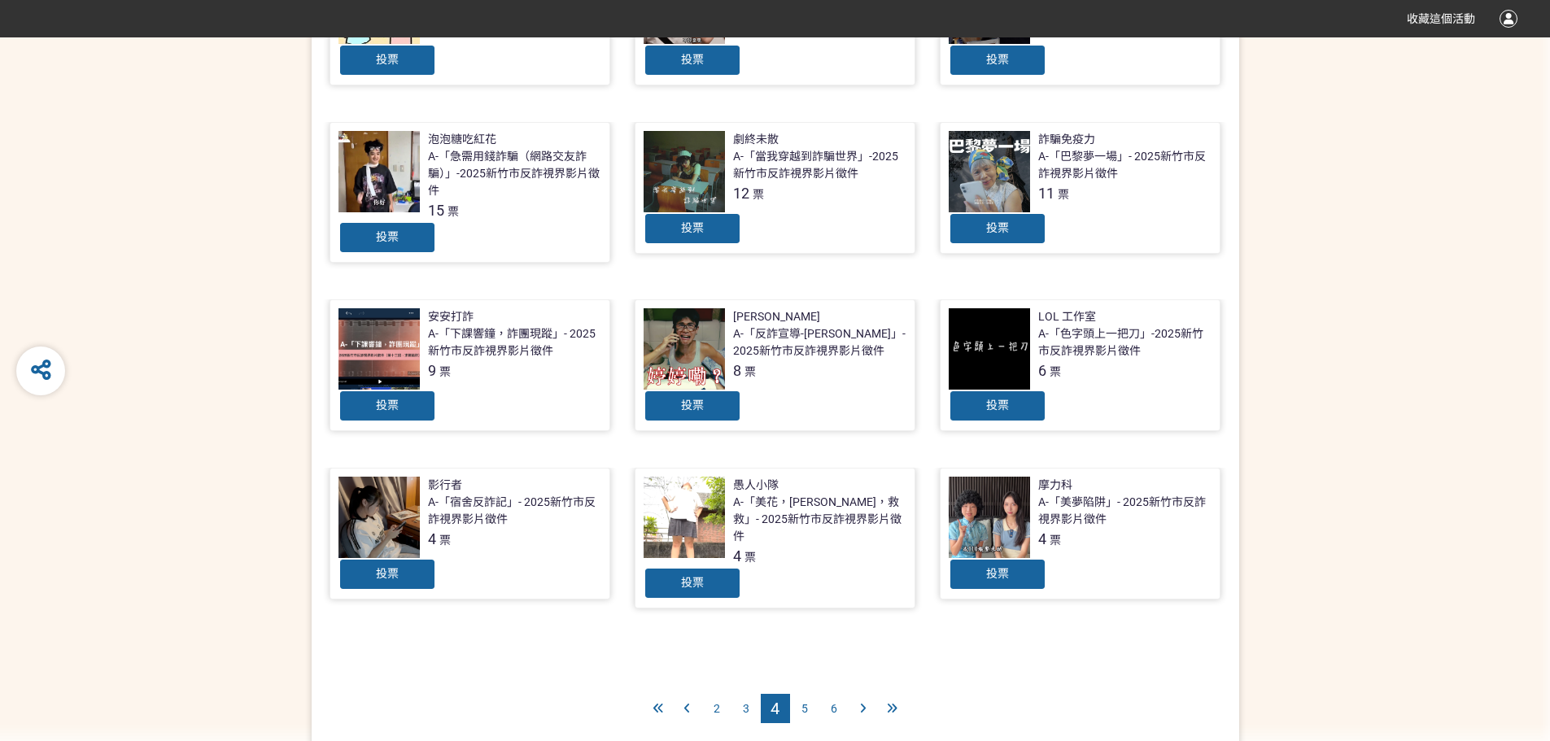
scroll to position [488, 0]
click at [814, 694] on div "5" at bounding box center [804, 707] width 29 height 29
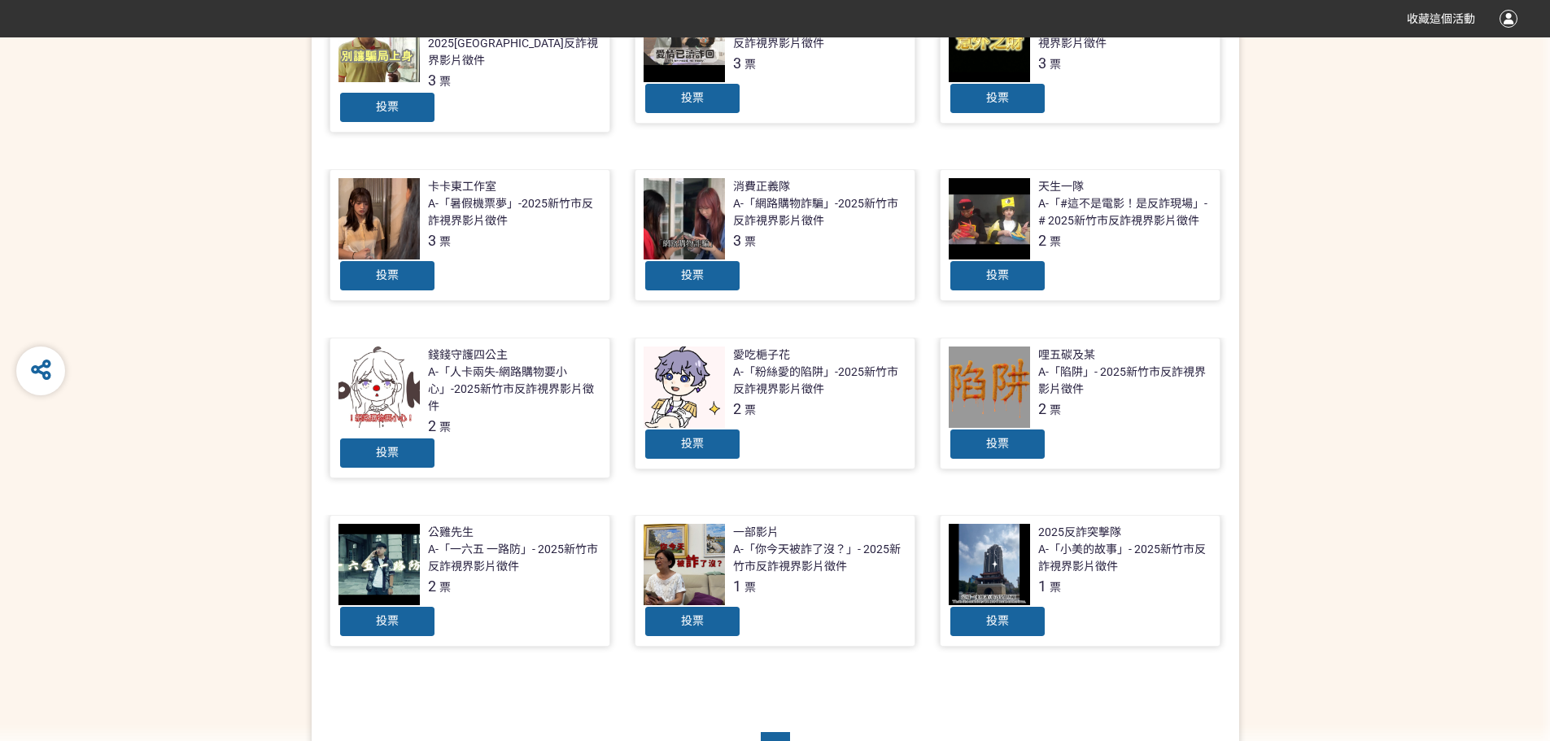
scroll to position [488, 0]
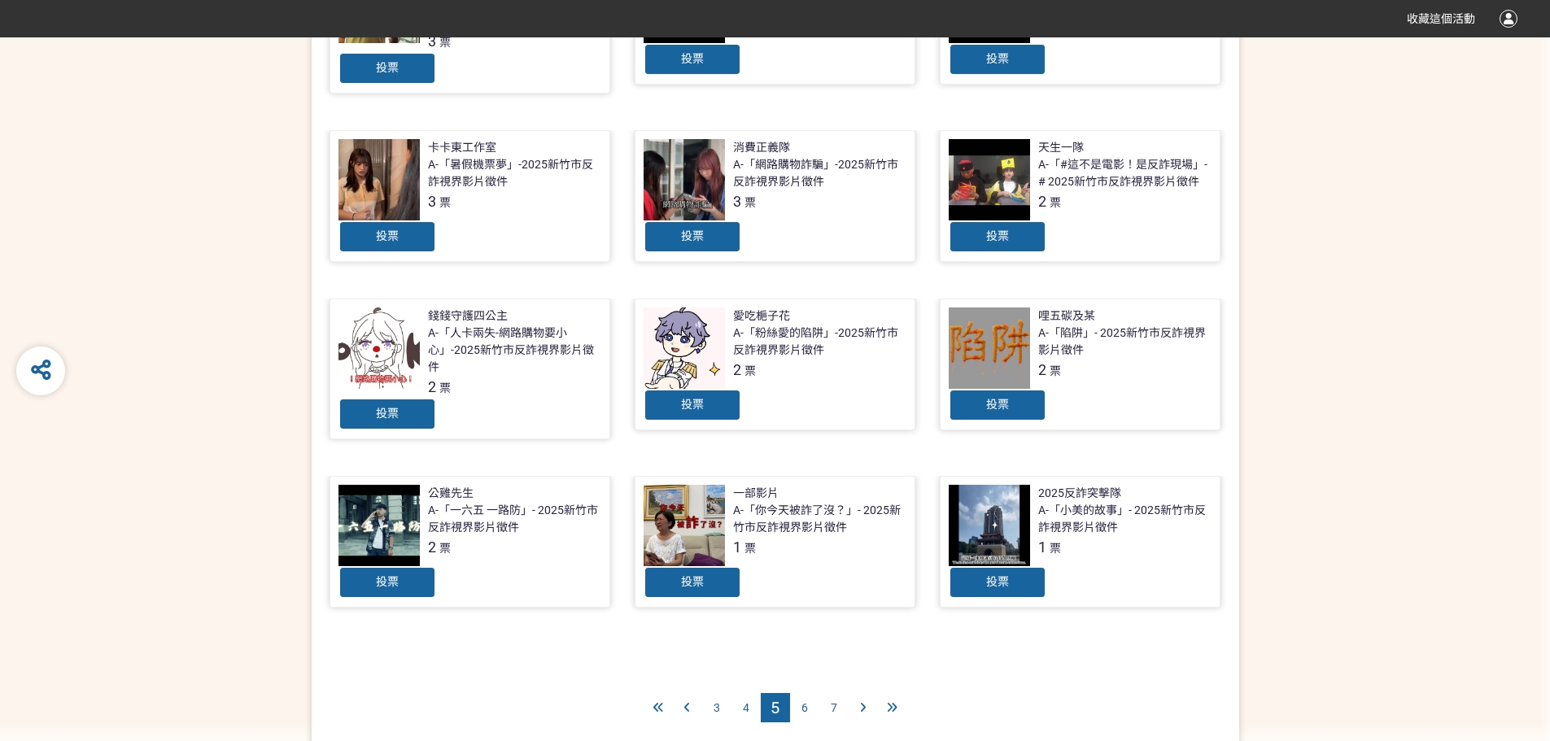
click at [795, 696] on div "6" at bounding box center [804, 707] width 29 height 29
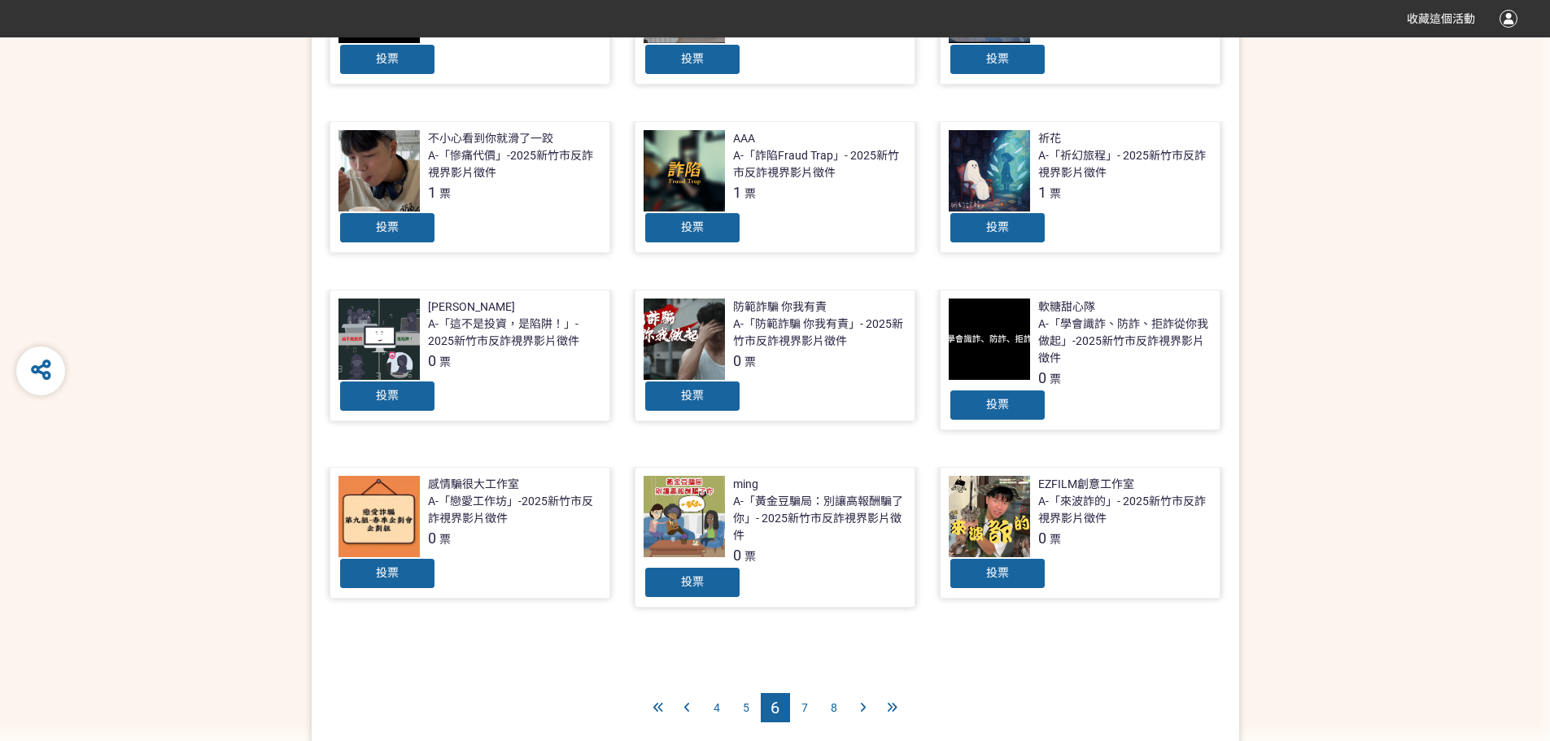
click at [802, 696] on div "7" at bounding box center [804, 707] width 29 height 29
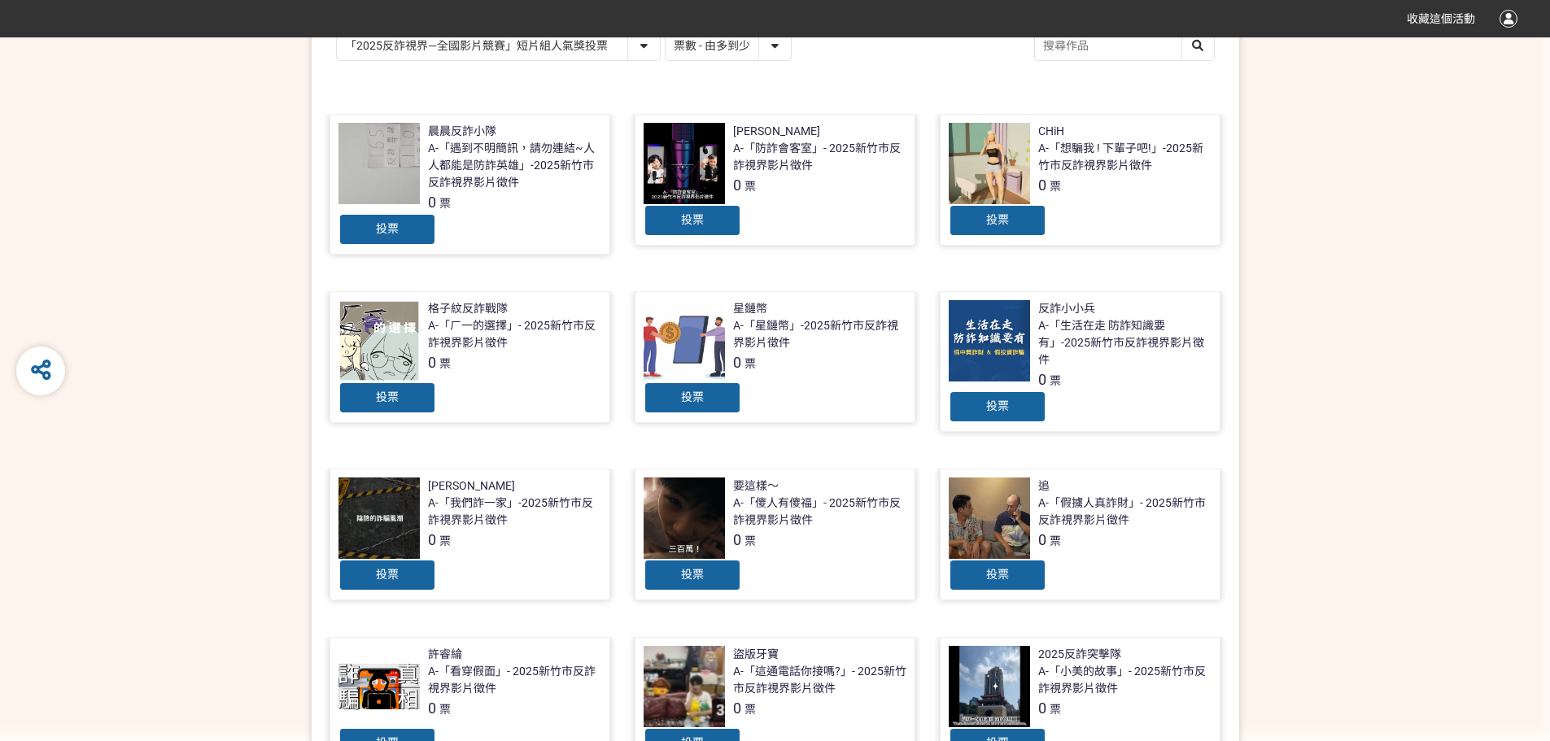
scroll to position [488, 0]
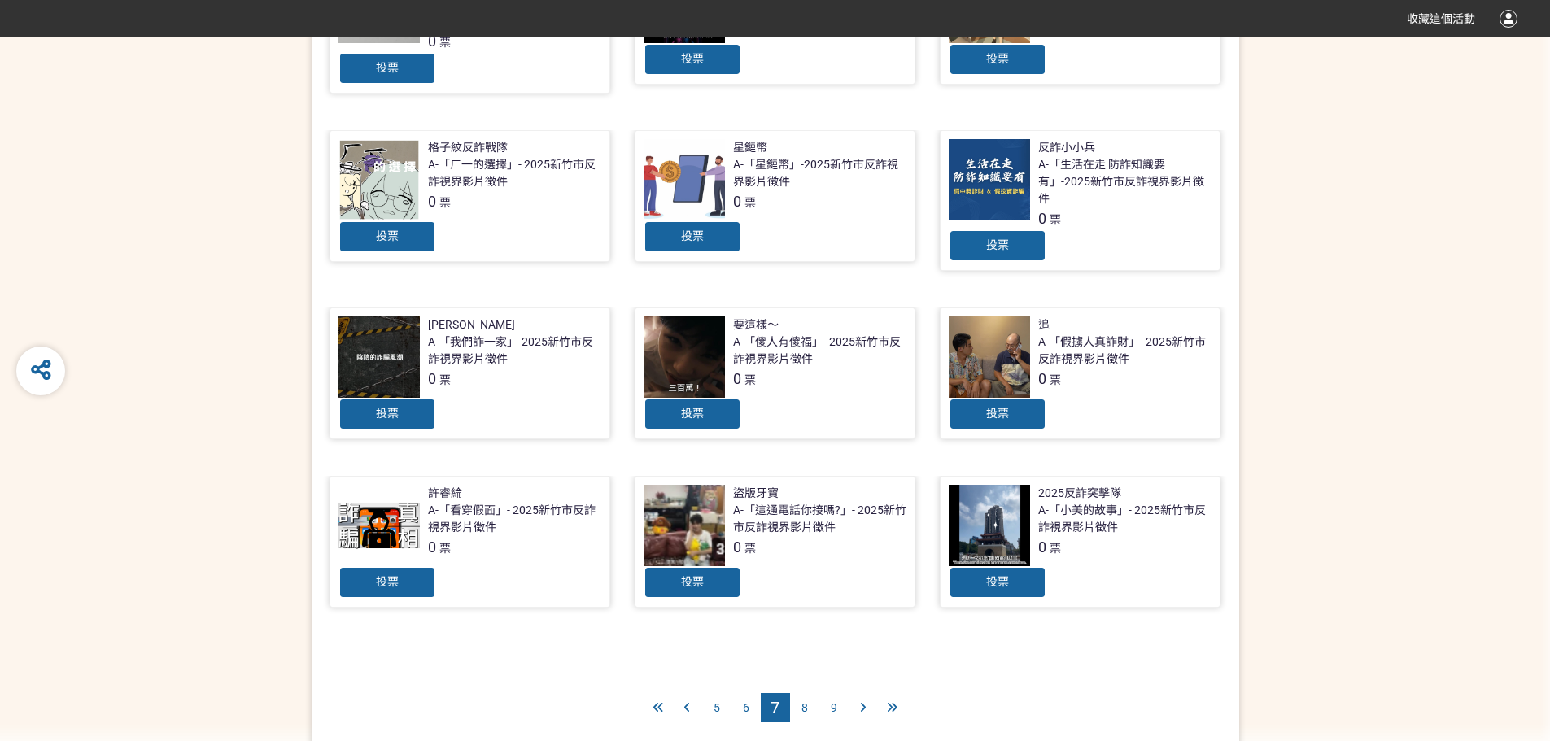
click at [809, 700] on div "8" at bounding box center [804, 707] width 29 height 29
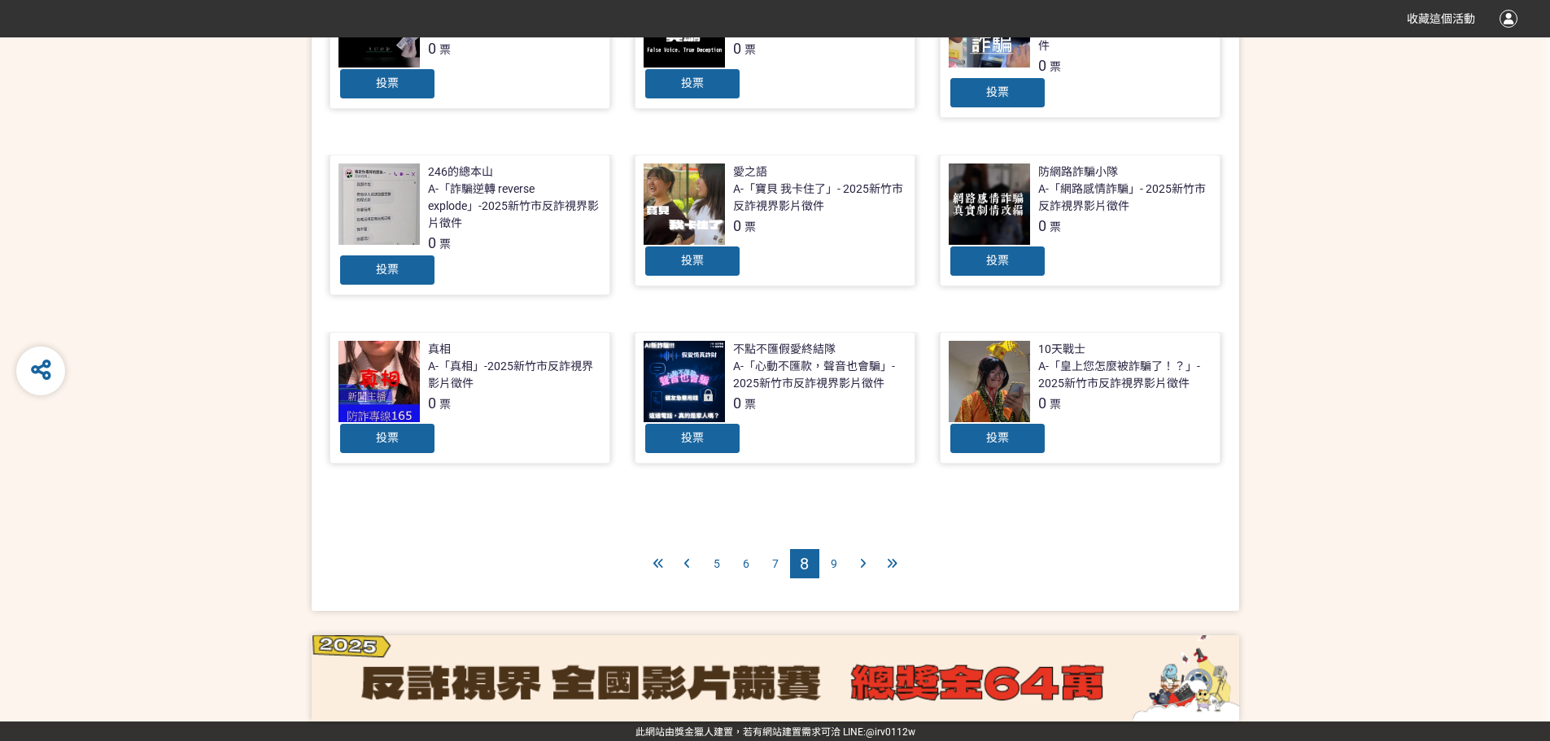
scroll to position [644, 0]
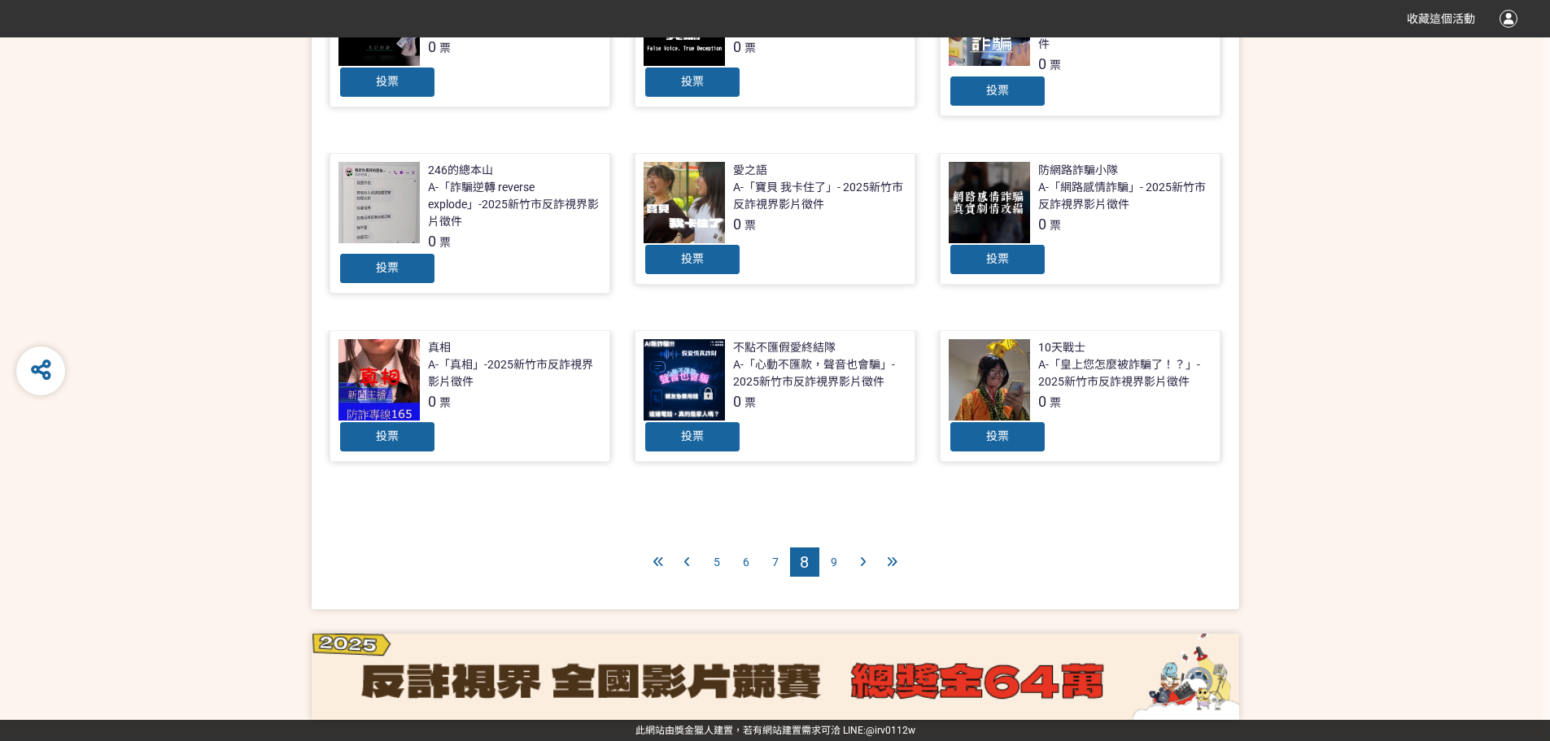
click at [827, 571] on div "9" at bounding box center [833, 562] width 29 height 29
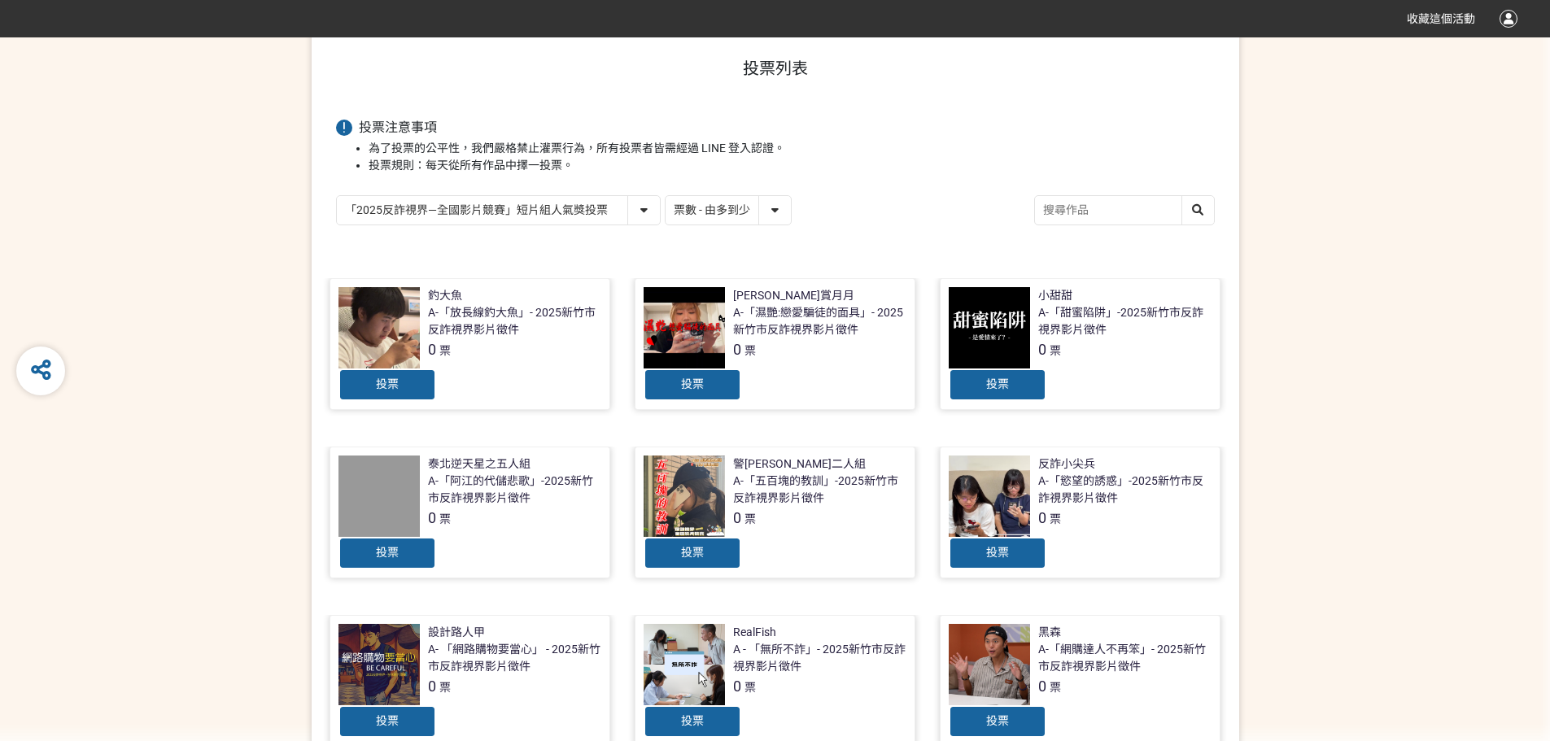
scroll to position [488, 0]
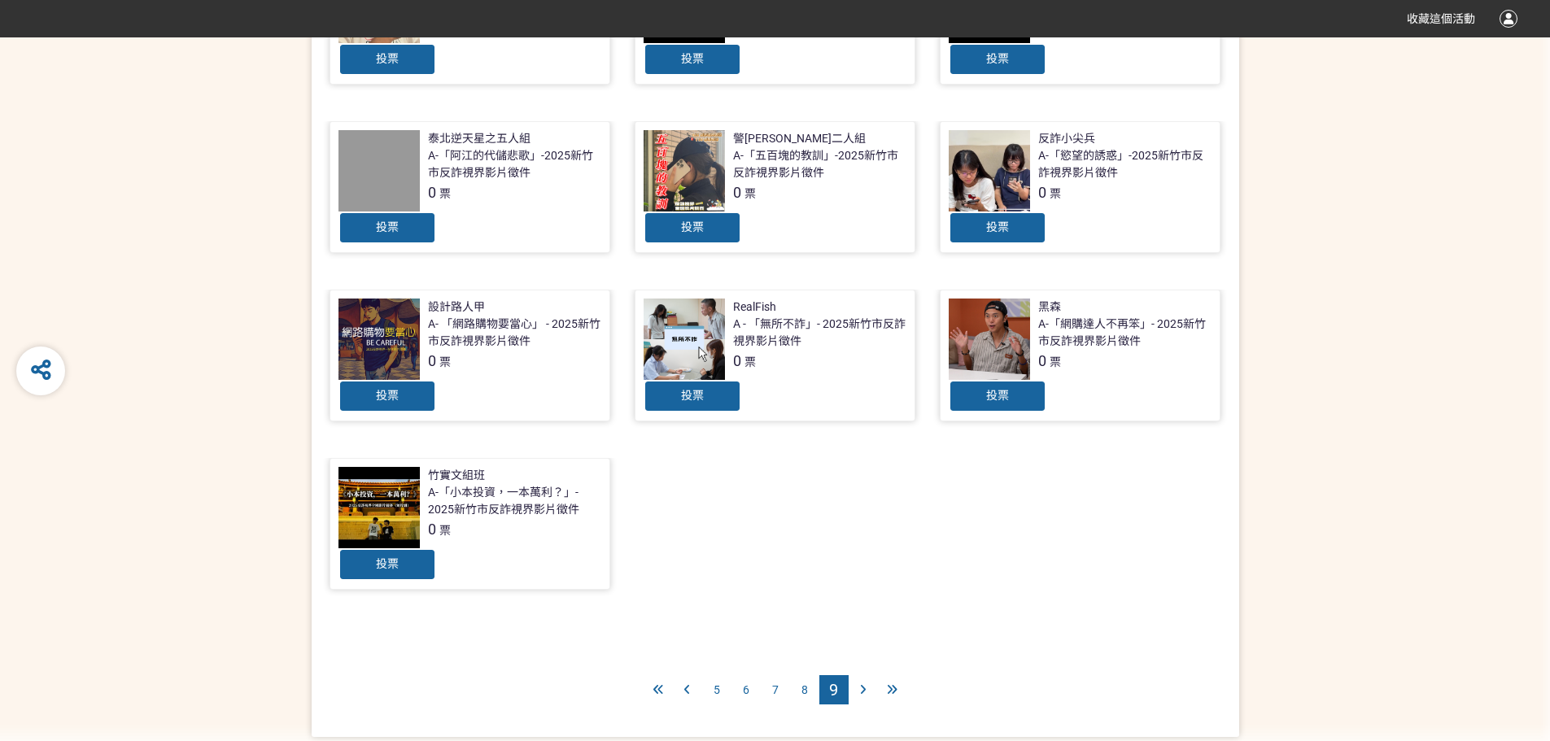
click at [706, 696] on div "5" at bounding box center [716, 689] width 29 height 29
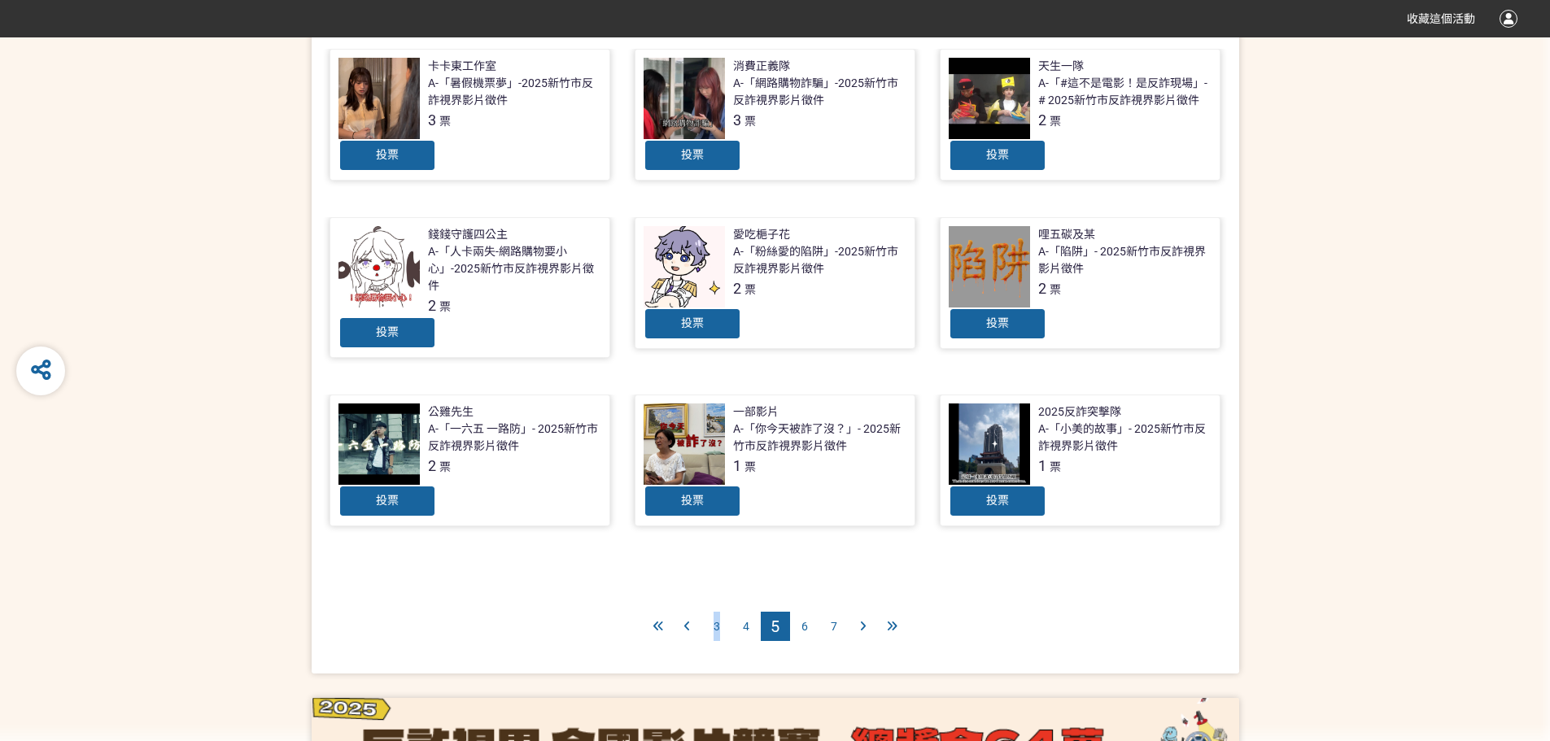
click at [717, 620] on span "3" at bounding box center [716, 626] width 7 height 13
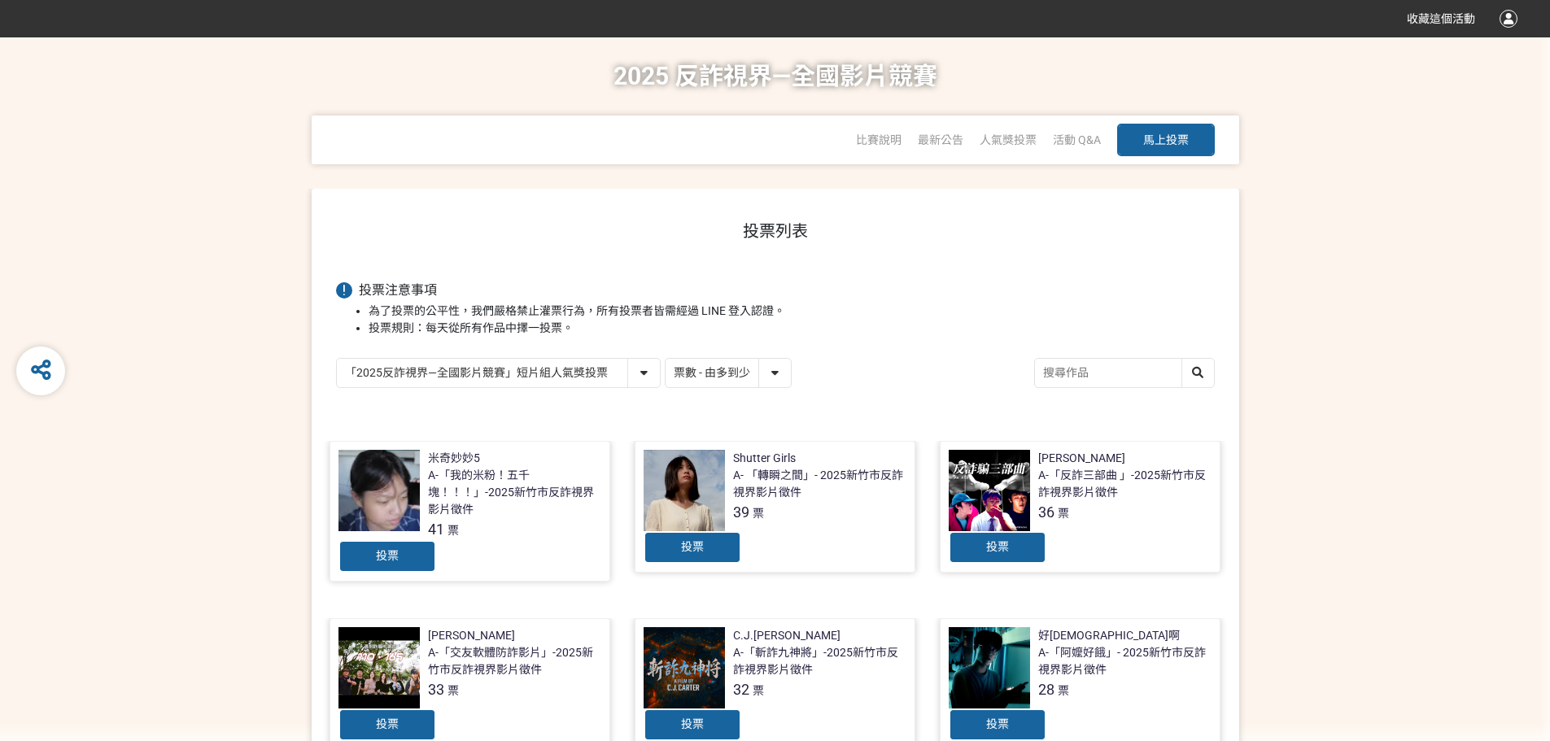
click at [1057, 374] on input "search" at bounding box center [1124, 373] width 179 height 28
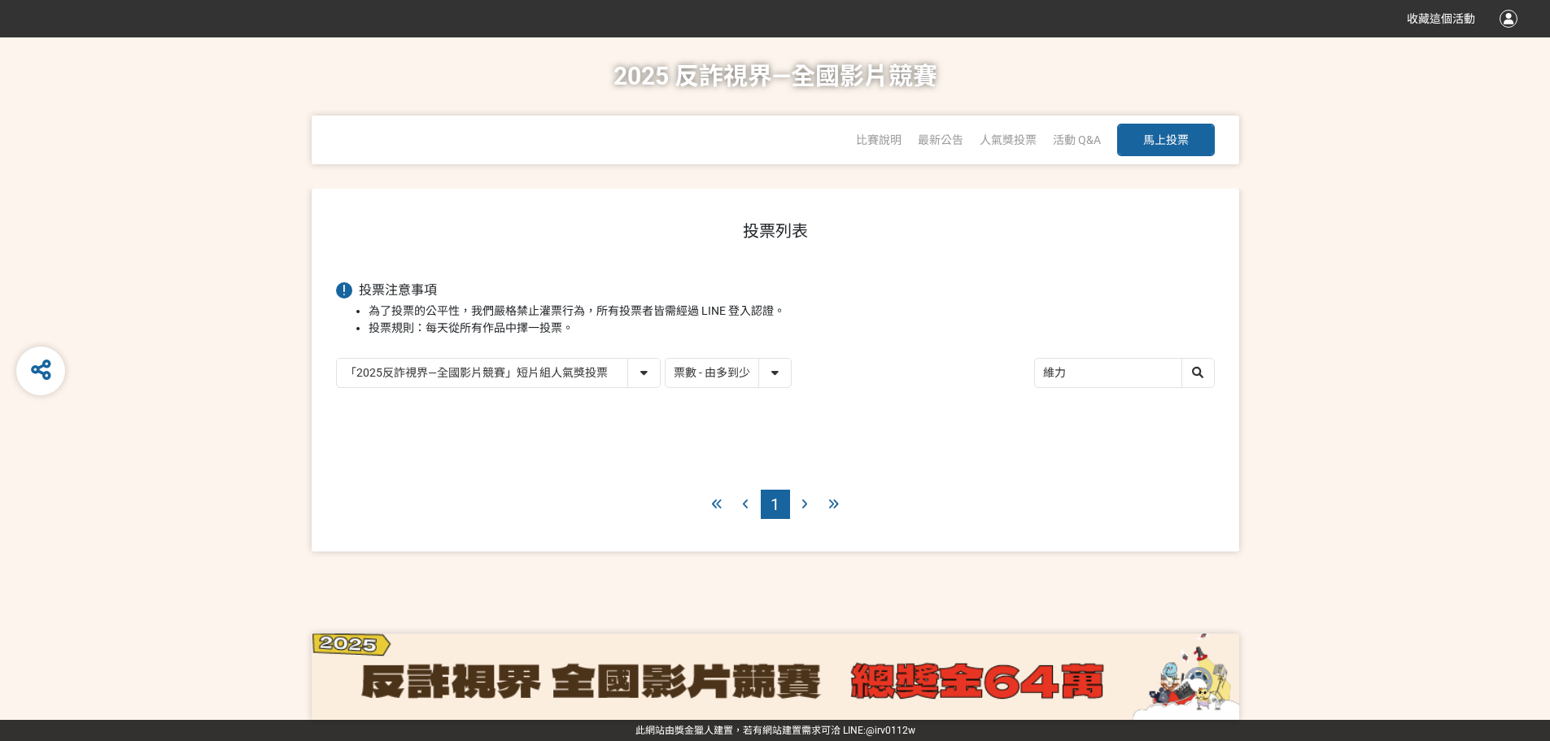
click at [1092, 362] on input "維力" at bounding box center [1124, 373] width 179 height 28
type input "維"
click at [1093, 361] on input "詐醬麵" at bounding box center [1124, 373] width 179 height 28
type input "詐"
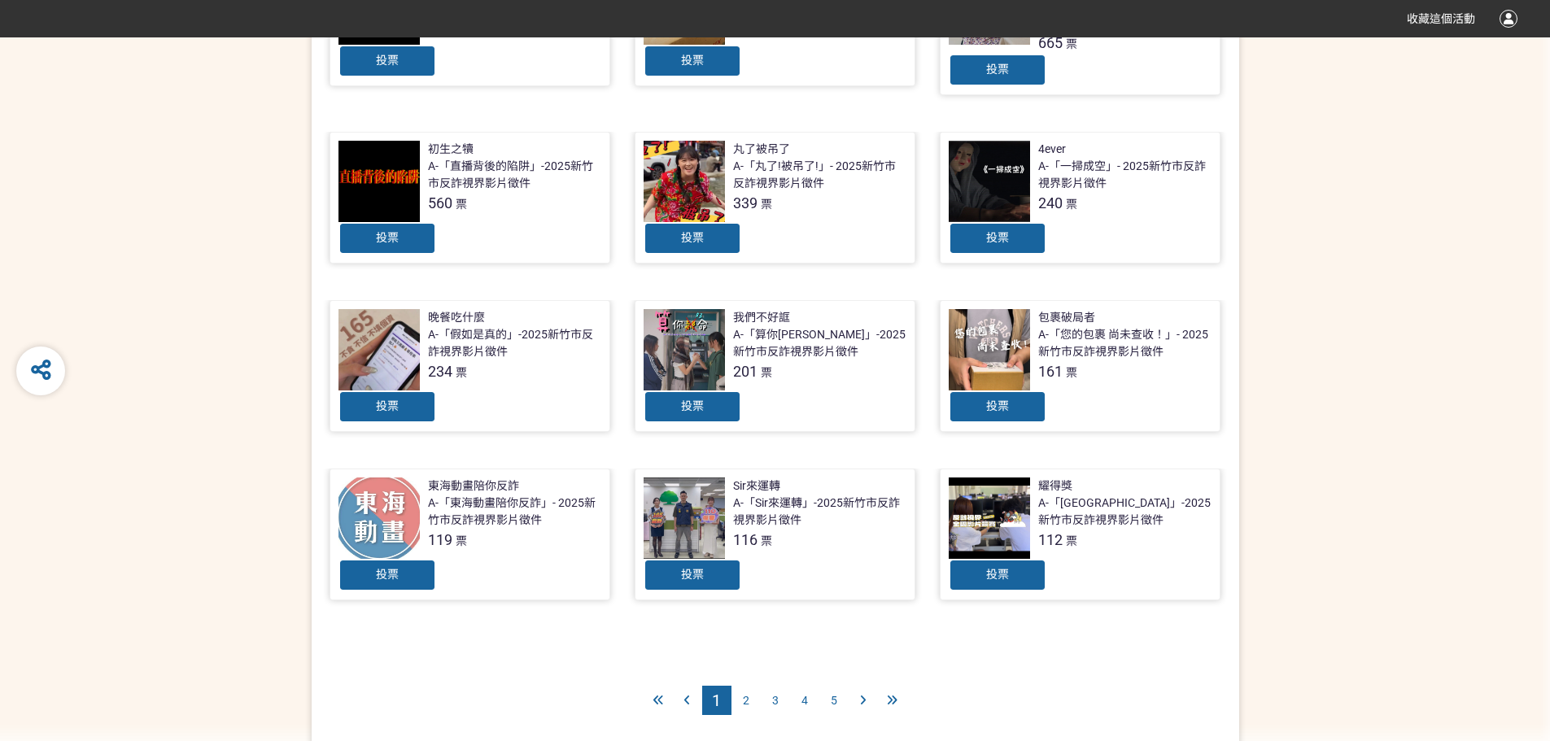
scroll to position [488, 0]
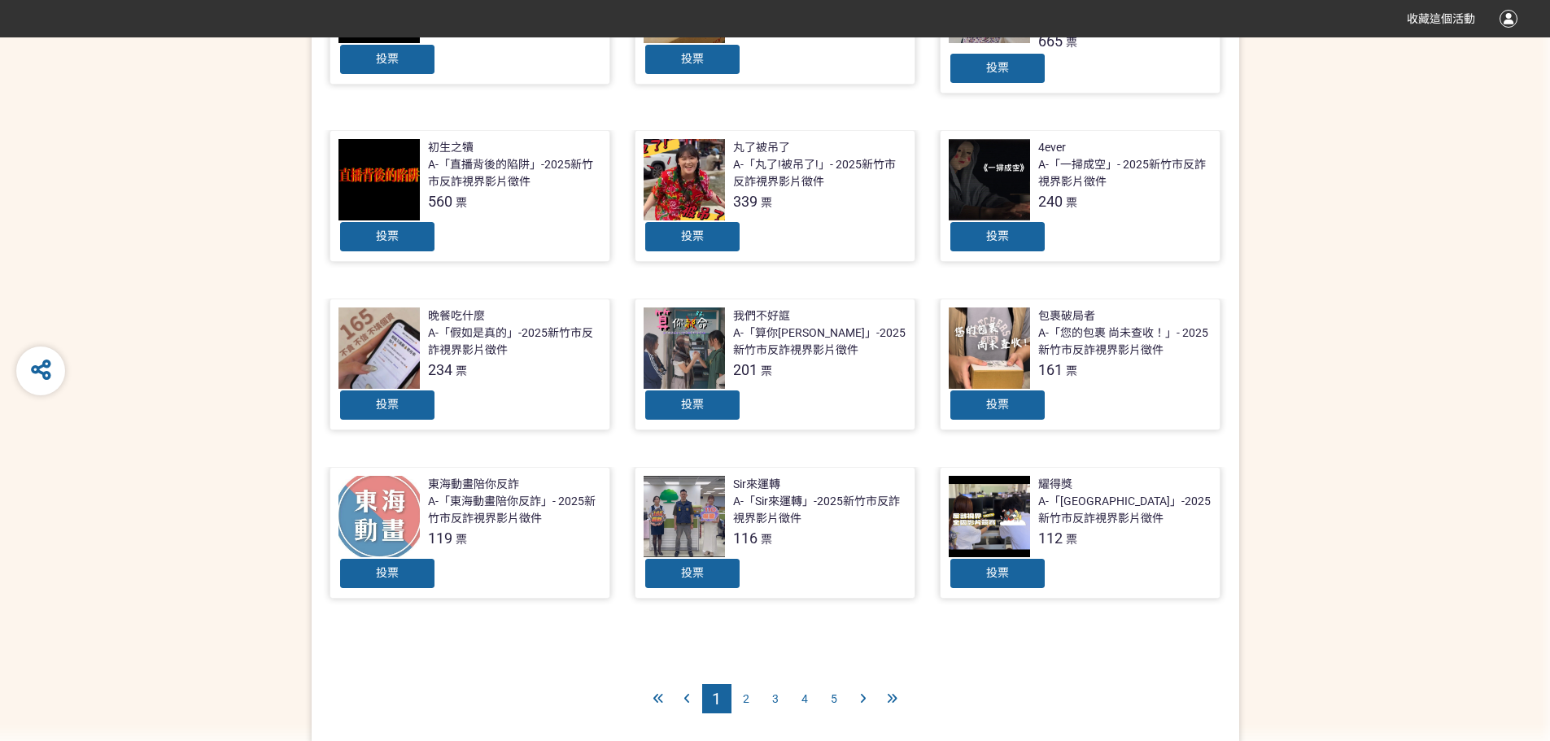
click at [740, 687] on div "2" at bounding box center [745, 698] width 29 height 29
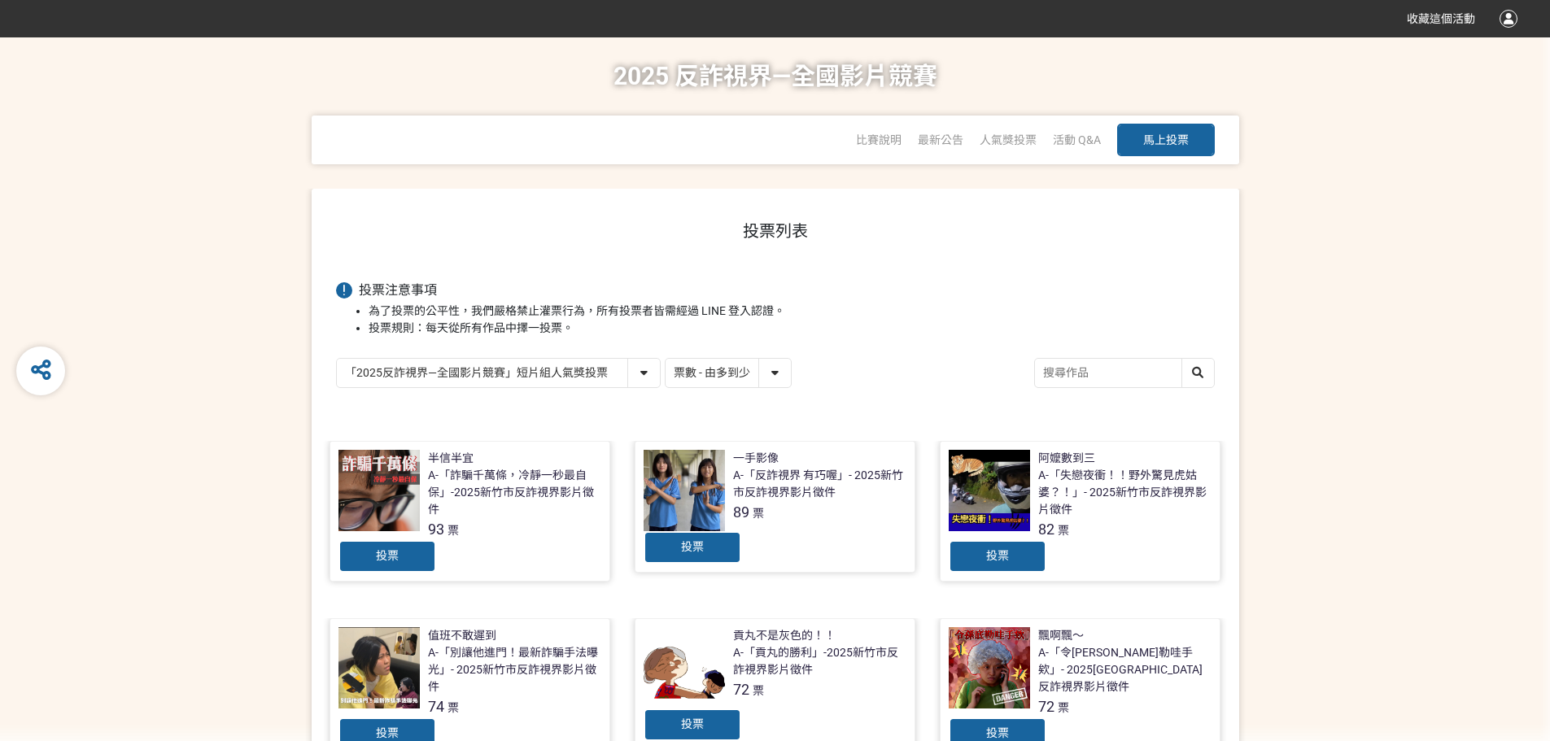
click at [648, 378] on select "「2025反詐視界—全國影片競賽」短影音組人氣獎投票 「2025反詐視界—全國影片競賽」短片組人氣獎投票" at bounding box center [498, 373] width 323 height 28
select select "13147"
click at [337, 360] on select "「2025反詐視界—全國影片競賽」短影音組人氣獎投票 「2025反詐視界—全國影片競賽」短片組人氣獎投票" at bounding box center [498, 373] width 323 height 28
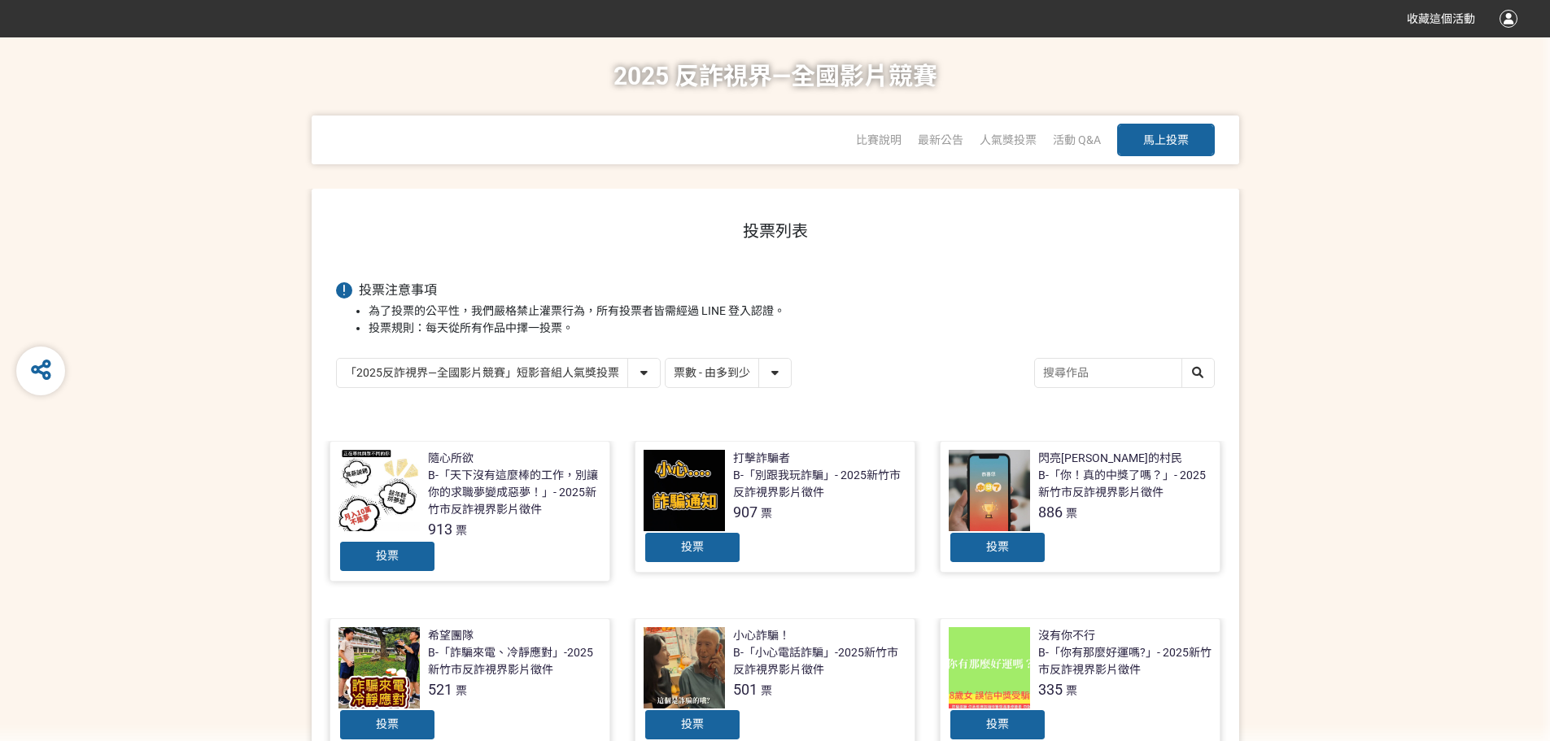
click at [1092, 360] on input "search" at bounding box center [1124, 373] width 179 height 28
type input "詐醬麵"
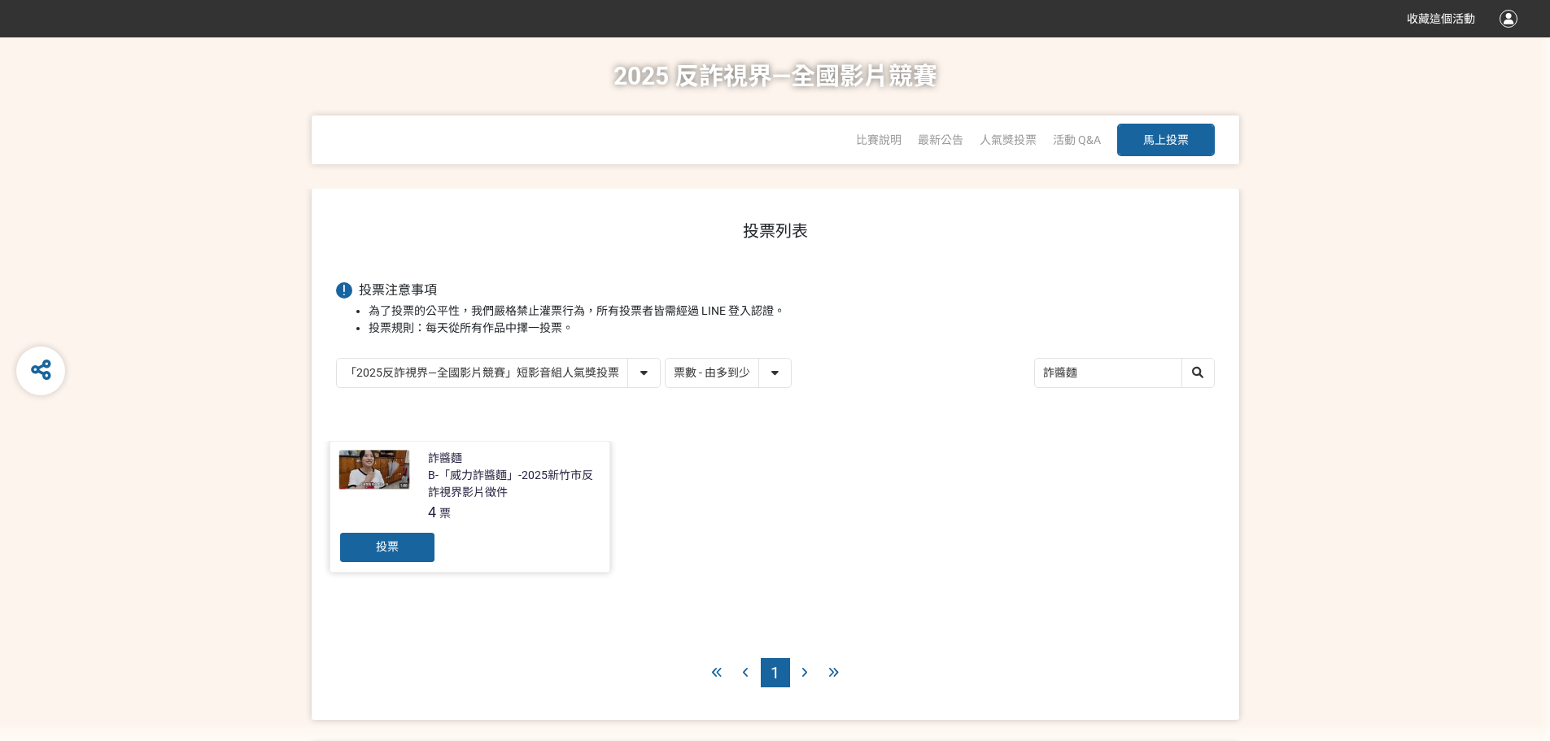
click at [512, 523] on div "詐醬麵 B-「威力詐醬麵」-2025新竹市反詐視界影片徵件 4 票" at bounding box center [514, 486] width 173 height 73
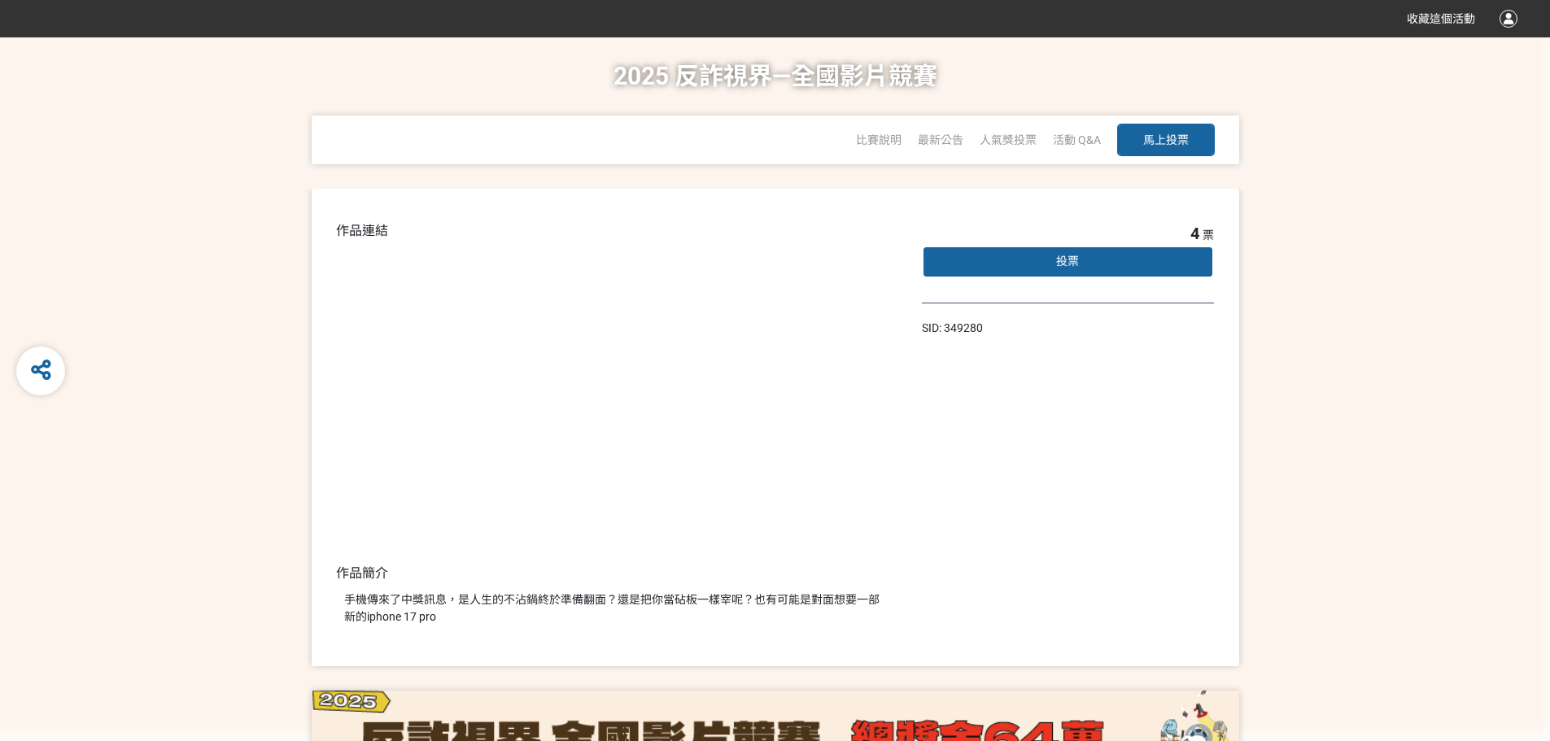
select select "vote"
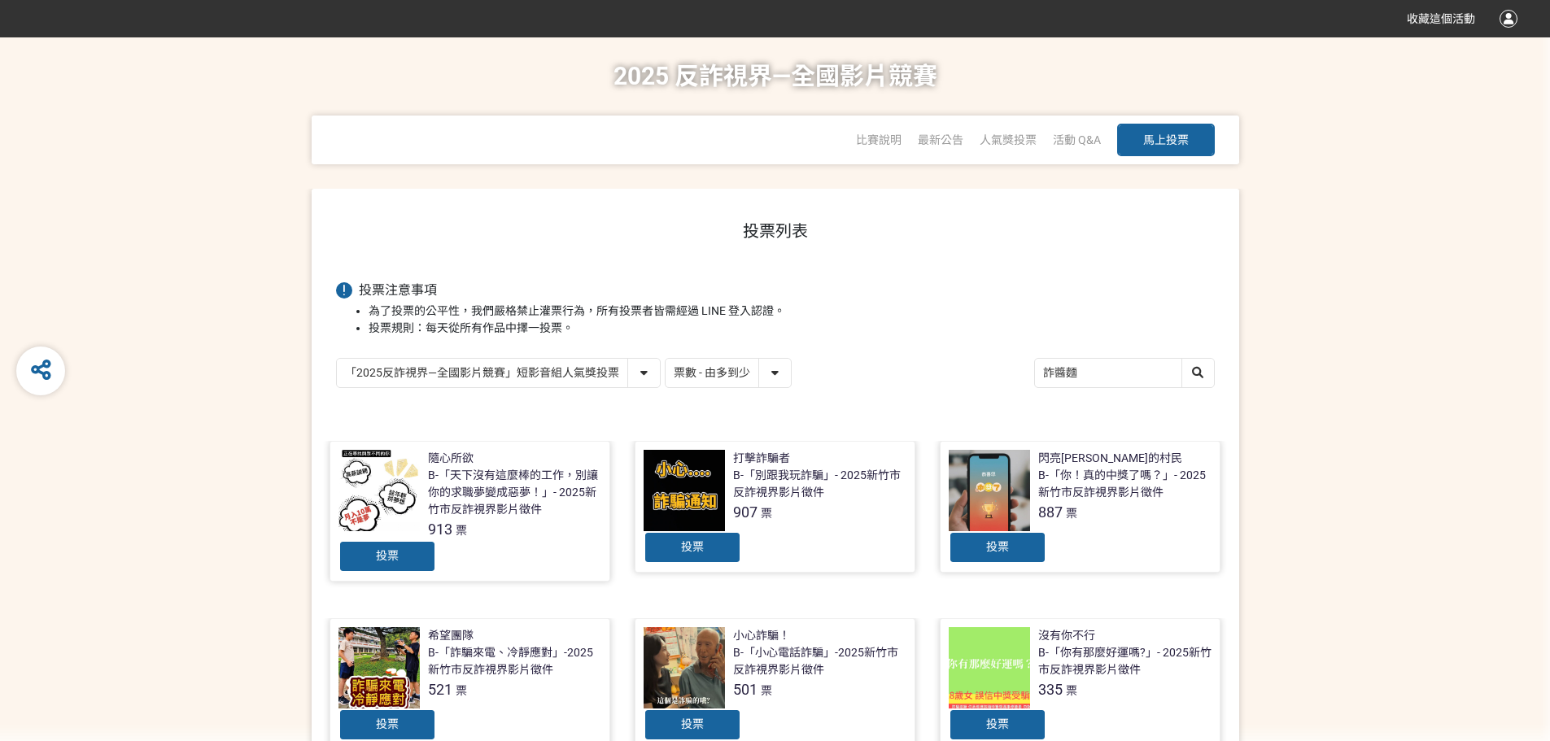
click at [473, 463] on div "隨心所欲 B-「天下沒有這麼棒的工作，別讓你的求職夢變成惡夢！」- 2025新竹市反詐視界影片徵件 913 票" at bounding box center [514, 495] width 173 height 90
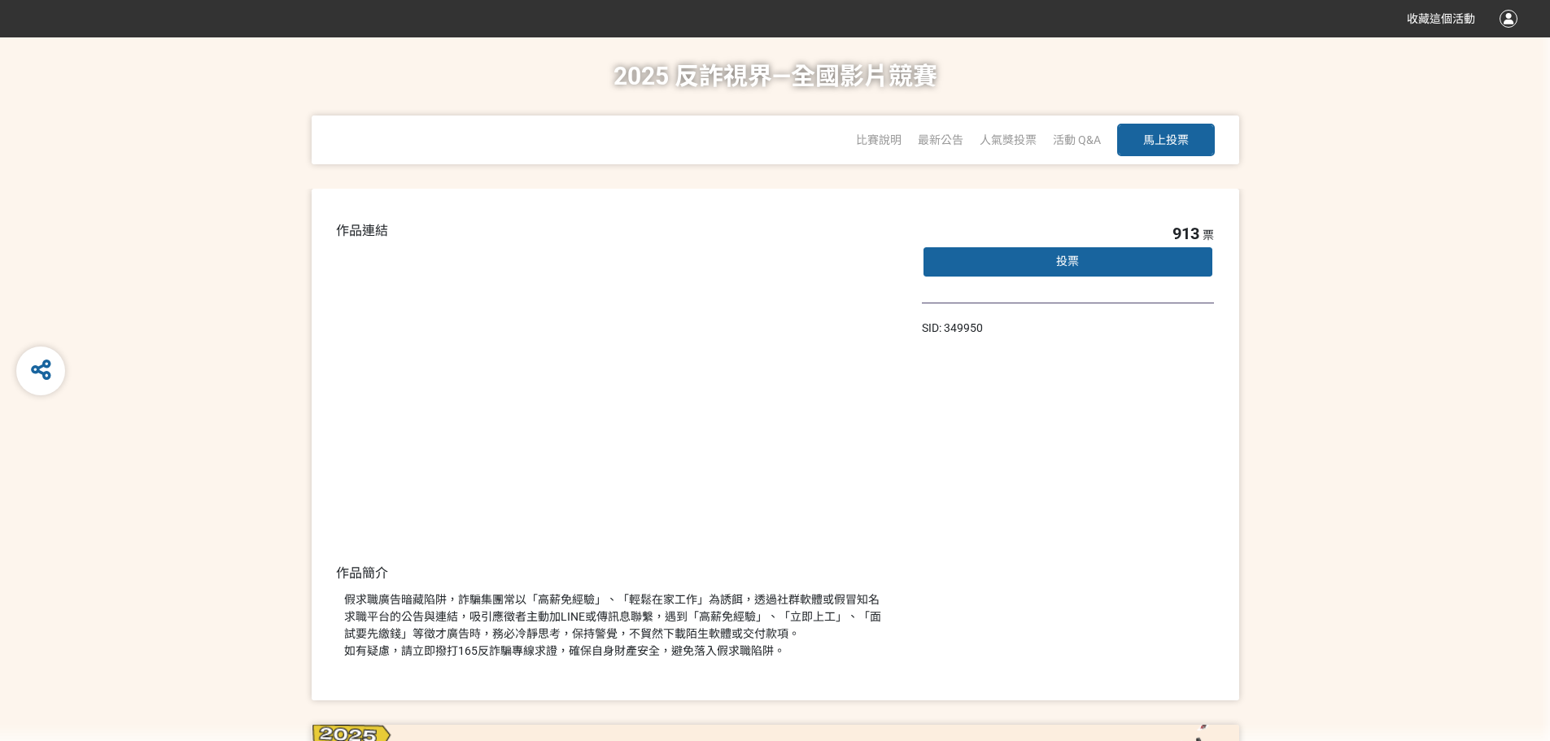
select select "vote"
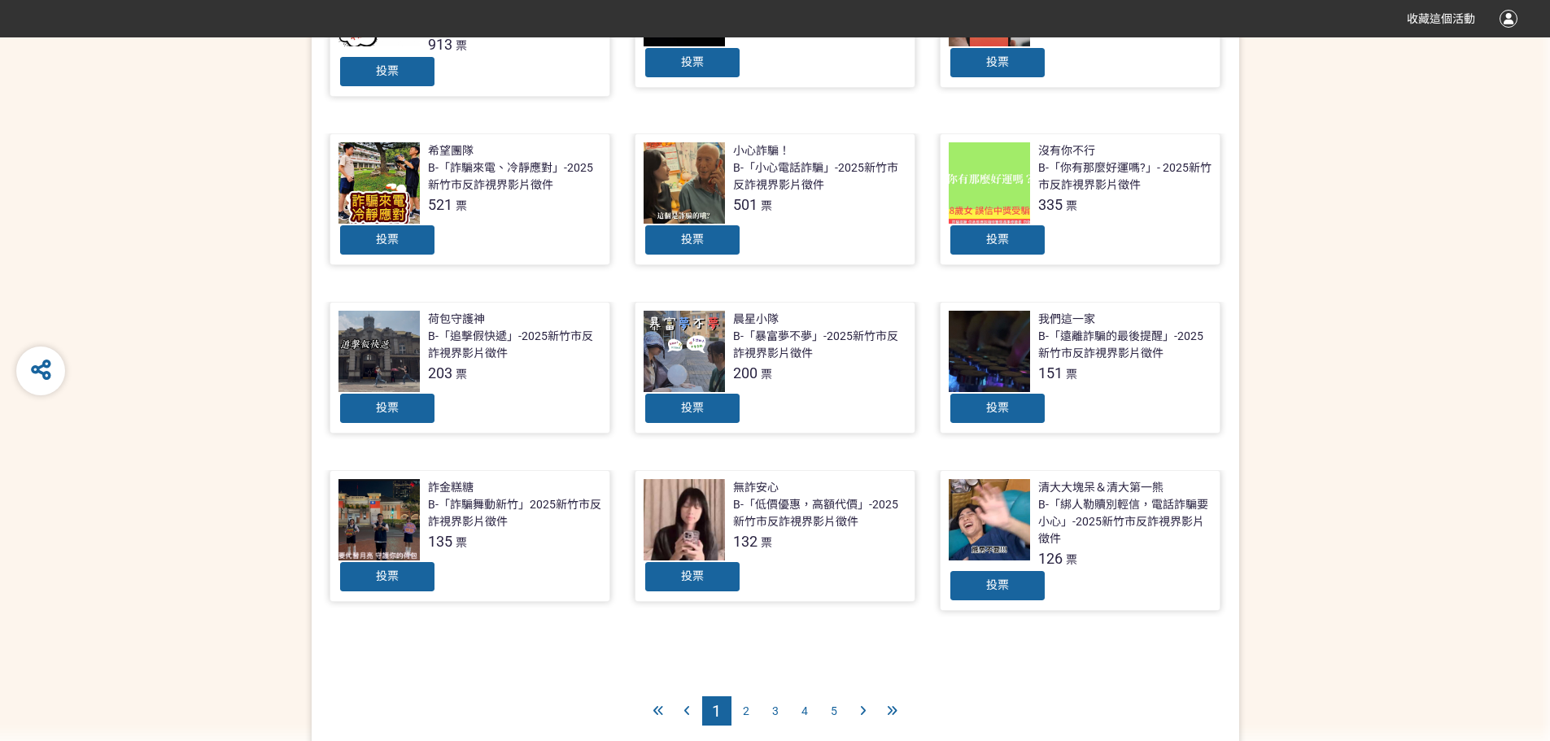
scroll to position [569, 0]
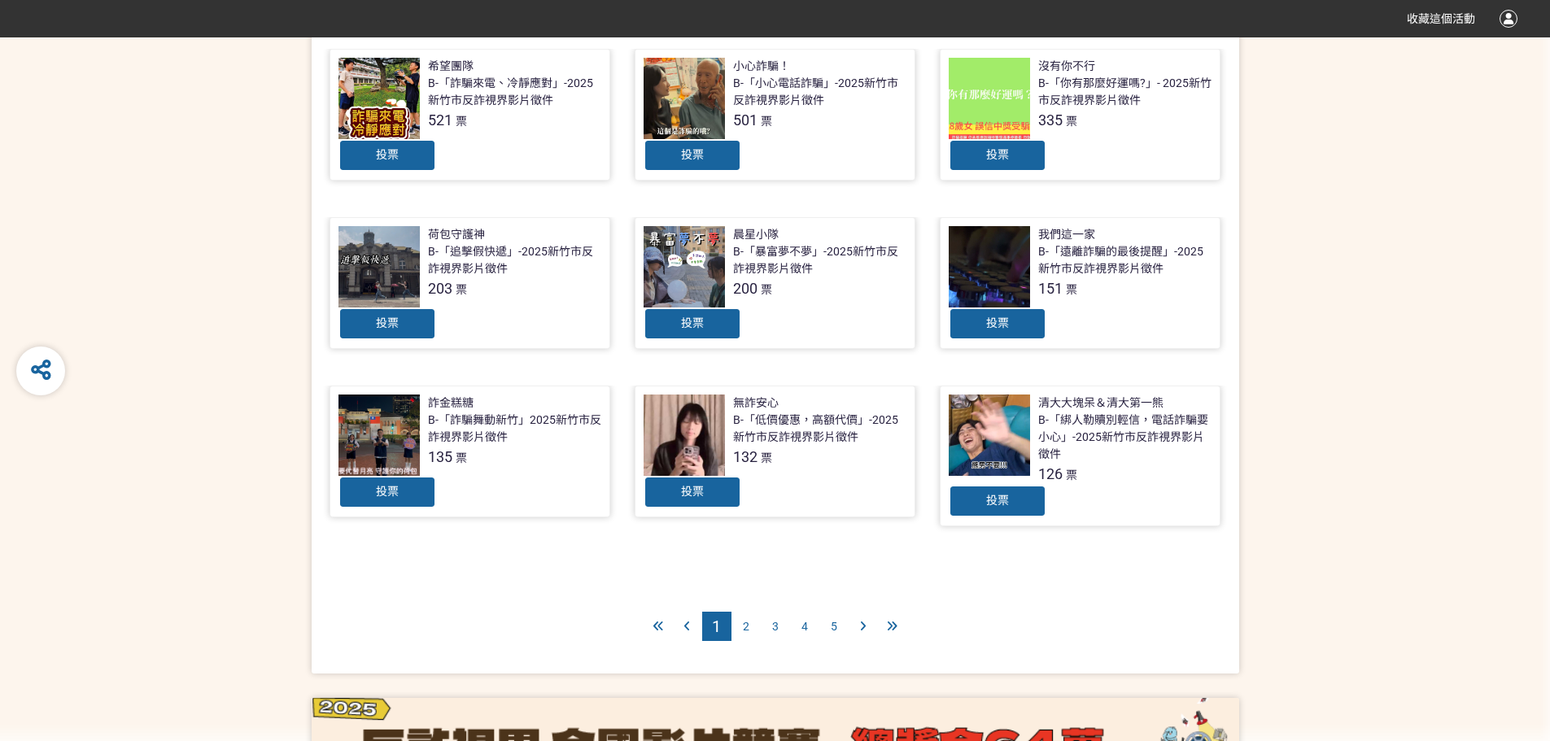
click at [756, 628] on div "2" at bounding box center [745, 626] width 29 height 29
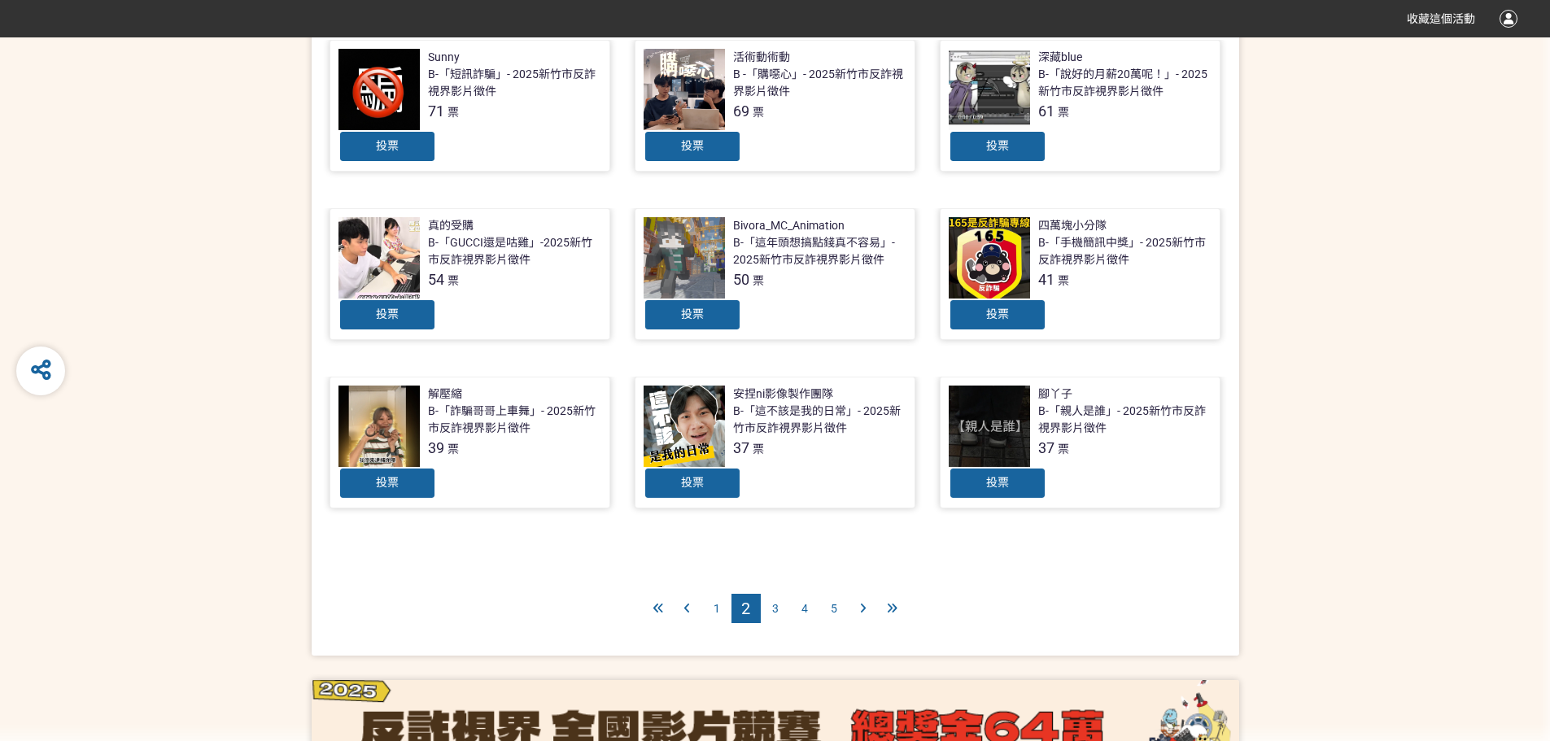
click at [786, 601] on div "3" at bounding box center [775, 608] width 29 height 29
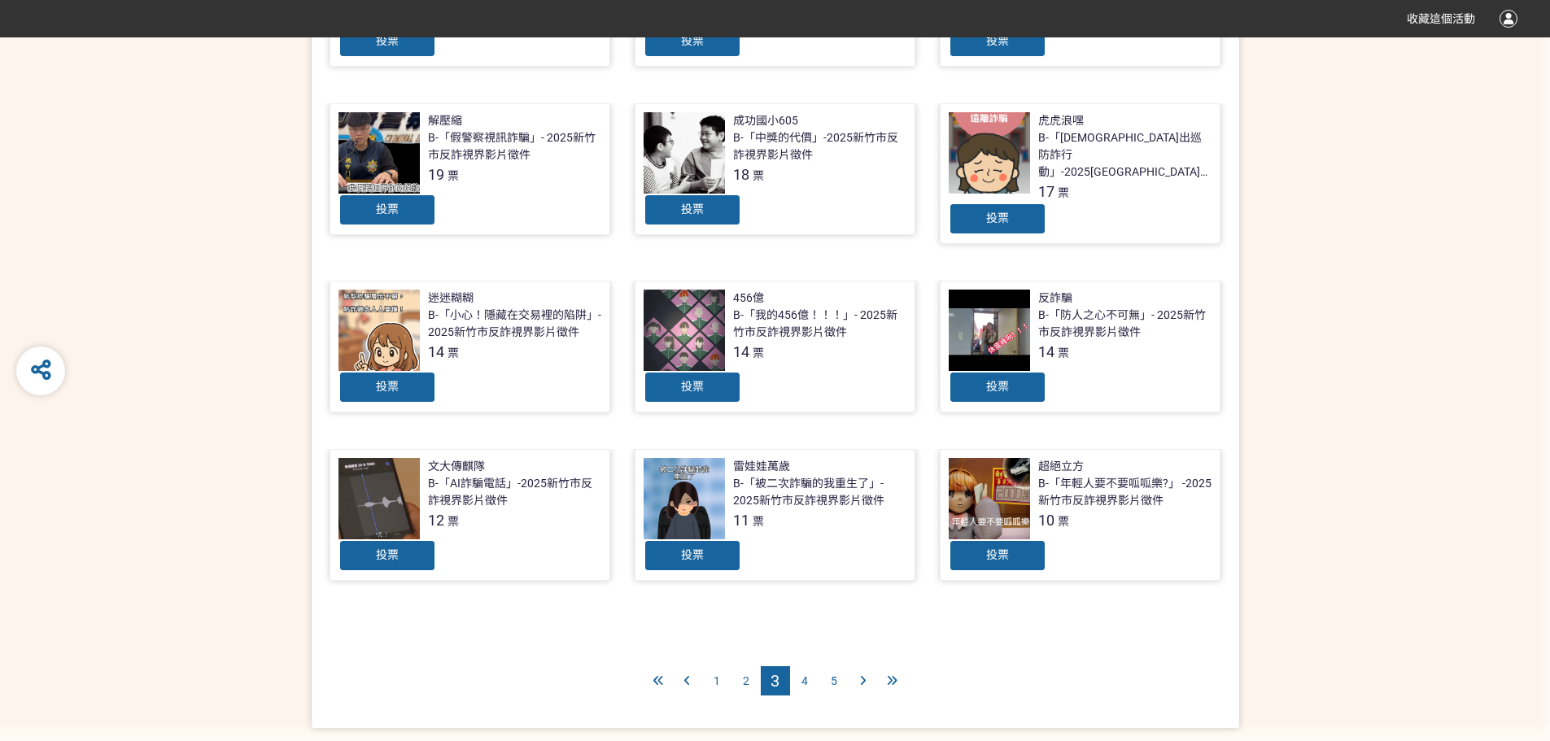
scroll to position [617, 0]
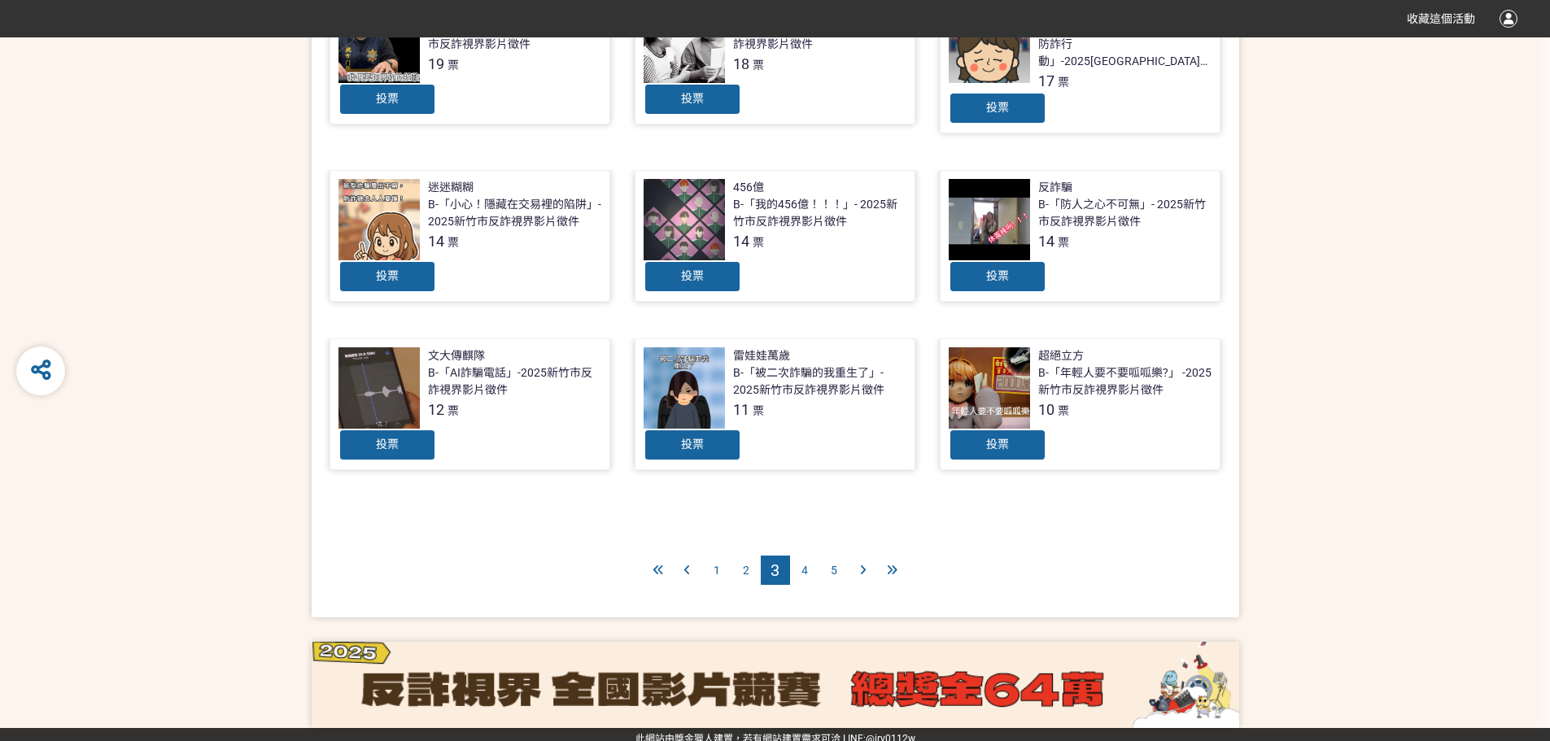
click at [840, 212] on div "B-「我的456億！！！」- 2025新竹市反詐視界影片徵件" at bounding box center [819, 213] width 173 height 34
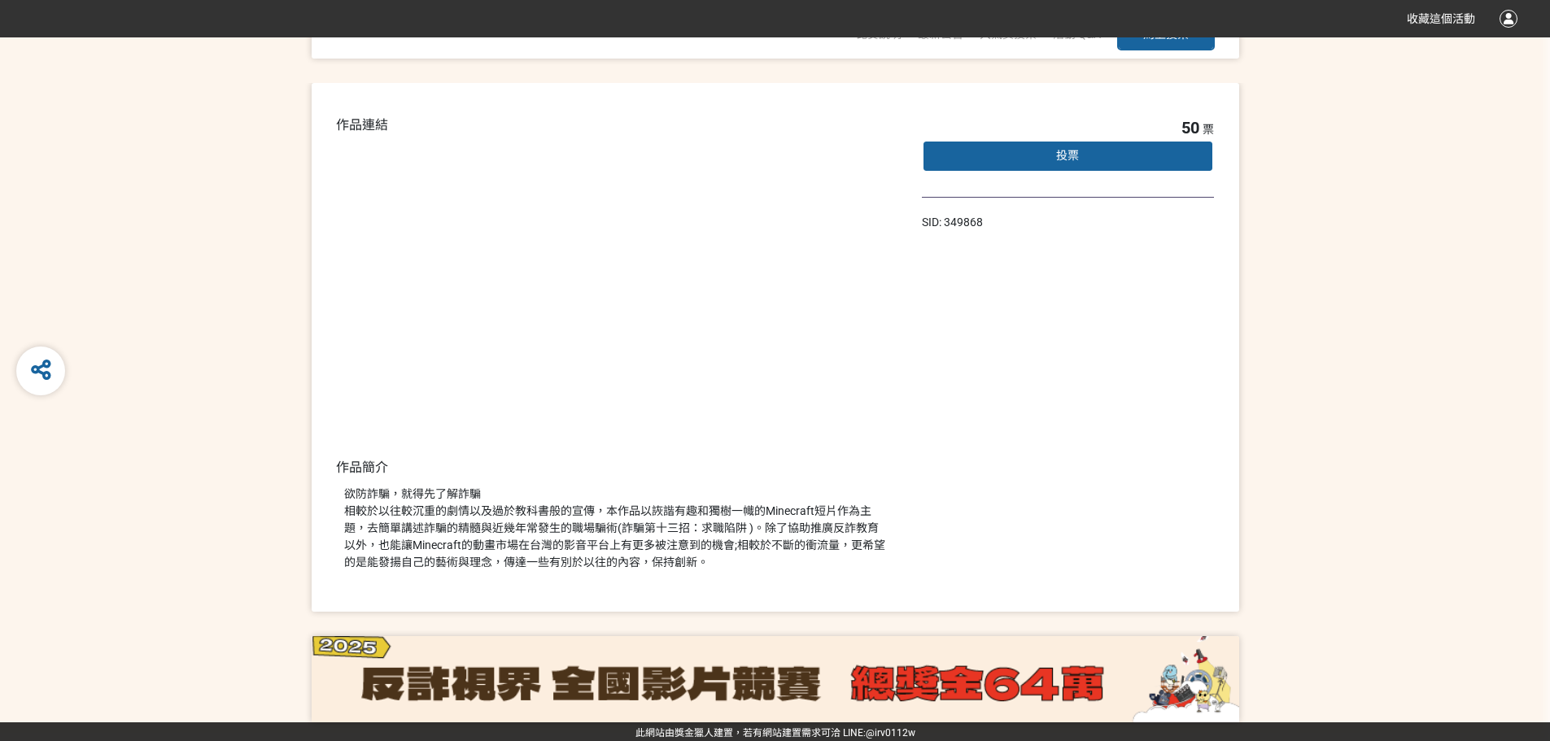
scroll to position [108, 0]
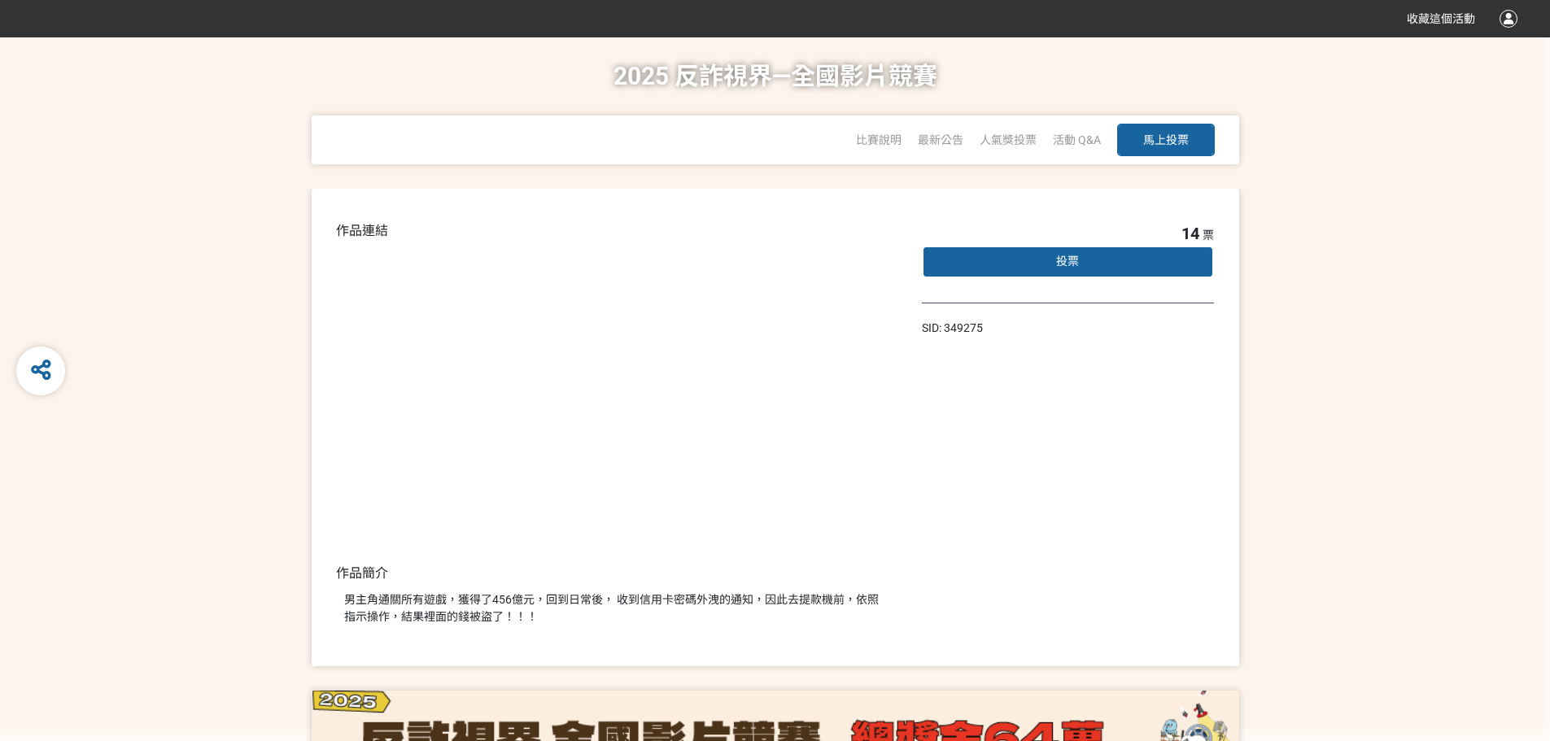
click at [1016, 512] on div "14 票 投票 SID: 349275" at bounding box center [1068, 427] width 293 height 412
click at [1083, 375] on div "14 票 投票 SID: 349275" at bounding box center [1068, 427] width 293 height 412
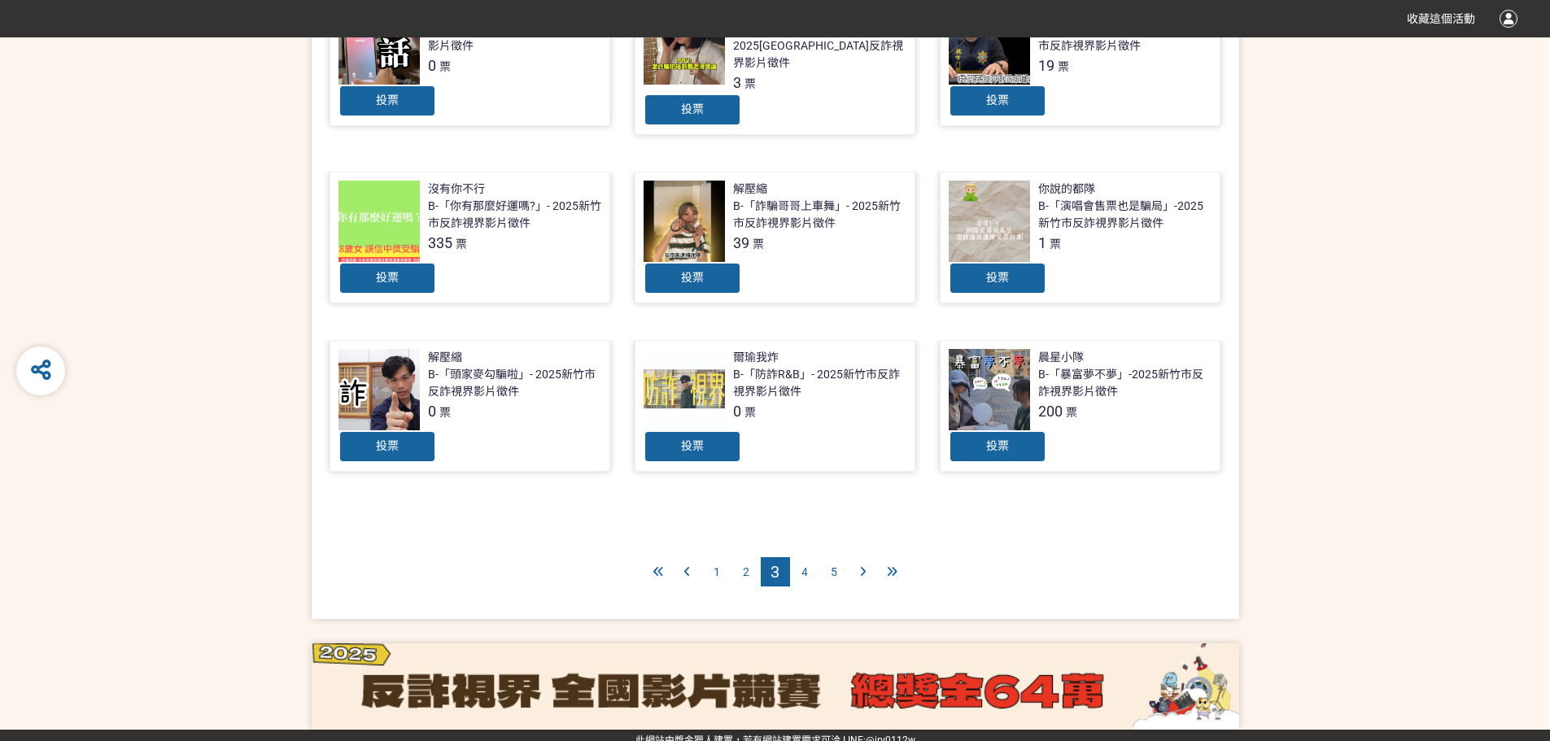
scroll to position [617, 0]
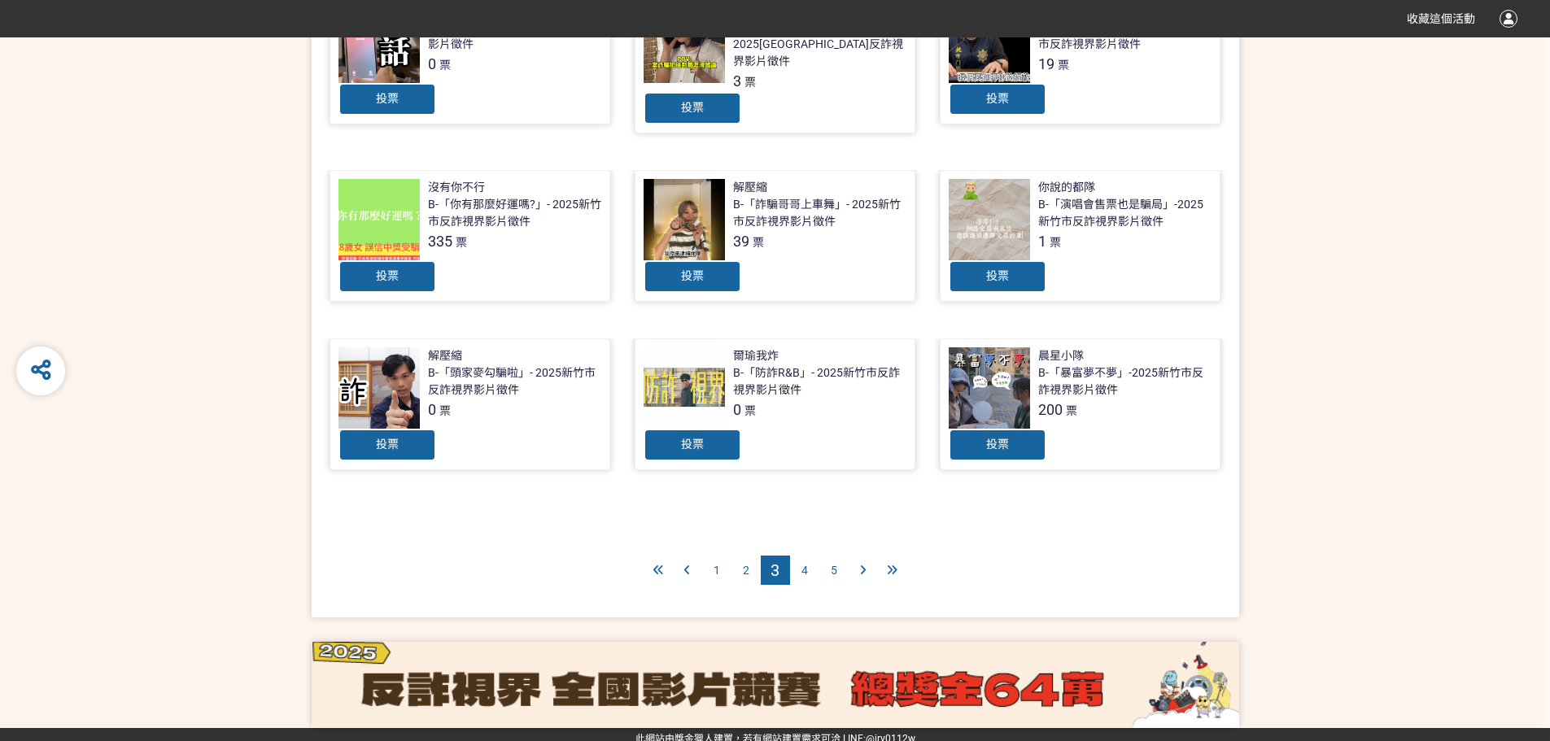
click at [799, 567] on div "4" at bounding box center [804, 570] width 29 height 29
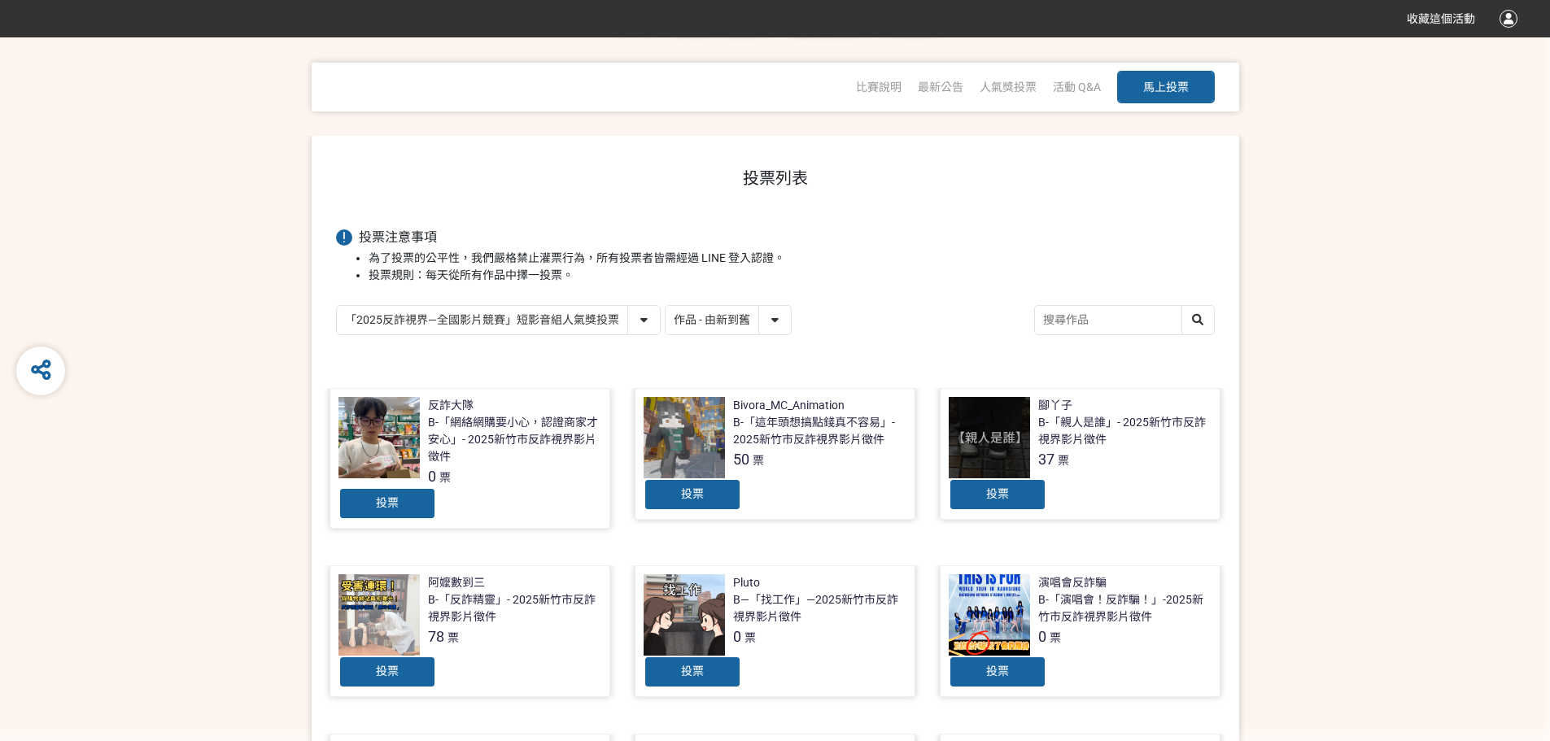
scroll to position [81, 0]
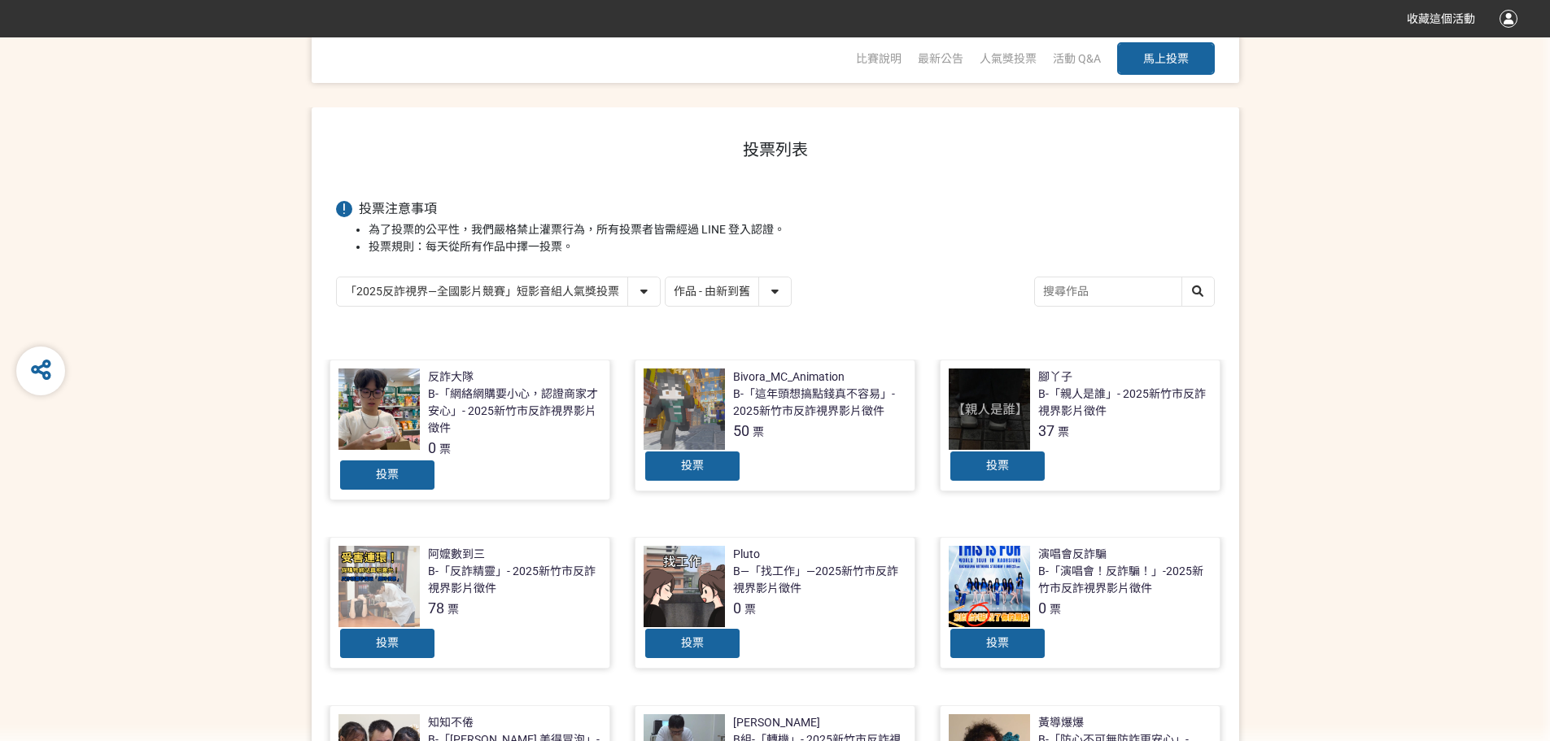
click at [574, 282] on select "「2025反詐視界—全國影片競賽」短影音組人氣獎投票 「2025反詐視界—全國影片競賽」短片組人氣獎投票" at bounding box center [498, 291] width 323 height 28
click at [678, 281] on select "作品 - 由新到舊 作品 - 由舊到新 票數 - 由多到少 票數 - 由少到多" at bounding box center [727, 291] width 125 height 28
select select "vote"
click at [665, 278] on select "作品 - 由新到舊 作品 - 由舊到新 票數 - 由多到少 票數 - 由少到多" at bounding box center [727, 291] width 125 height 28
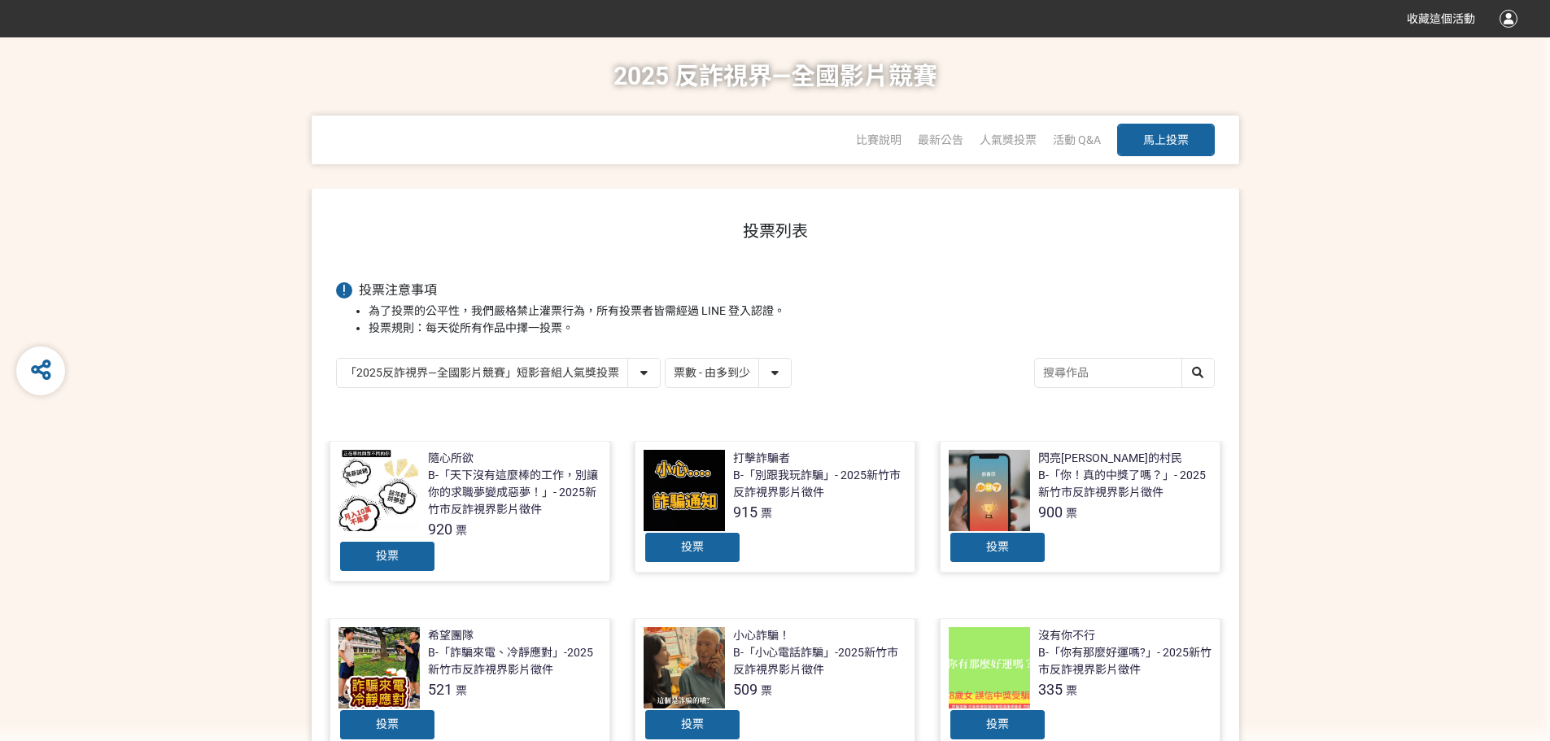
scroll to position [325, 0]
